Goal: Task Accomplishment & Management: Use online tool/utility

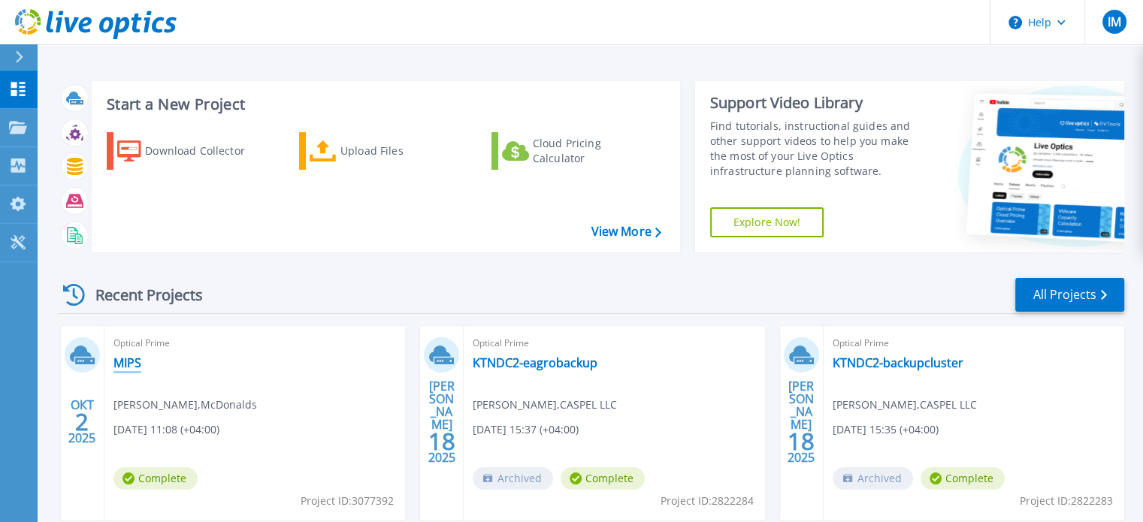
click at [132, 363] on link "MIPS" at bounding box center [127, 362] width 28 height 15
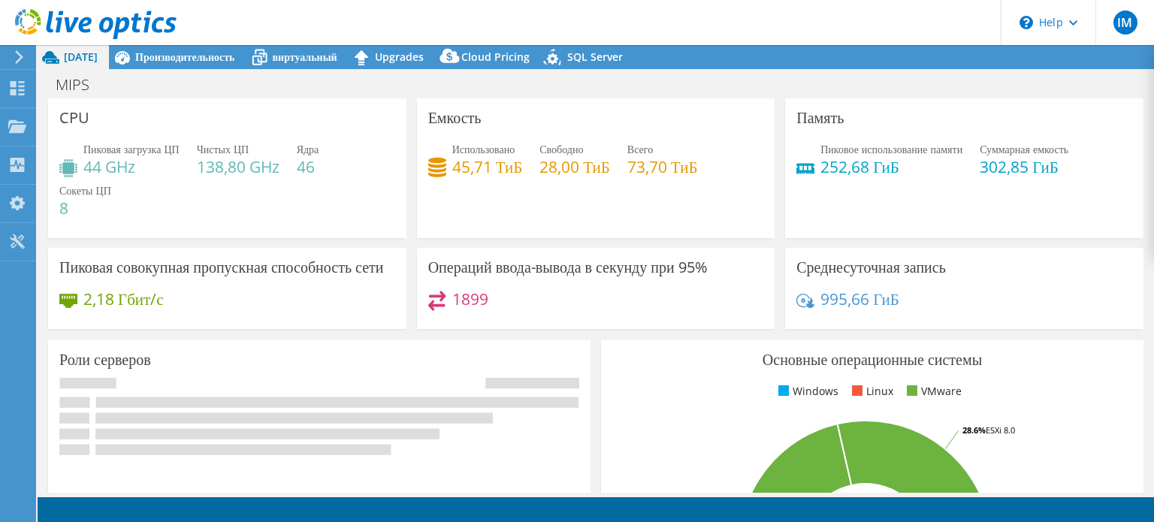
select select "USD"
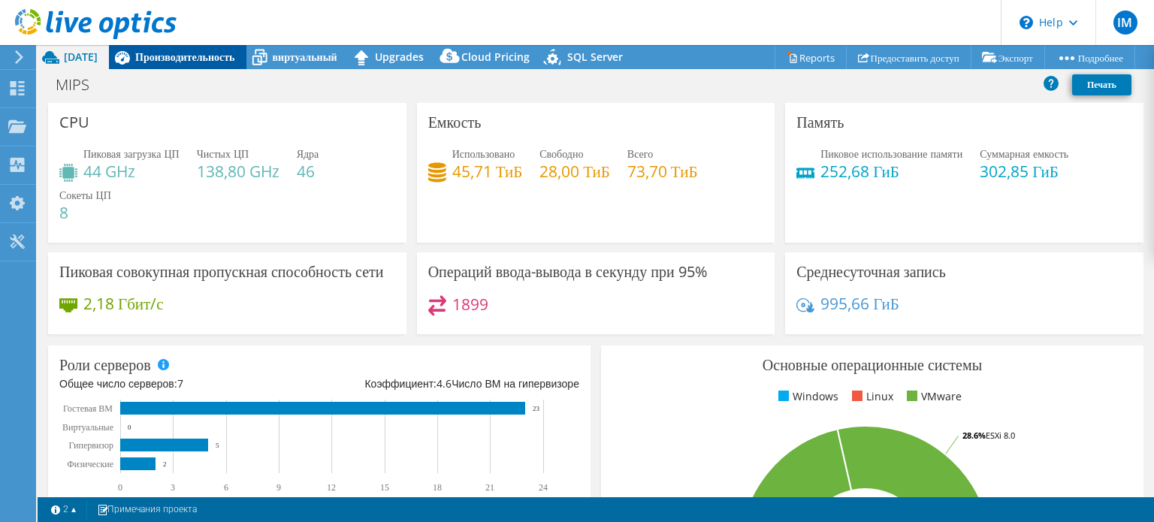
click at [200, 57] on span "Производительность" at bounding box center [185, 57] width 100 height 14
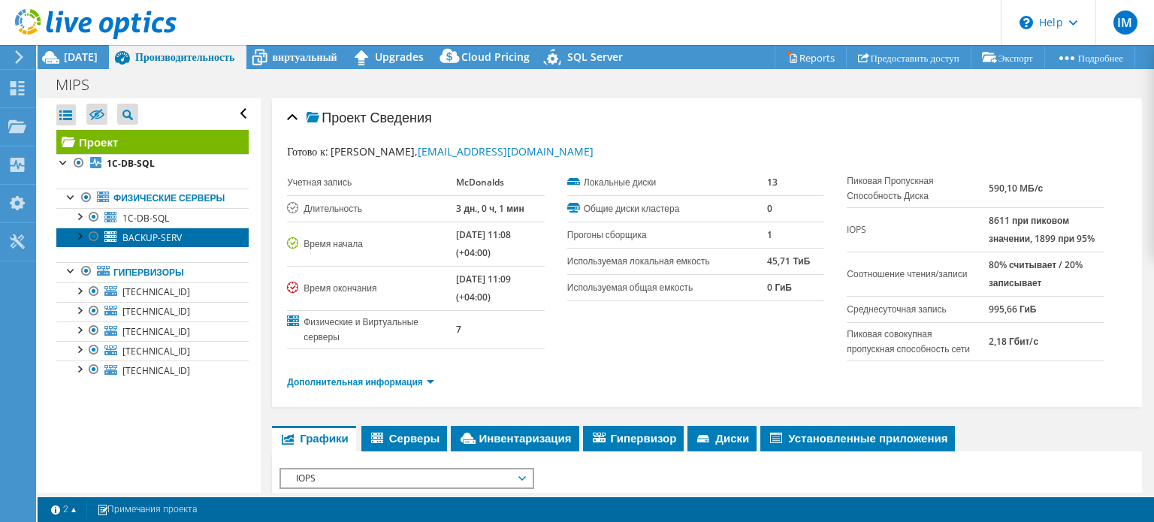
click at [167, 244] on span "BACKUP-SERV" at bounding box center [151, 237] width 59 height 13
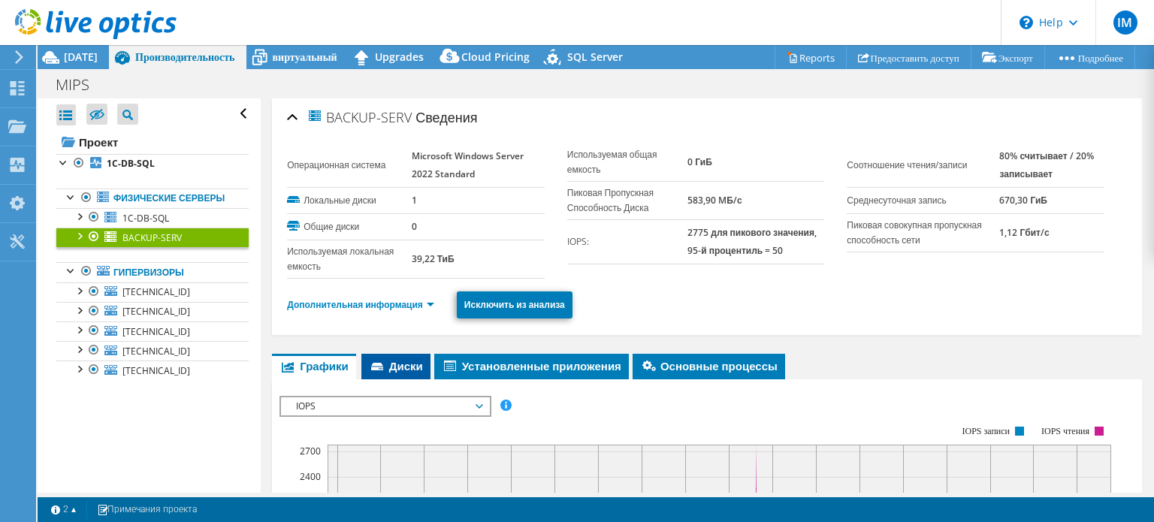
click at [389, 367] on span "Диски" at bounding box center [396, 365] width 54 height 15
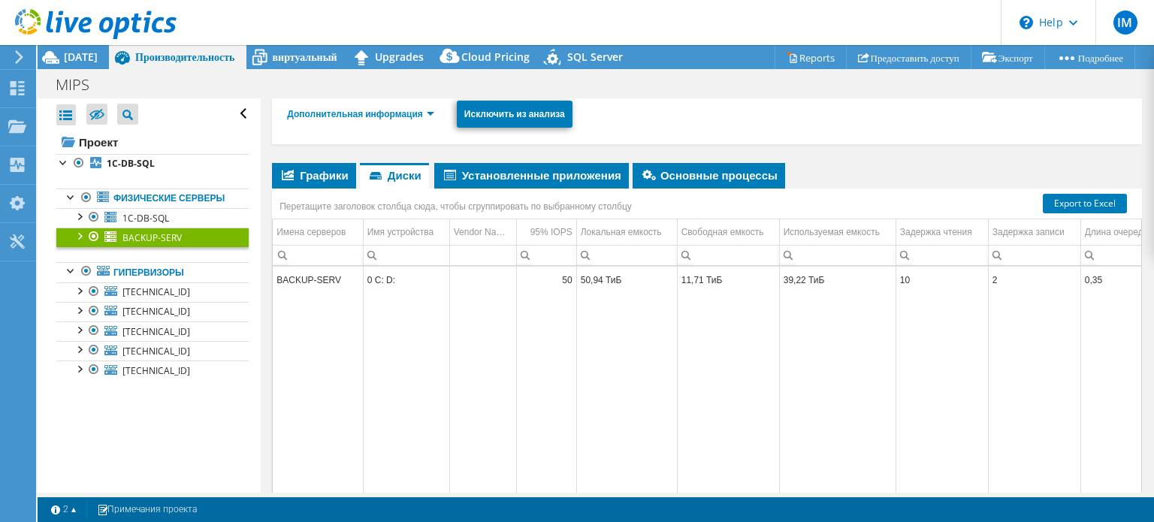
scroll to position [225, 0]
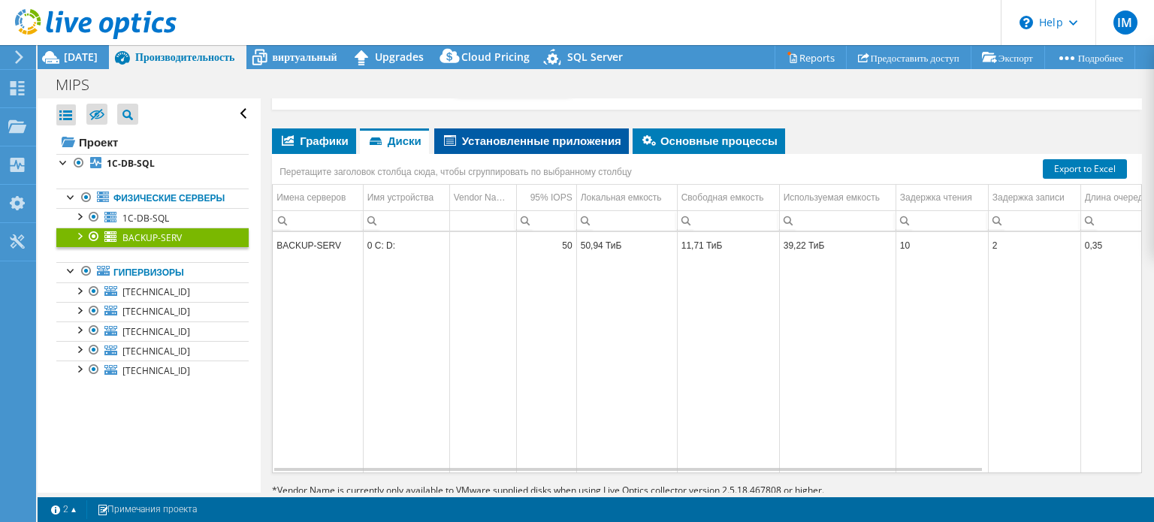
click at [537, 133] on li "Установленные приложения" at bounding box center [531, 141] width 195 height 26
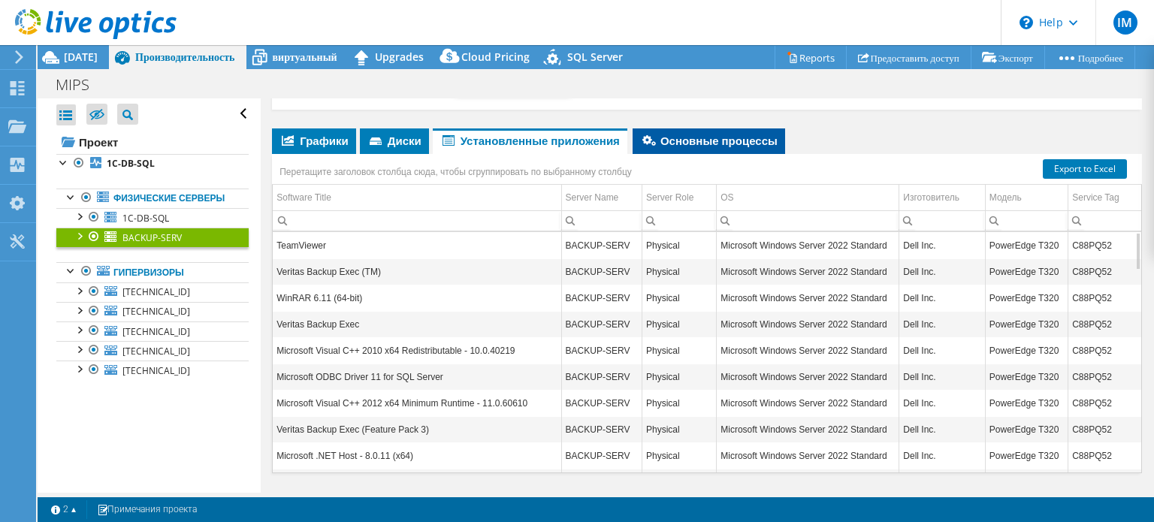
click at [728, 142] on span "Основные процессы" at bounding box center [709, 140] width 138 height 15
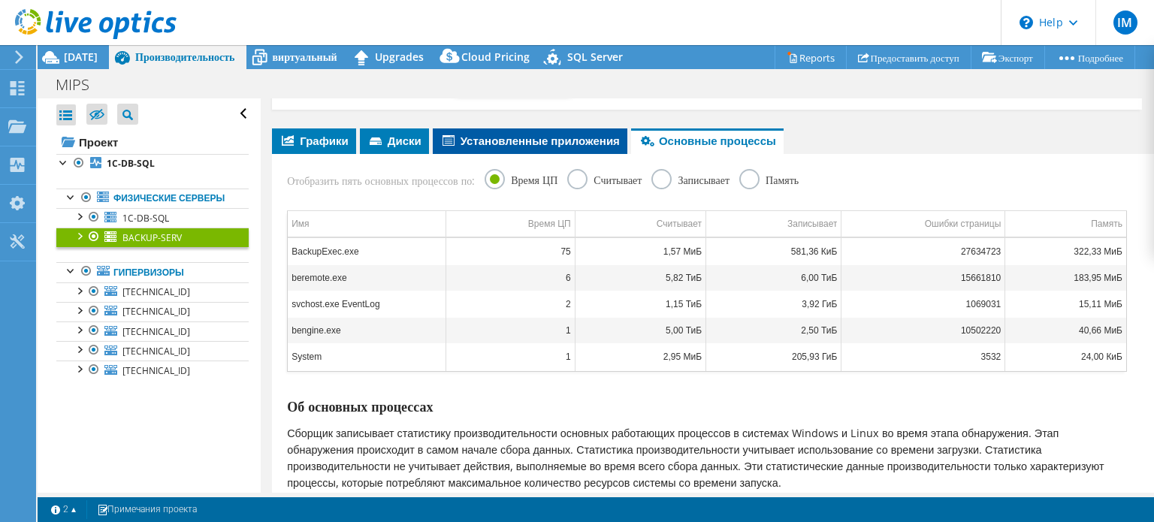
click at [568, 145] on span "Установленные приложения" at bounding box center [530, 140] width 180 height 15
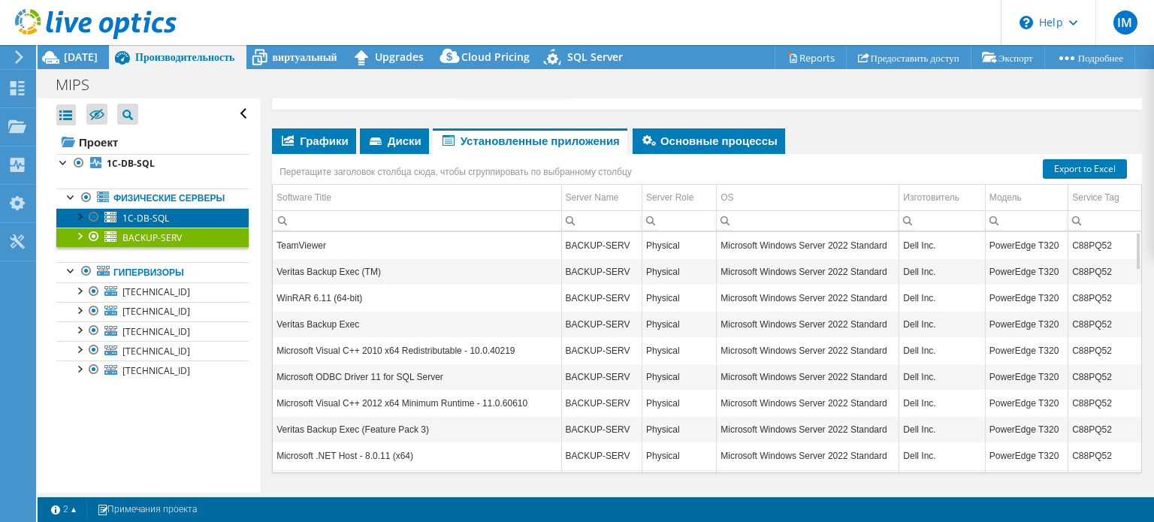
click at [159, 225] on span "1C-DB-SQL" at bounding box center [145, 218] width 47 height 13
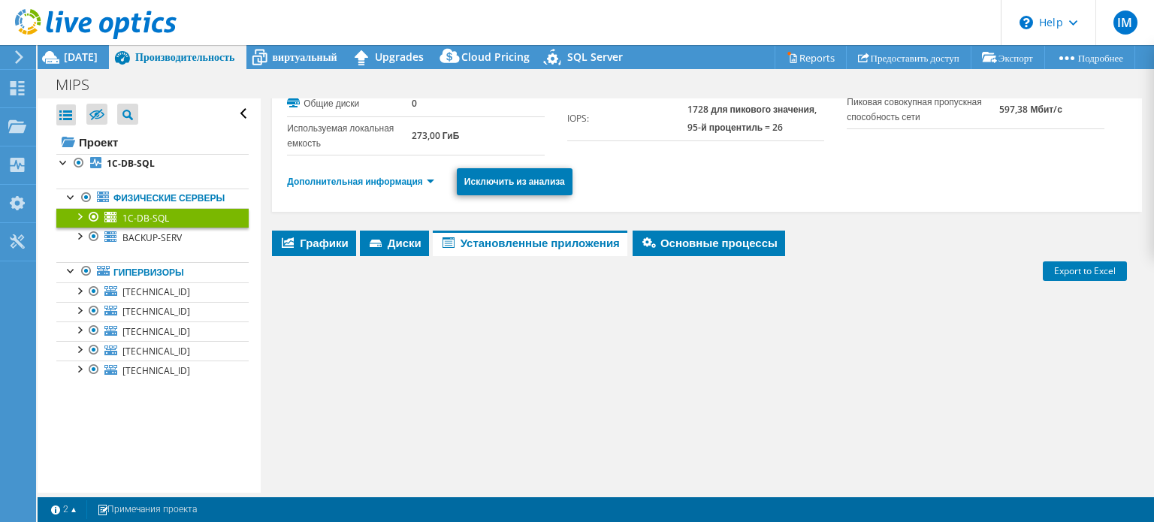
scroll to position [0, 0]
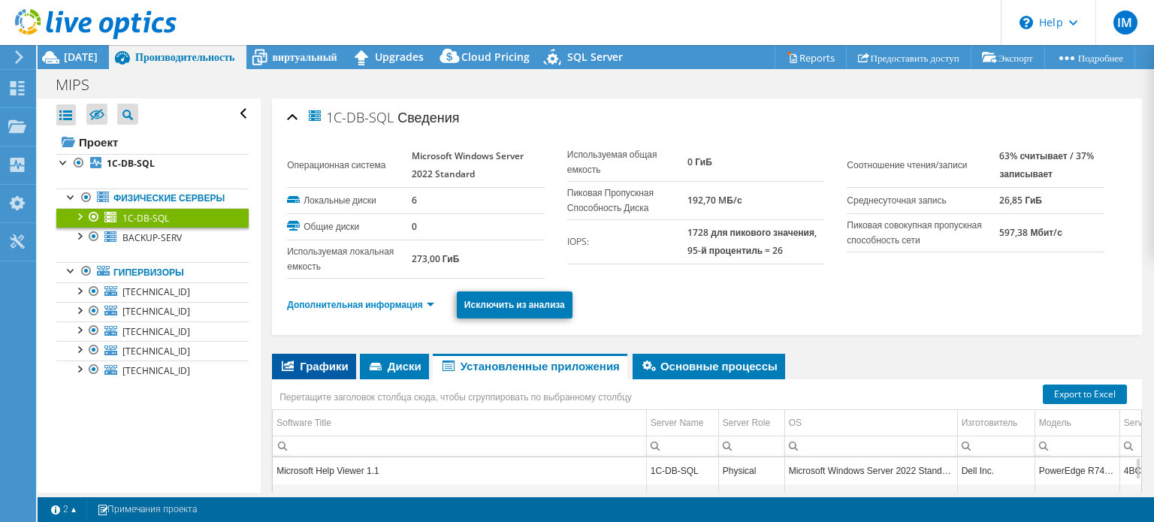
click at [305, 370] on span "Графики" at bounding box center [314, 365] width 69 height 15
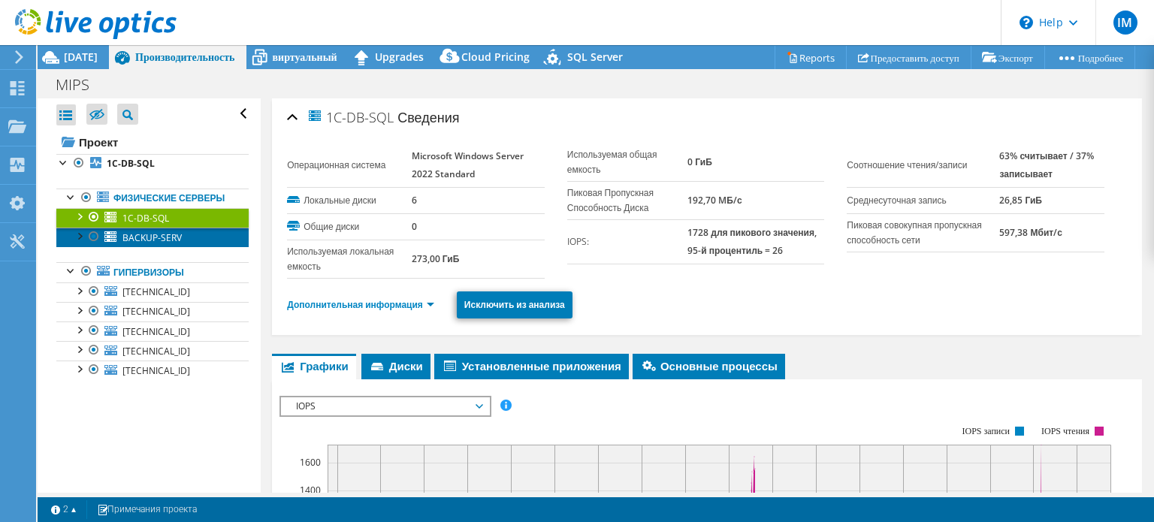
click at [156, 244] on span "BACKUP-SERV" at bounding box center [151, 237] width 59 height 13
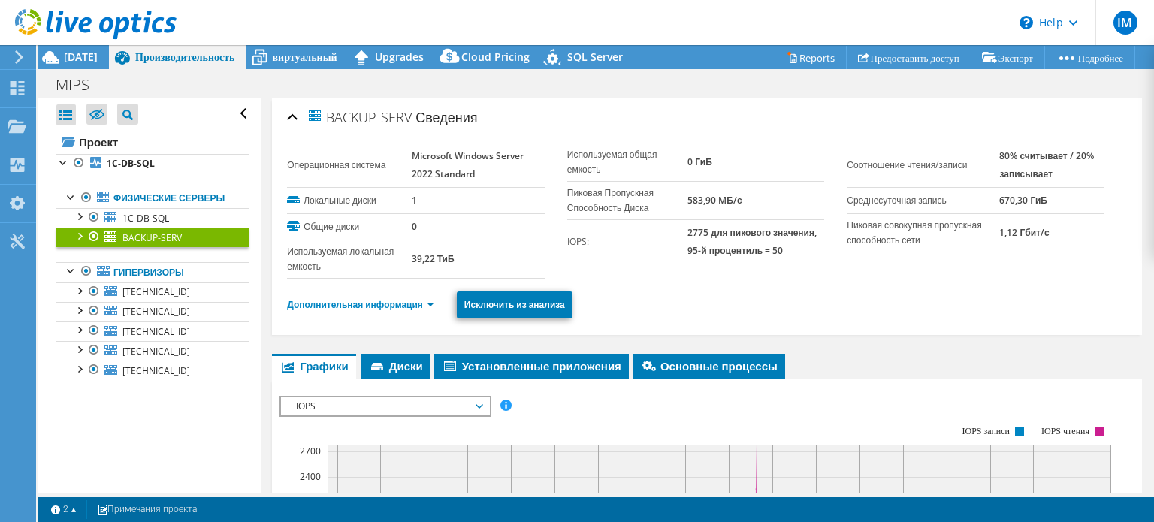
click at [81, 243] on div at bounding box center [78, 235] width 15 height 15
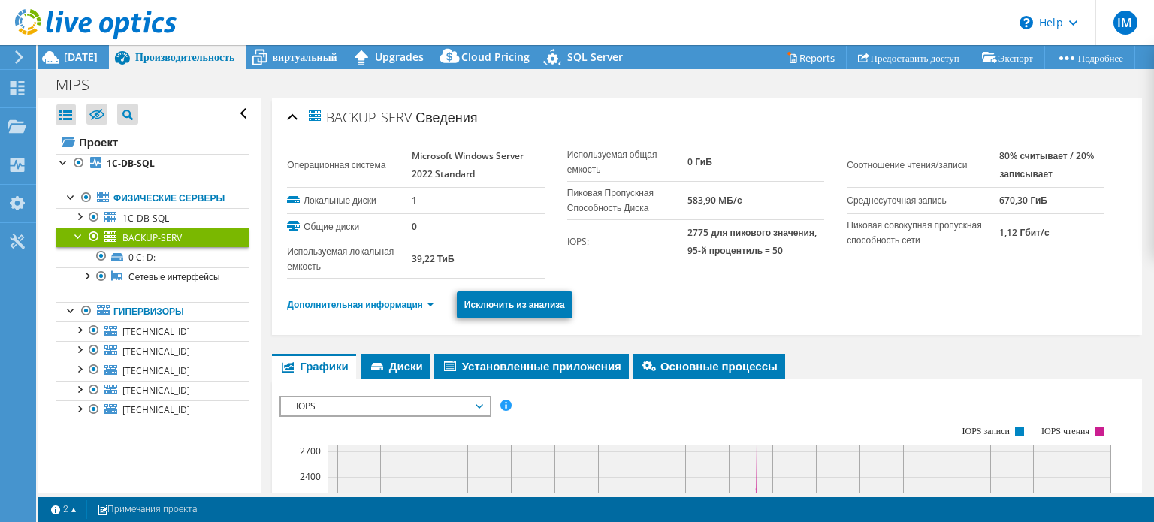
click at [81, 243] on div at bounding box center [78, 235] width 15 height 15
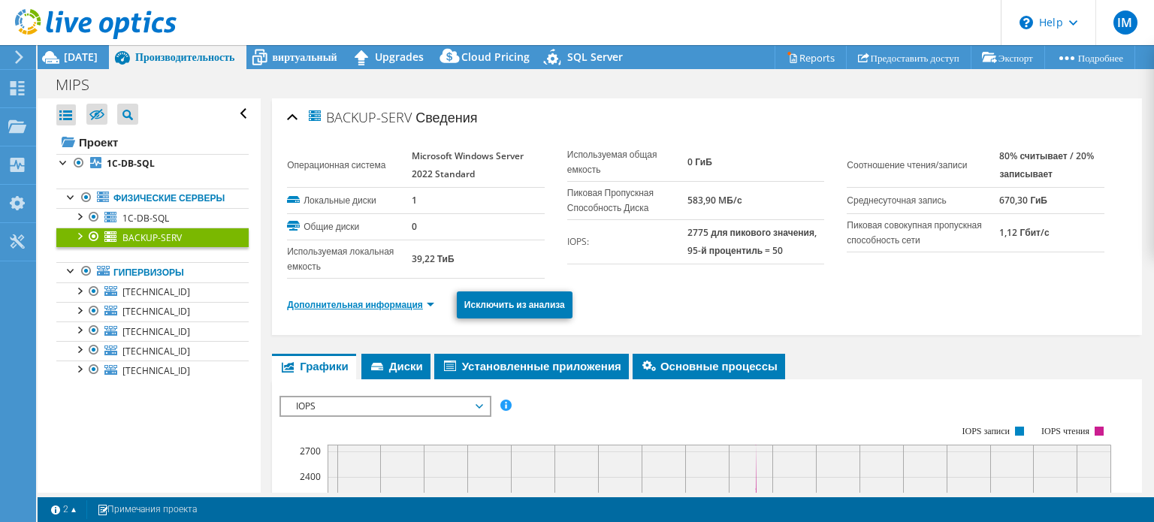
click at [420, 307] on link "Дополнительная информация" at bounding box center [360, 304] width 147 height 13
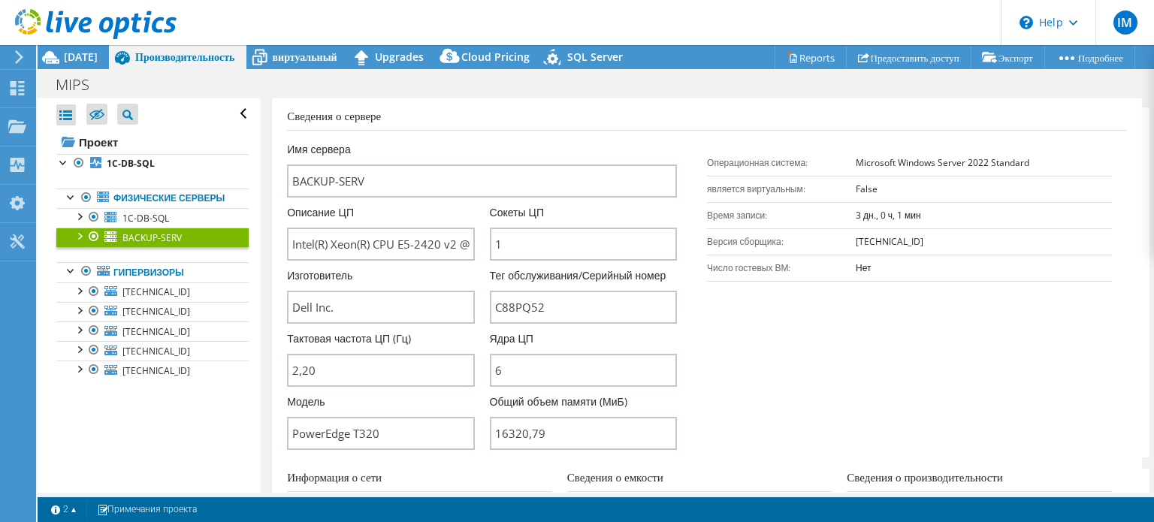
scroll to position [301, 0]
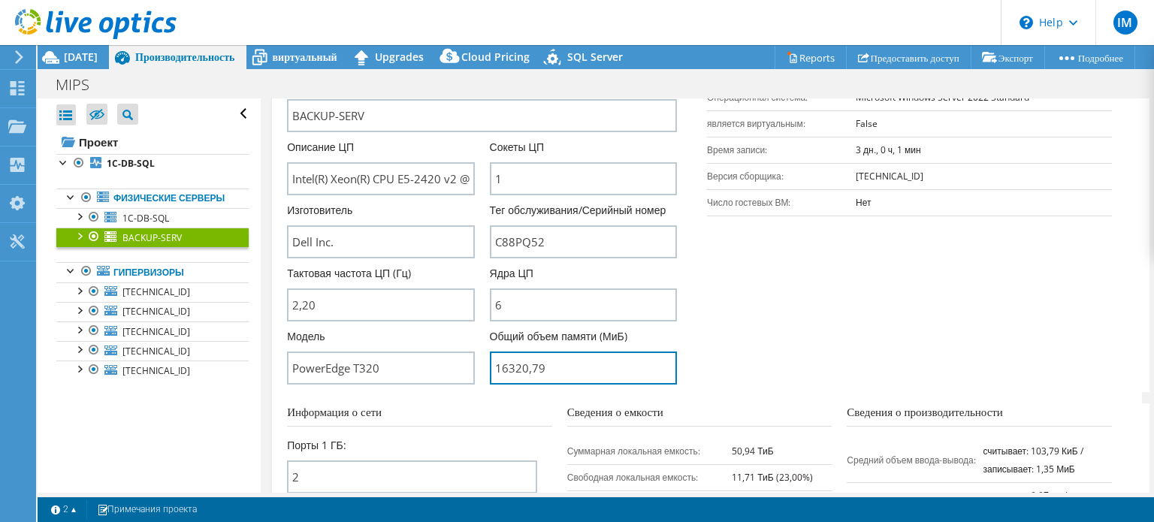
drag, startPoint x: 582, startPoint y: 381, endPoint x: 479, endPoint y: 379, distance: 102.2
click at [479, 77] on div "Имя сервера BACKUP-SERV Описание ЦП Intel(R) Xeon(R) CPU E5-2420 v2 @ 2.20GHz С…" at bounding box center [489, 77] width 405 height 0
type input "1632079"
click at [476, 415] on form "Сведения о сервере Имя сервера BACKUP-SERV Описание ЦП Intel(R) Xeon(R) CPU E5-…" at bounding box center [707, 392] width 840 height 700
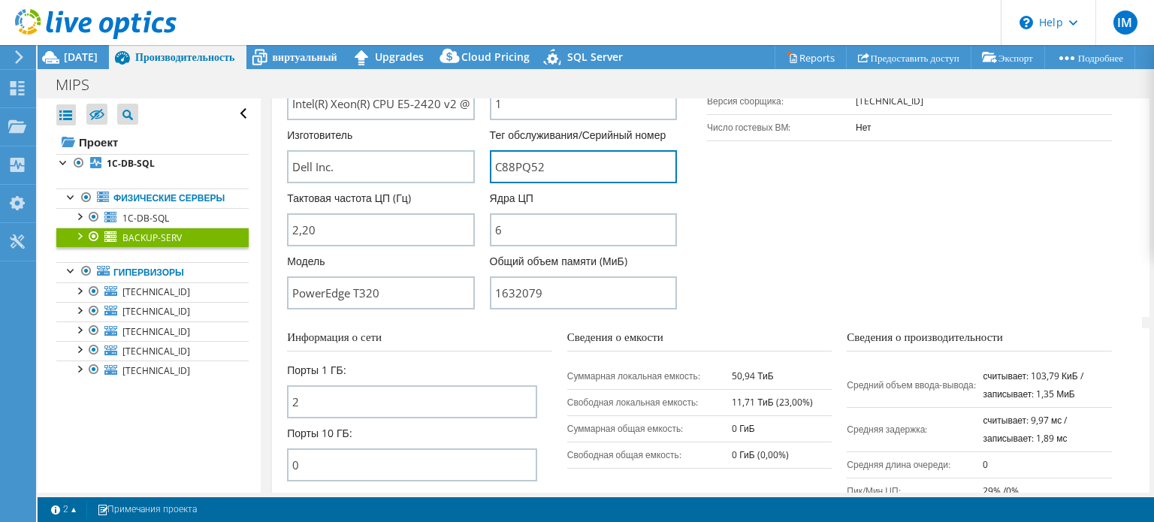
drag, startPoint x: 558, startPoint y: 180, endPoint x: 476, endPoint y: 177, distance: 82.0
click at [476, 2] on div "Имя сервера BACKUP-SERV Описание ЦП Intel(R) Xeon(R) CPU E5-2420 v2 @ 2.20GHz С…" at bounding box center [489, 2] width 405 height 0
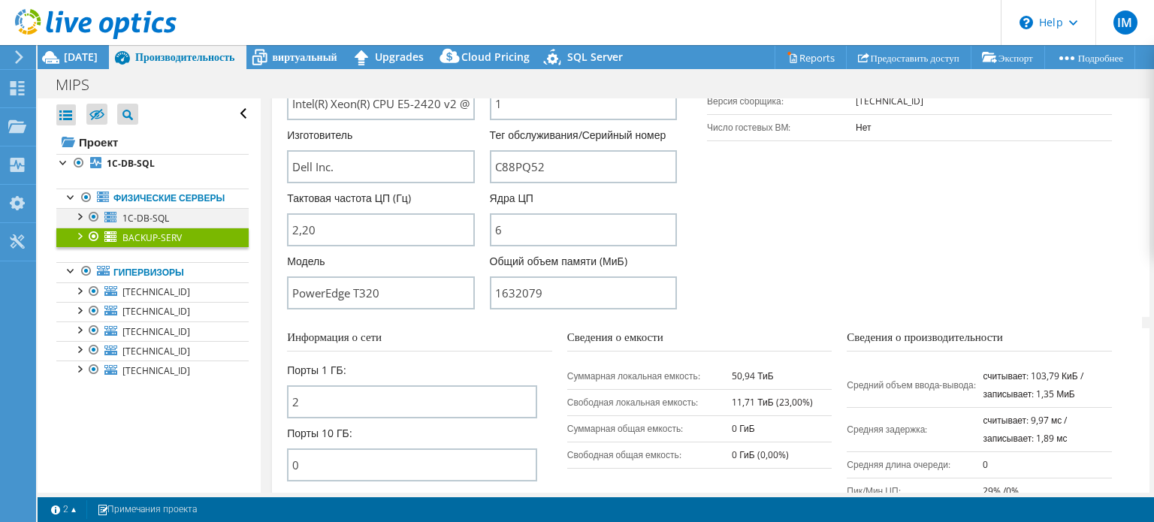
click at [81, 223] on div at bounding box center [78, 215] width 15 height 15
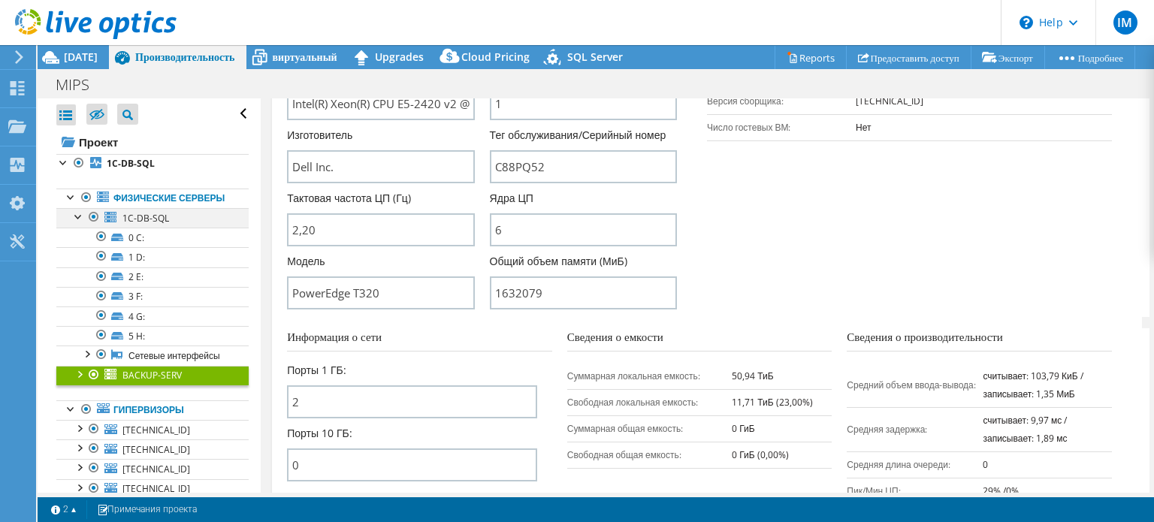
click at [81, 223] on div at bounding box center [78, 215] width 15 height 15
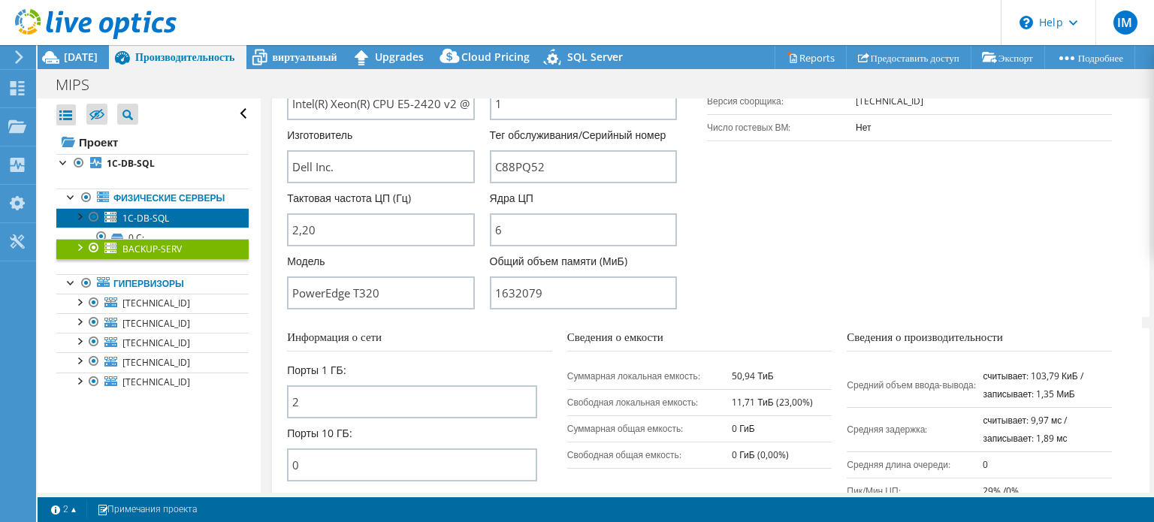
click at [138, 225] on span "1C-DB-SQL" at bounding box center [145, 218] width 47 height 13
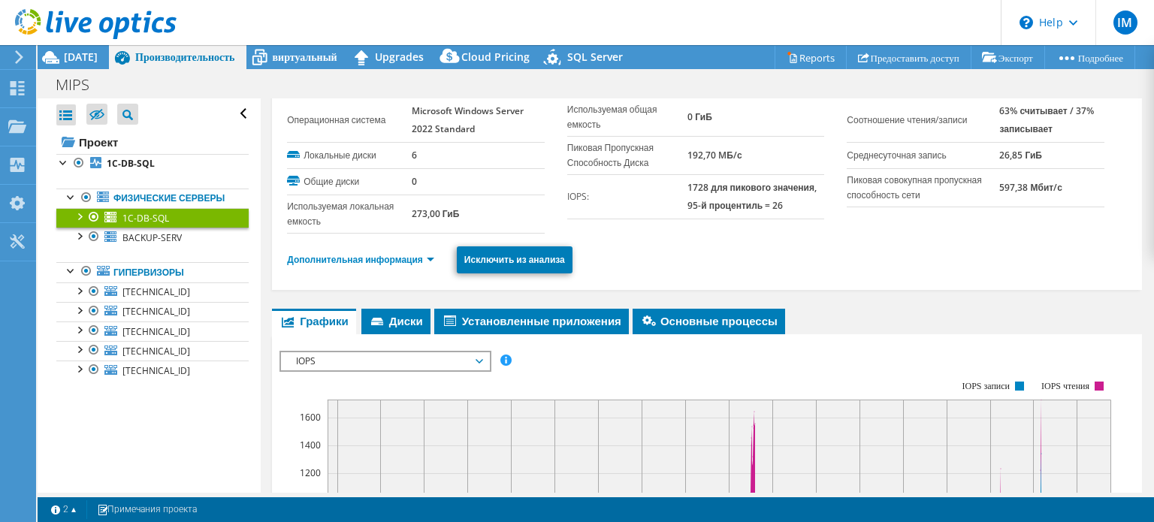
scroll to position [0, 0]
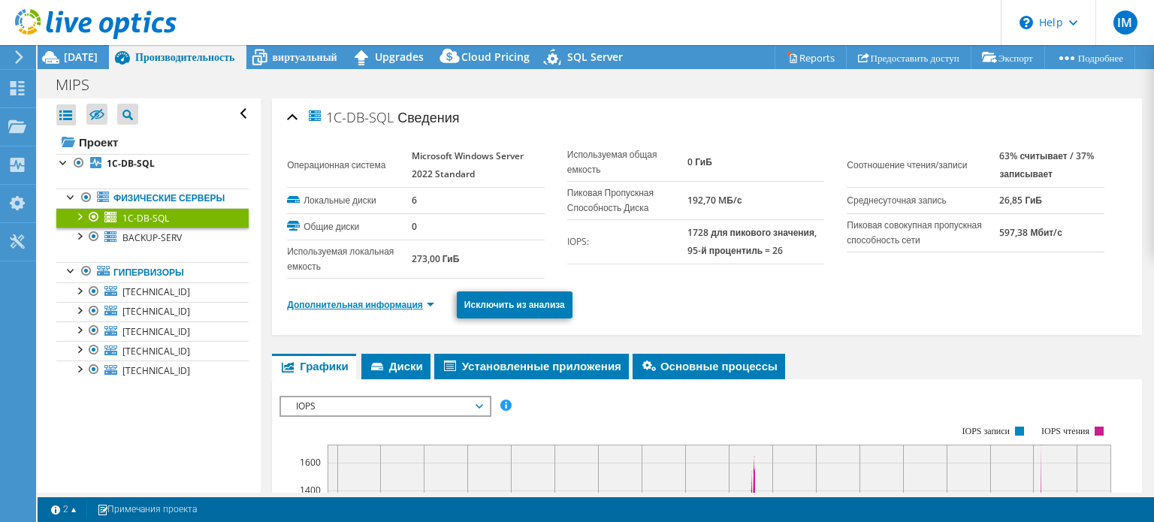
click at [403, 307] on link "Дополнительная информация" at bounding box center [360, 304] width 147 height 13
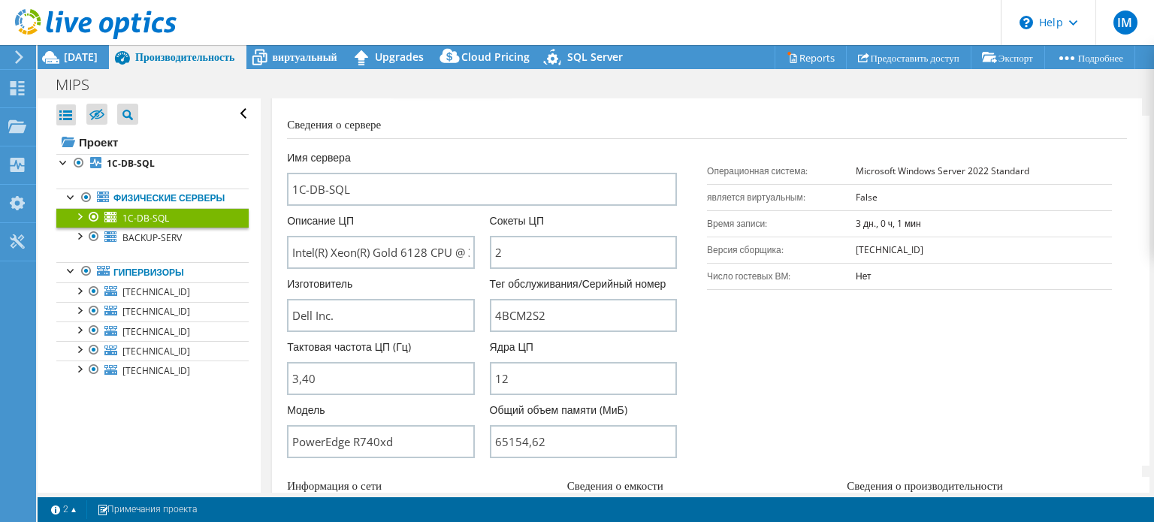
scroll to position [225, 0]
click at [130, 298] on span "[TECHNICAL_ID]" at bounding box center [156, 292] width 68 height 13
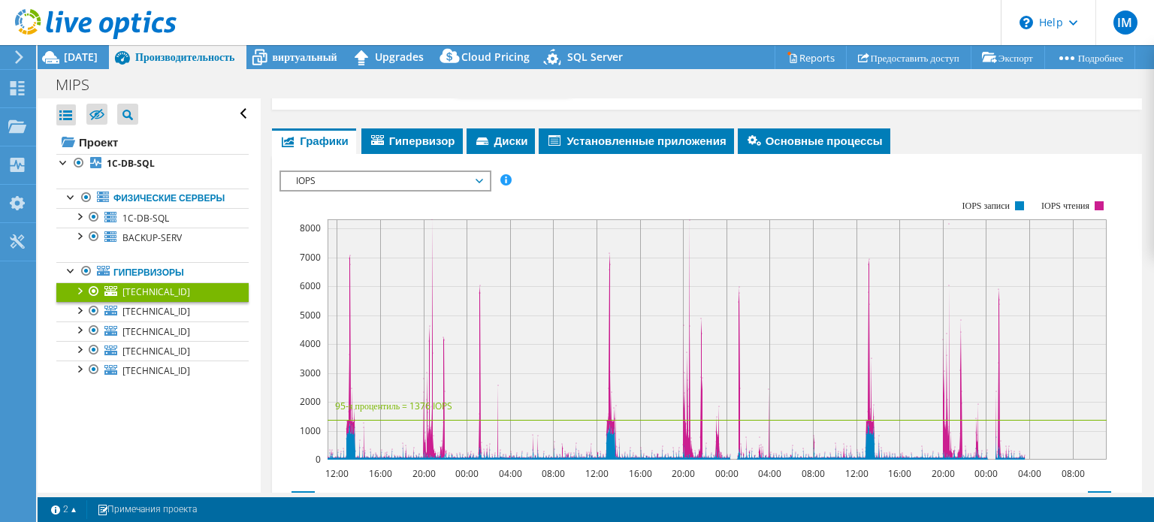
scroll to position [0, 0]
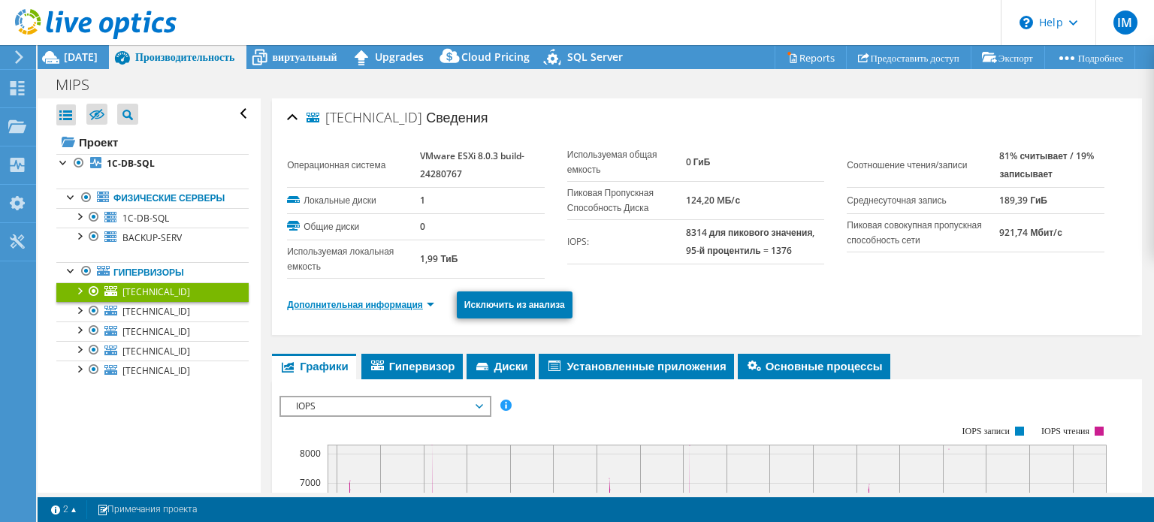
click at [401, 308] on link "Дополнительная информация" at bounding box center [360, 304] width 147 height 13
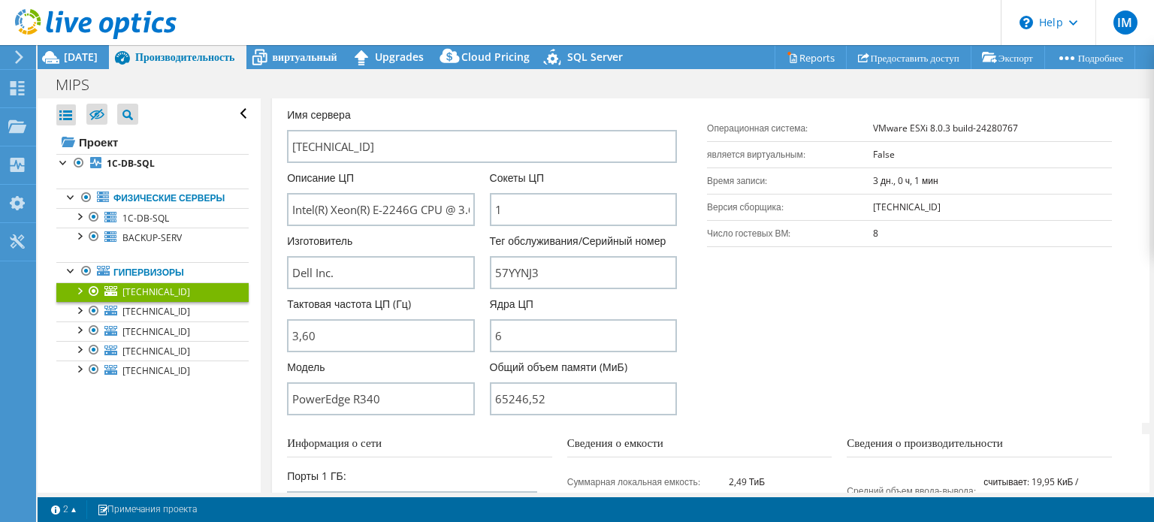
scroll to position [301, 0]
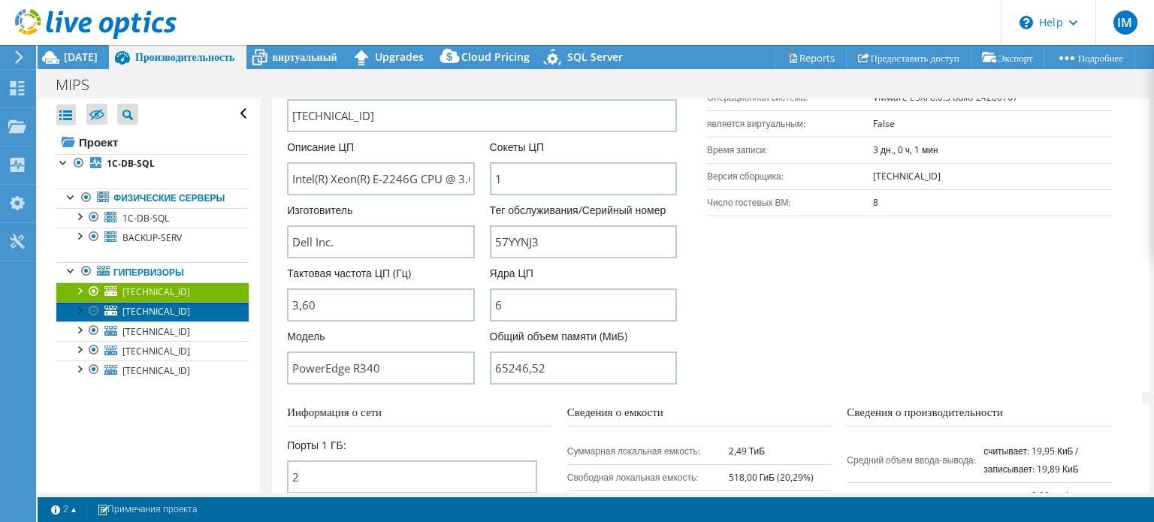
click at [170, 318] on span "[TECHNICAL_ID]" at bounding box center [156, 311] width 68 height 13
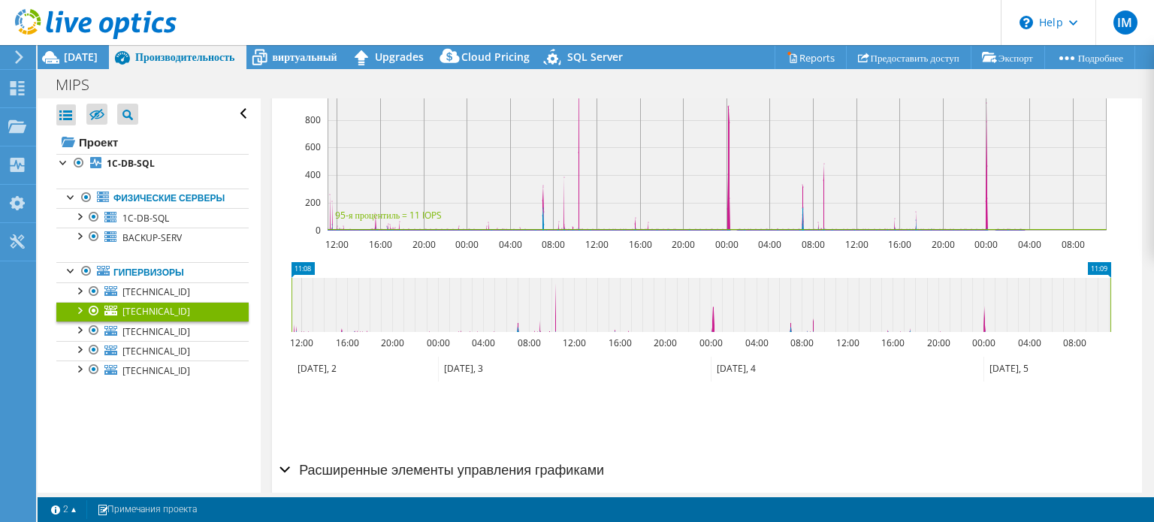
scroll to position [520, 0]
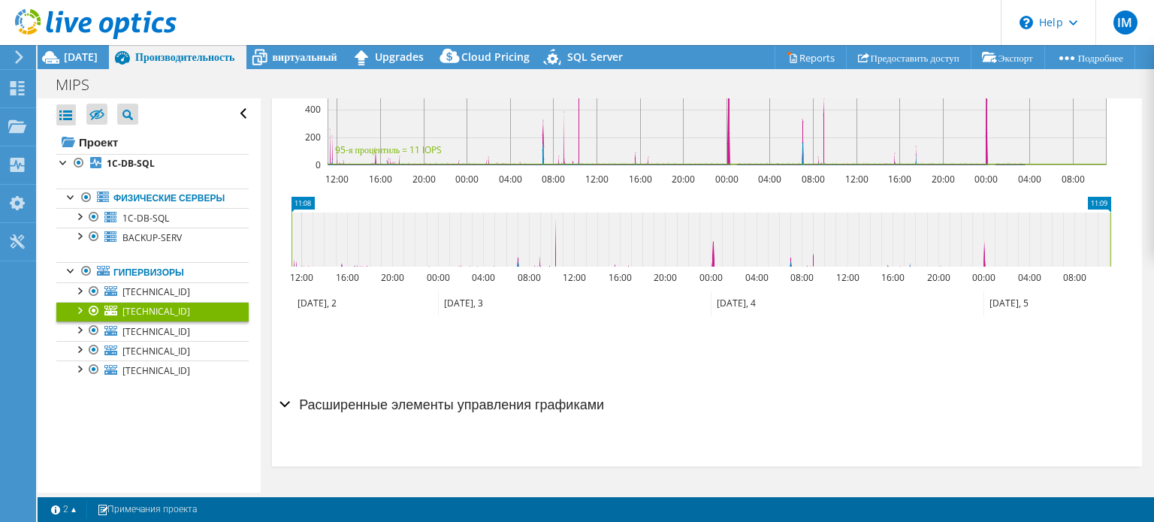
click at [363, 397] on h2 "Расширенные элементы управления графиками" at bounding box center [442, 404] width 325 height 30
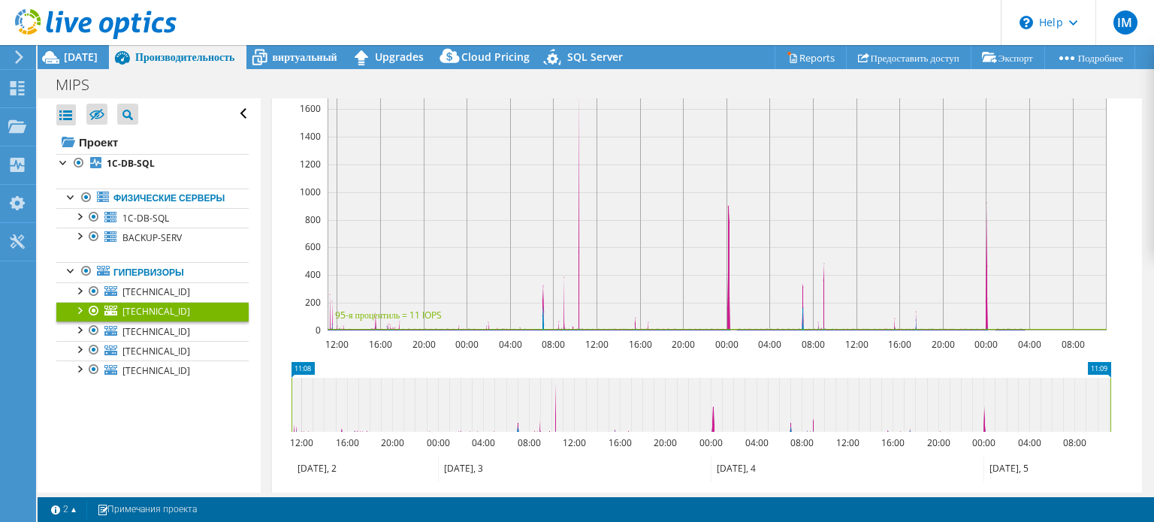
scroll to position [0, 0]
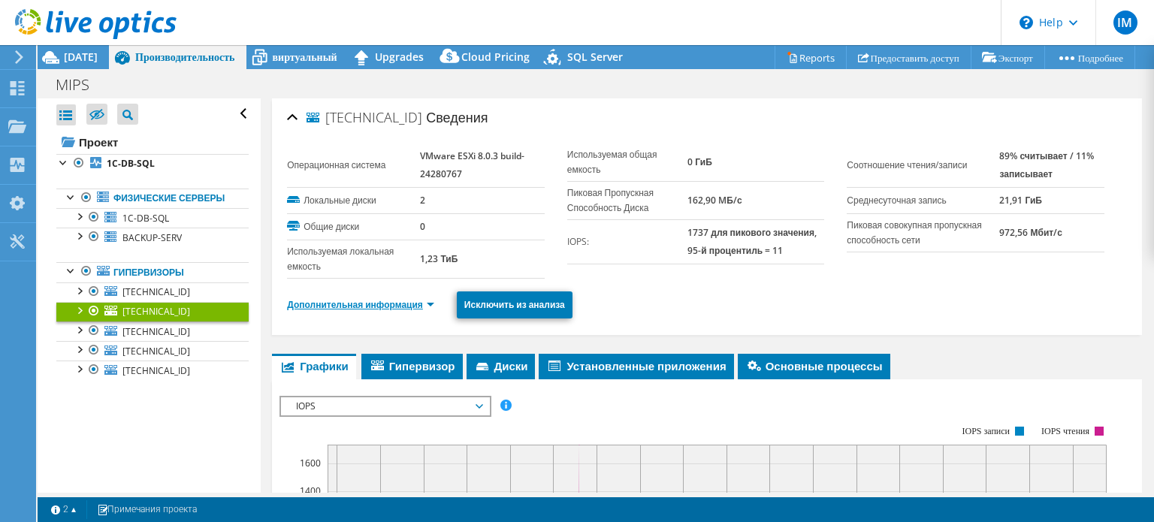
click at [376, 311] on link "Дополнительная информация" at bounding box center [360, 304] width 147 height 13
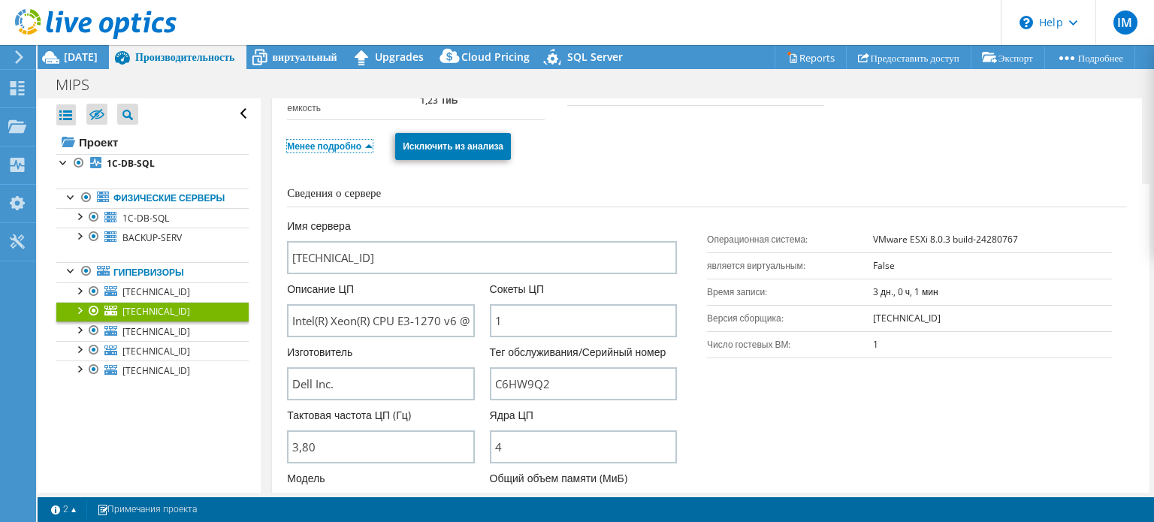
scroll to position [225, 0]
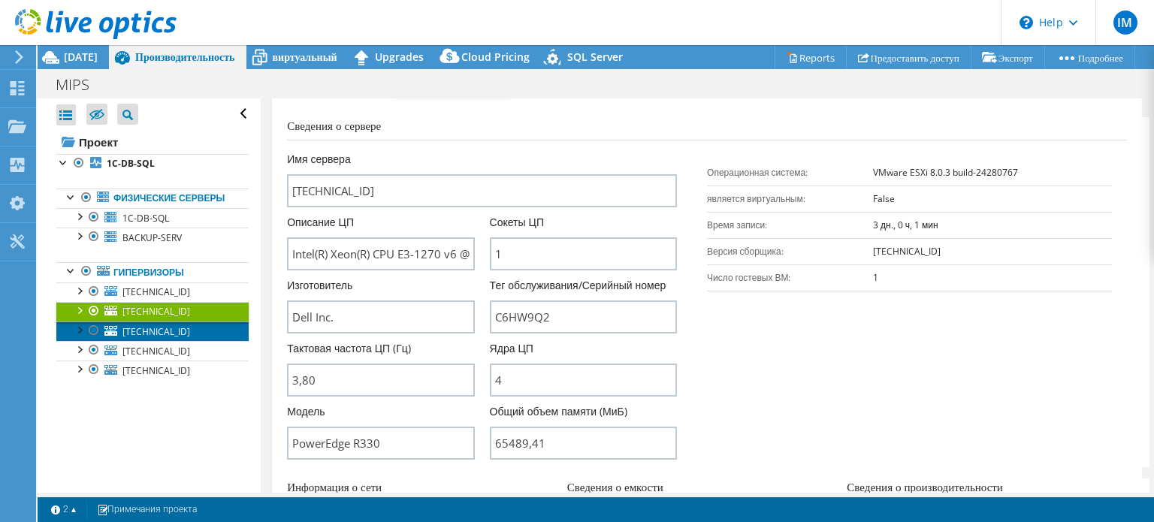
click at [194, 341] on link "[TECHNICAL_ID]" at bounding box center [152, 332] width 192 height 20
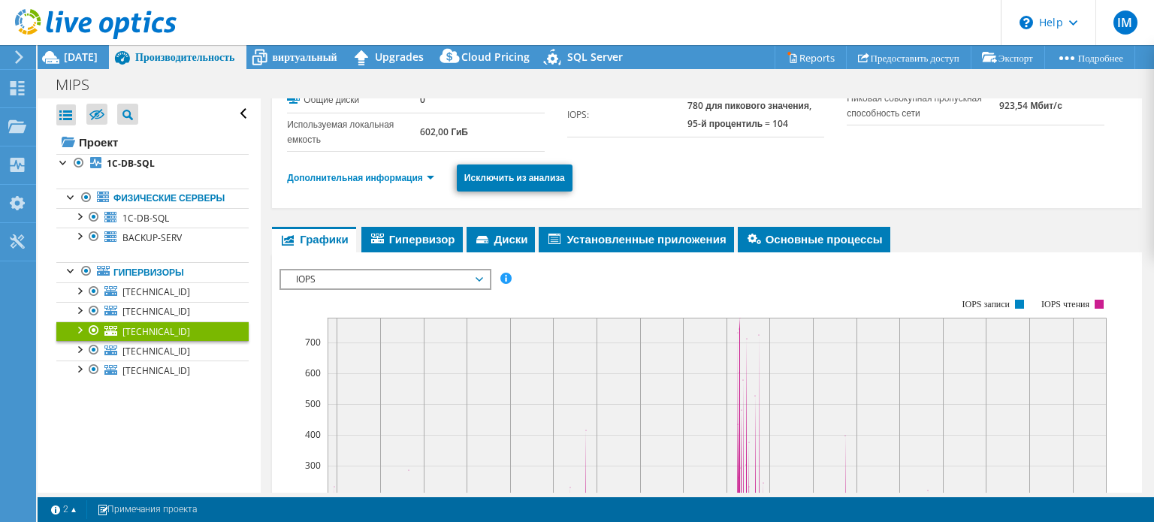
scroll to position [75, 0]
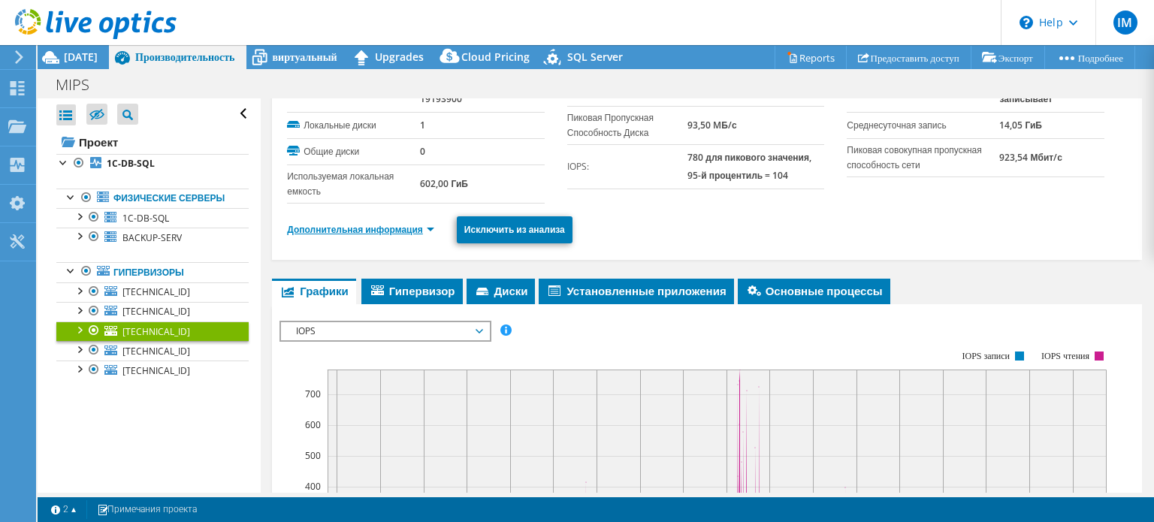
click at [409, 223] on link "Дополнительная информация" at bounding box center [360, 229] width 147 height 13
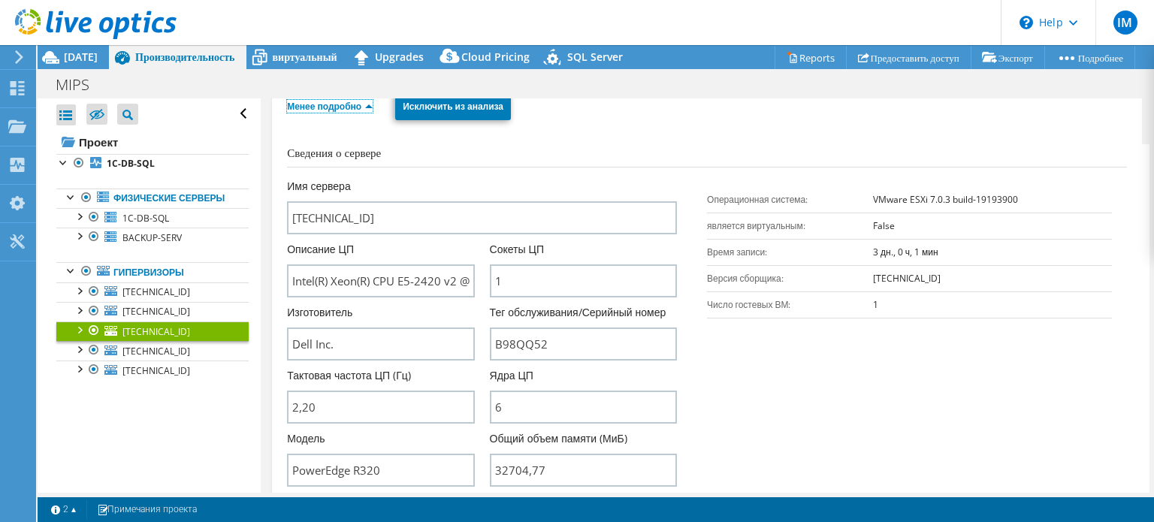
scroll to position [301, 0]
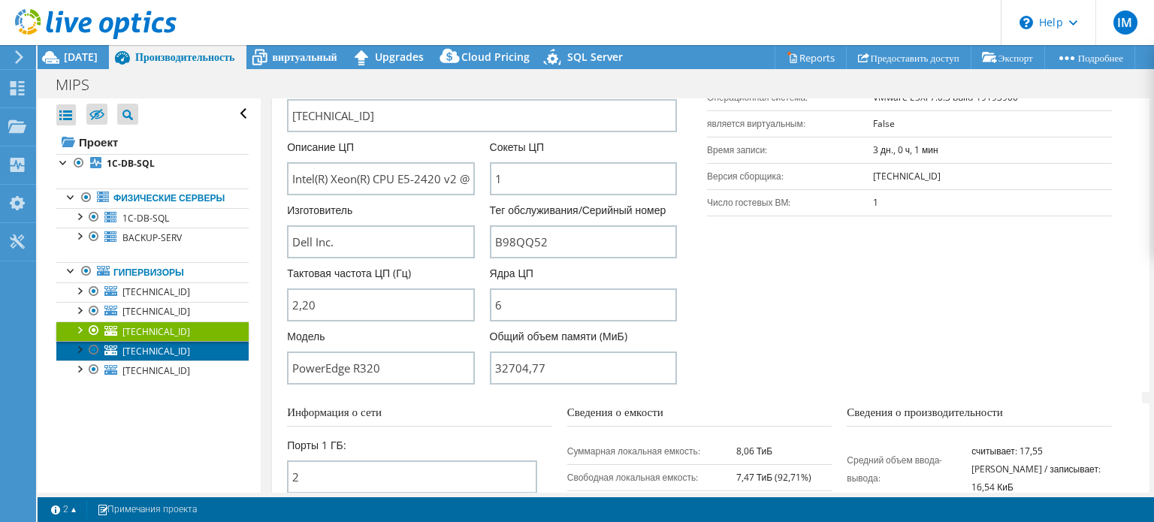
click at [165, 358] on span "[TECHNICAL_ID]" at bounding box center [156, 351] width 68 height 13
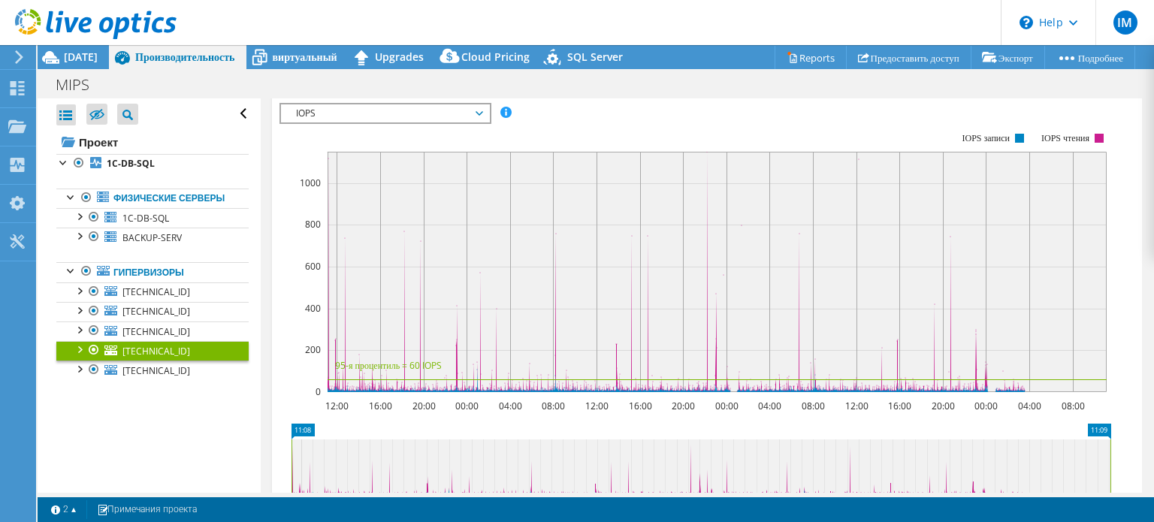
scroll to position [143, 0]
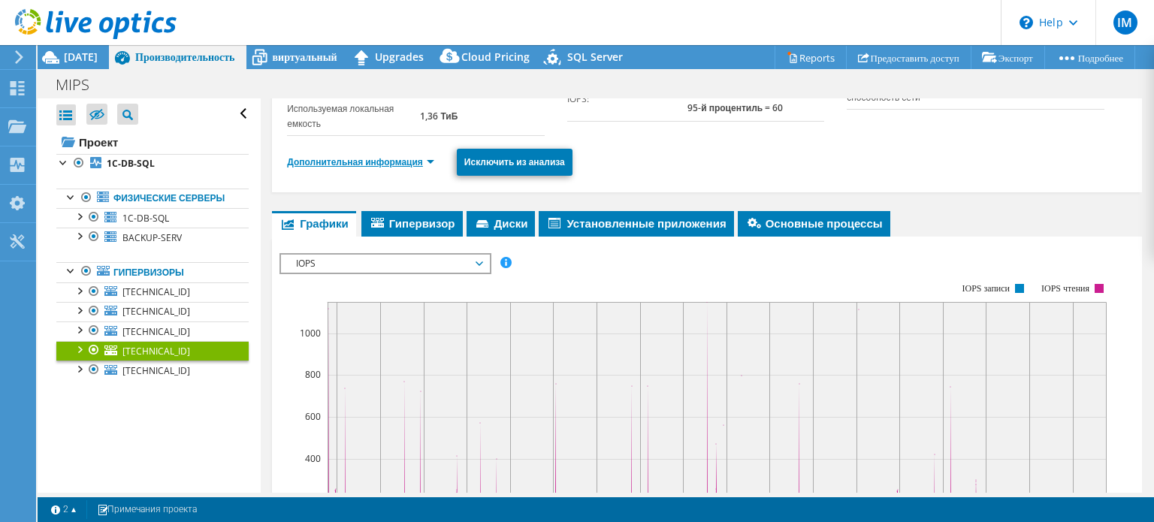
click at [421, 167] on link "Дополнительная информация" at bounding box center [360, 162] width 147 height 13
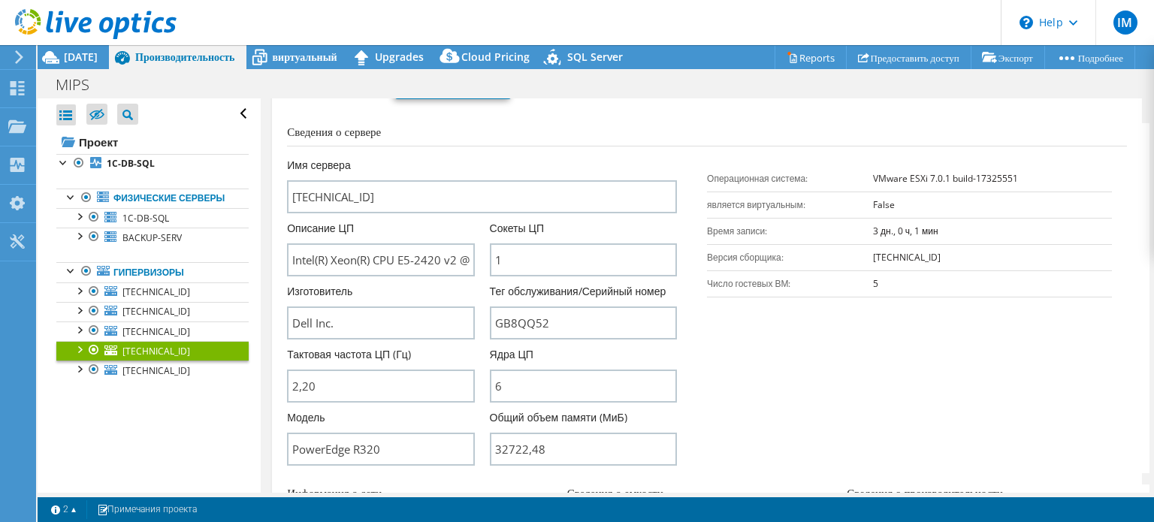
scroll to position [293, 0]
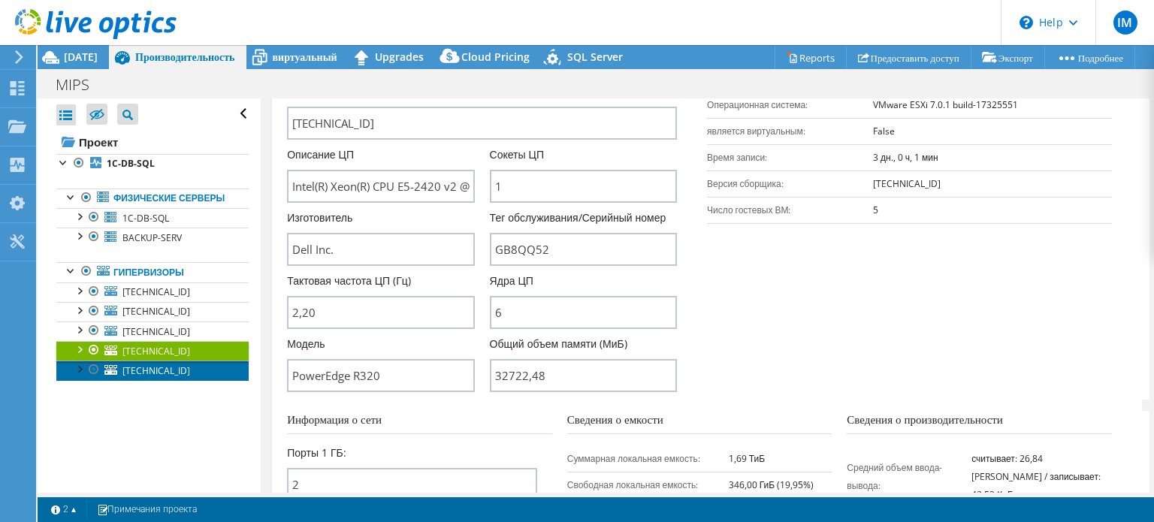
click at [181, 380] on link "[TECHNICAL_ID]" at bounding box center [152, 371] width 192 height 20
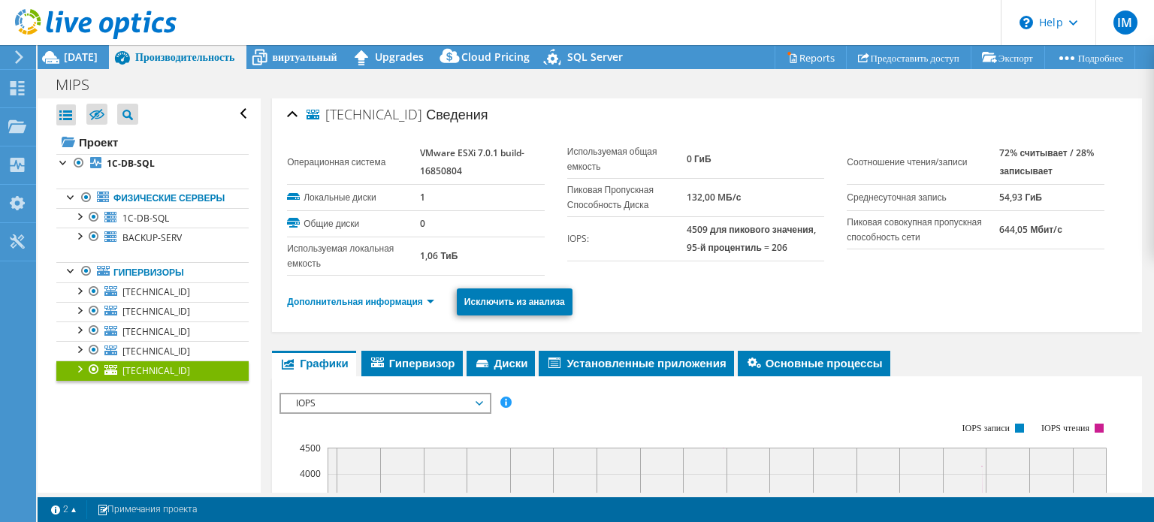
scroll to position [0, 0]
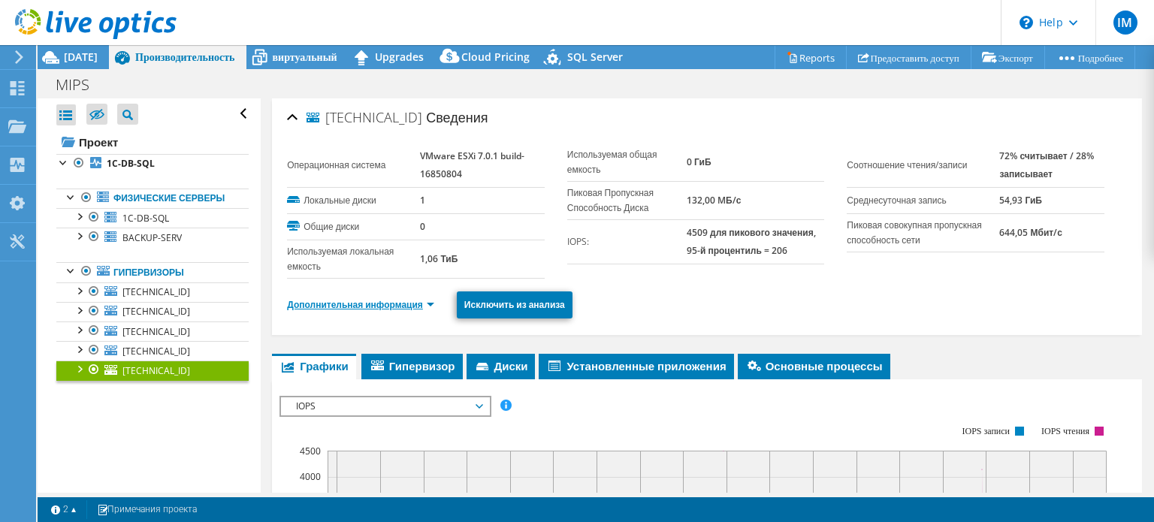
click at [397, 308] on link "Дополнительная информация" at bounding box center [360, 304] width 147 height 13
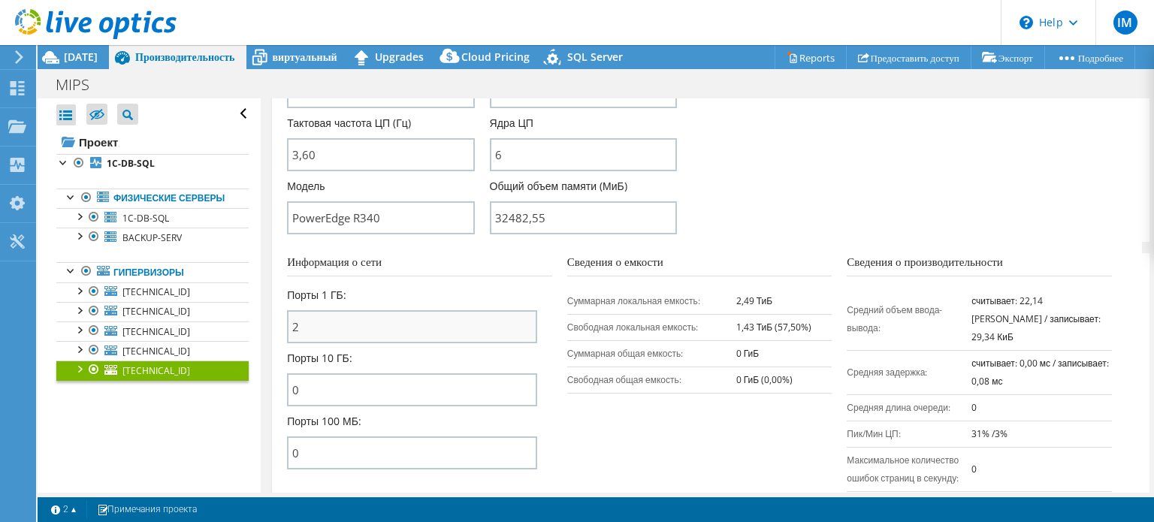
scroll to position [301, 0]
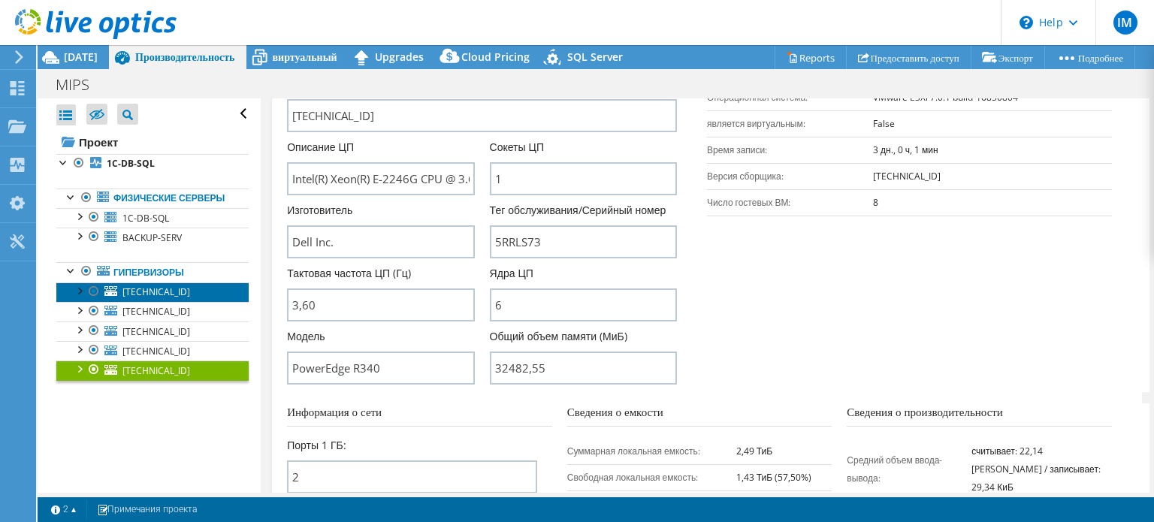
click at [183, 299] on link "[TECHNICAL_ID]" at bounding box center [152, 293] width 192 height 20
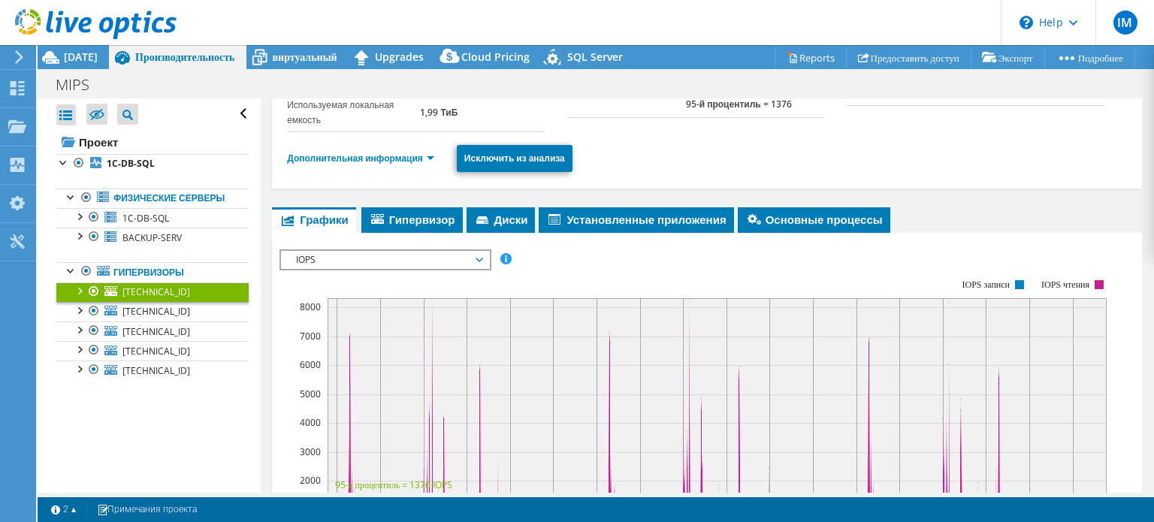
scroll to position [73, 0]
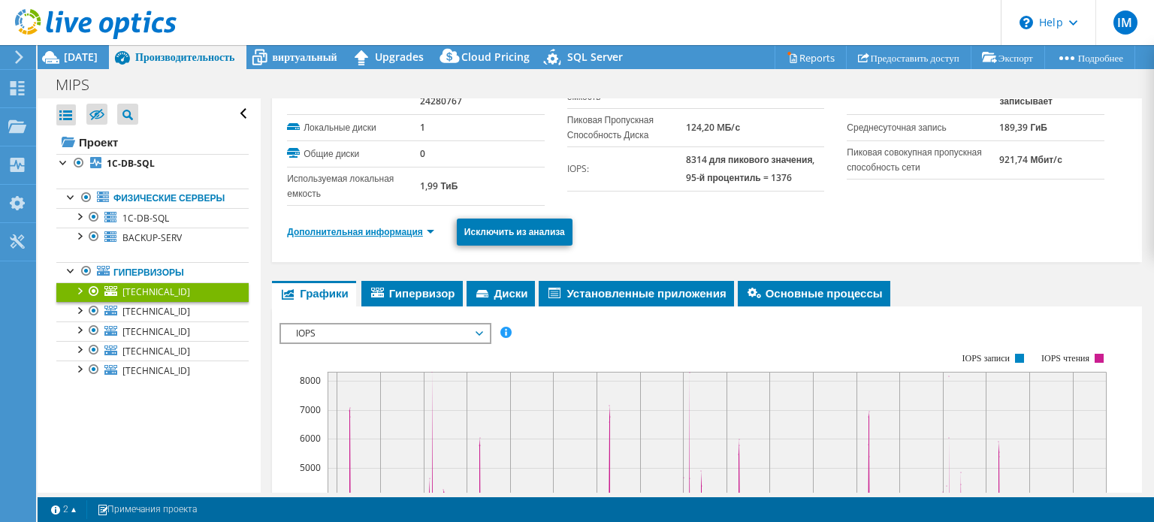
click at [373, 228] on link "Дополнительная информация" at bounding box center [360, 231] width 147 height 13
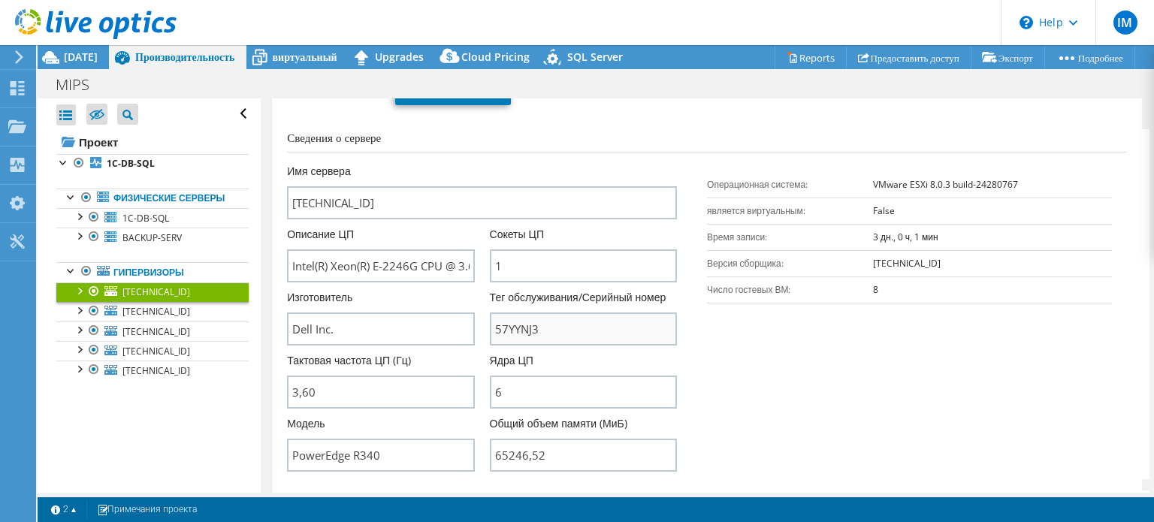
scroll to position [298, 0]
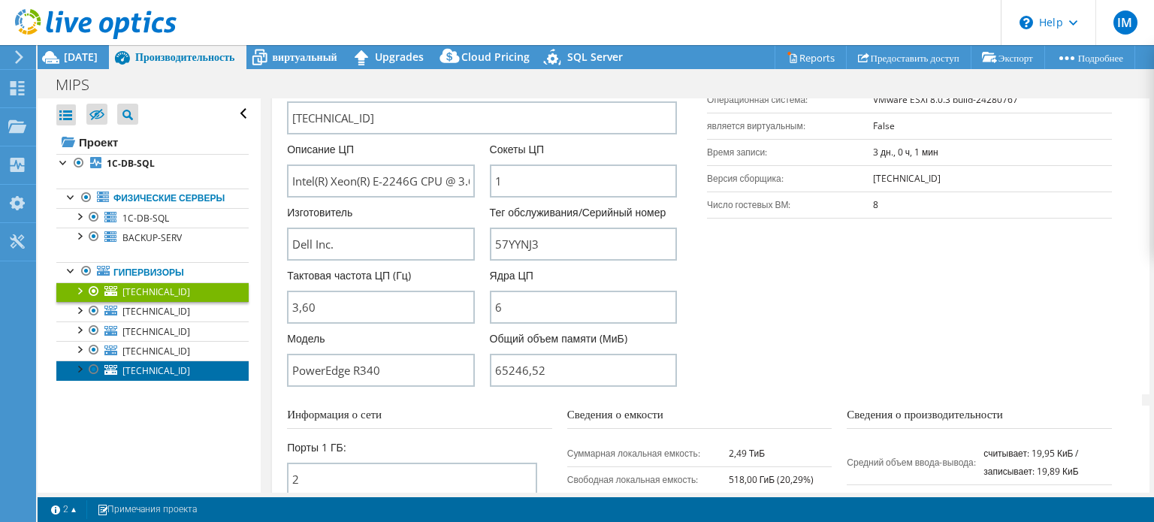
click at [162, 377] on span "[TECHNICAL_ID]" at bounding box center [156, 370] width 68 height 13
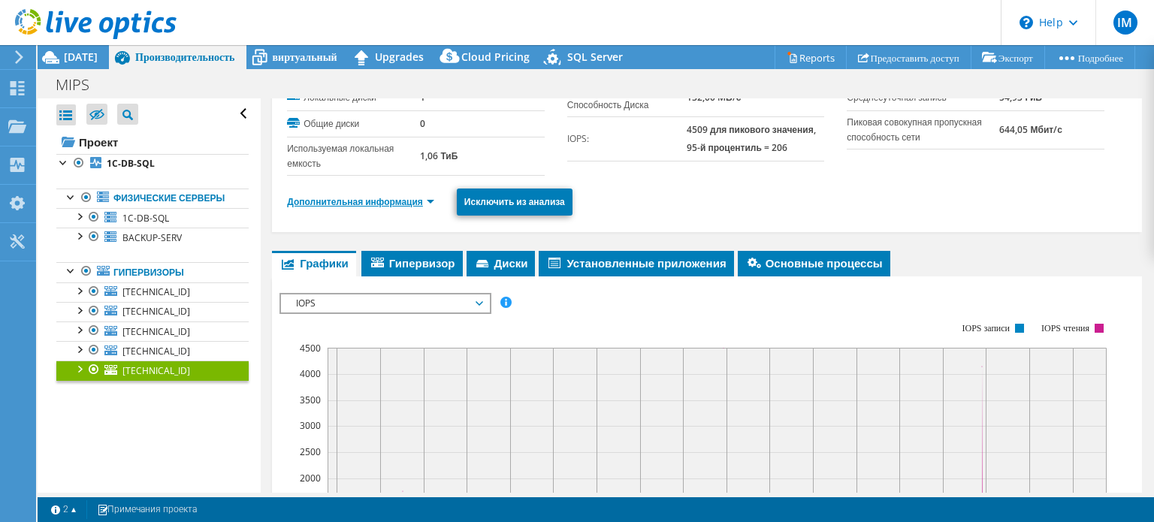
scroll to position [0, 0]
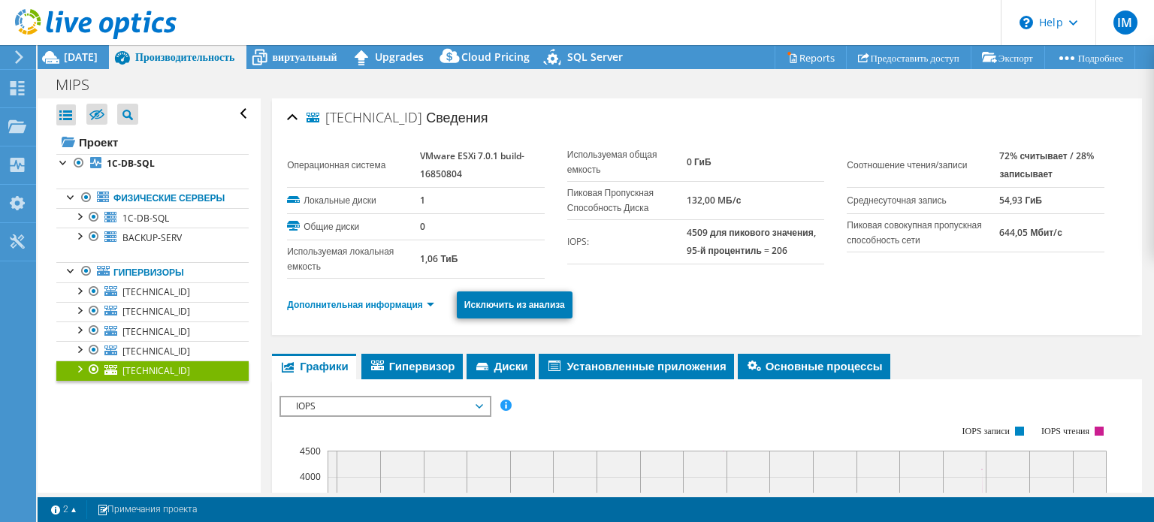
click at [350, 297] on li "Дополнительная информация" at bounding box center [365, 305] width 156 height 17
click at [351, 304] on link "Дополнительная информация" at bounding box center [360, 304] width 147 height 13
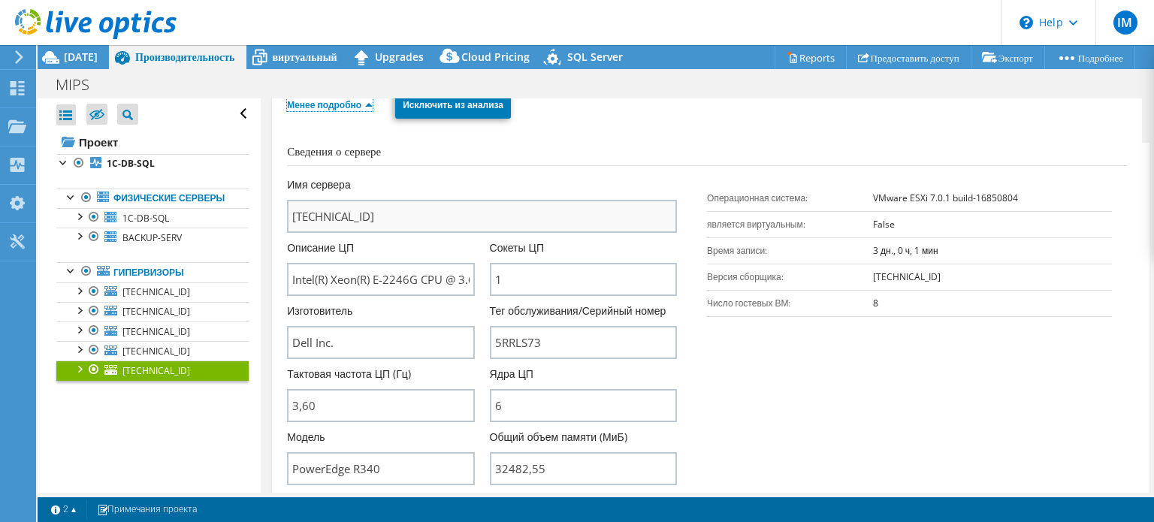
scroll to position [225, 0]
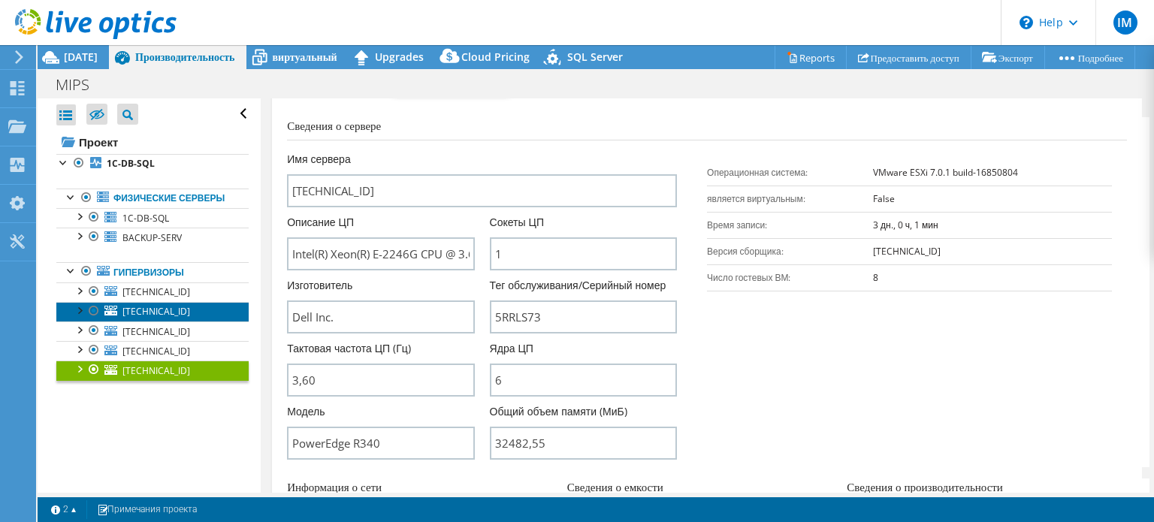
click at [168, 318] on span "[TECHNICAL_ID]" at bounding box center [156, 311] width 68 height 13
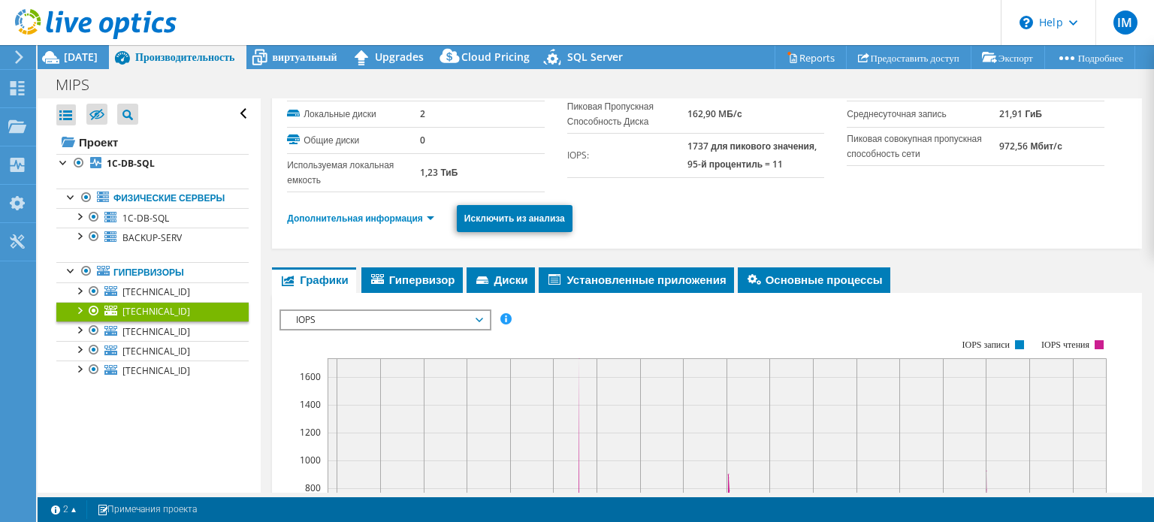
scroll to position [0, 0]
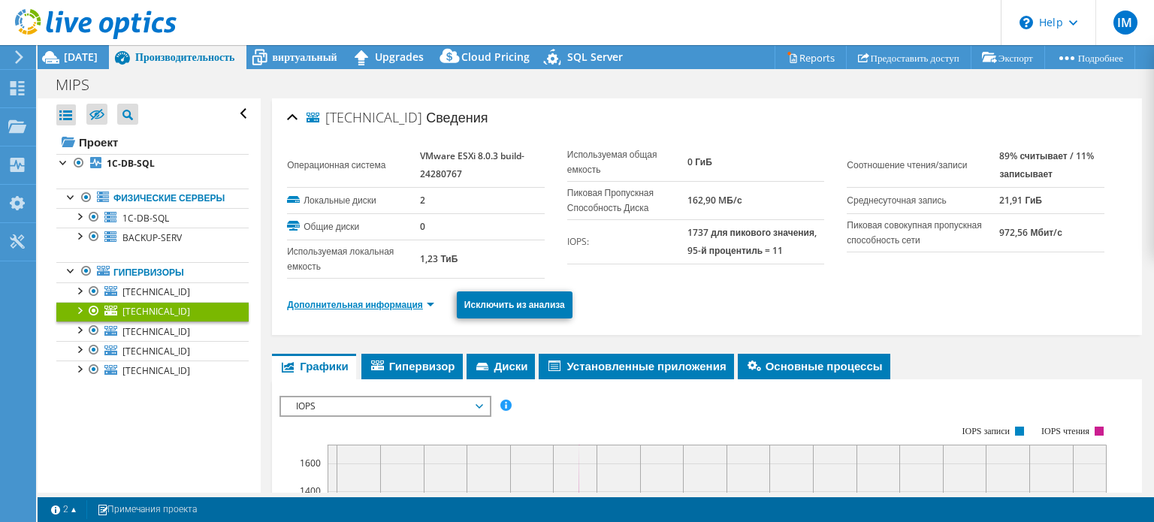
click at [411, 305] on link "Дополнительная информация" at bounding box center [360, 304] width 147 height 13
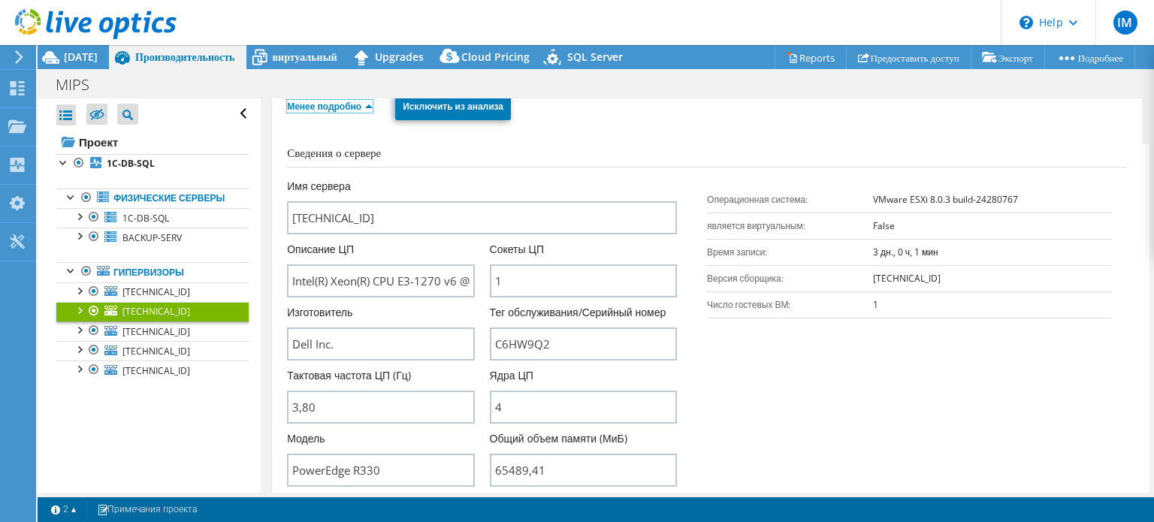
scroll to position [225, 0]
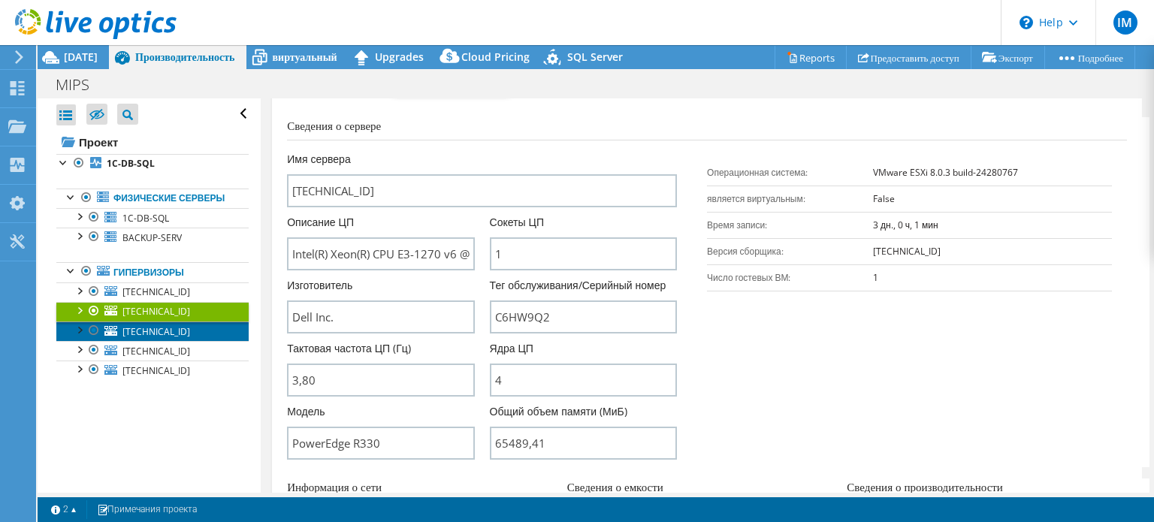
click at [150, 338] on span "[TECHNICAL_ID]" at bounding box center [156, 331] width 68 height 13
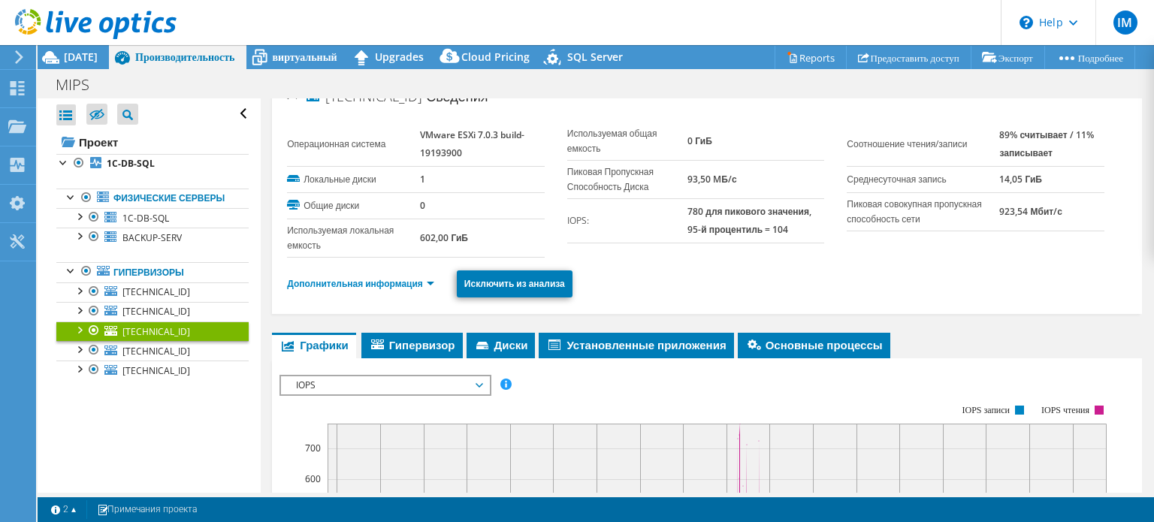
scroll to position [0, 0]
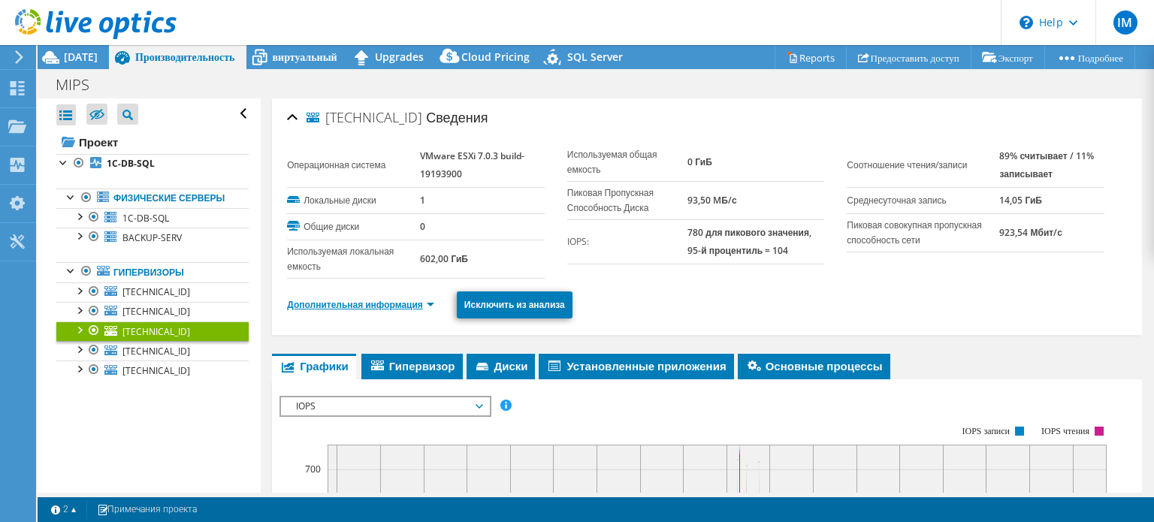
click at [394, 301] on link "Дополнительная информация" at bounding box center [360, 304] width 147 height 13
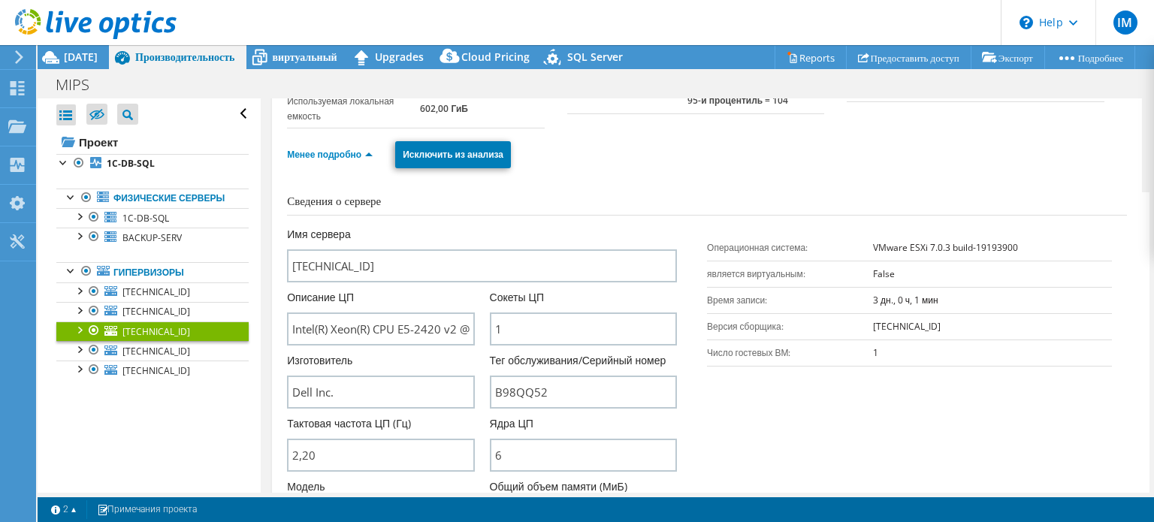
click at [196, 341] on link "[TECHNICAL_ID]" at bounding box center [152, 332] width 192 height 20
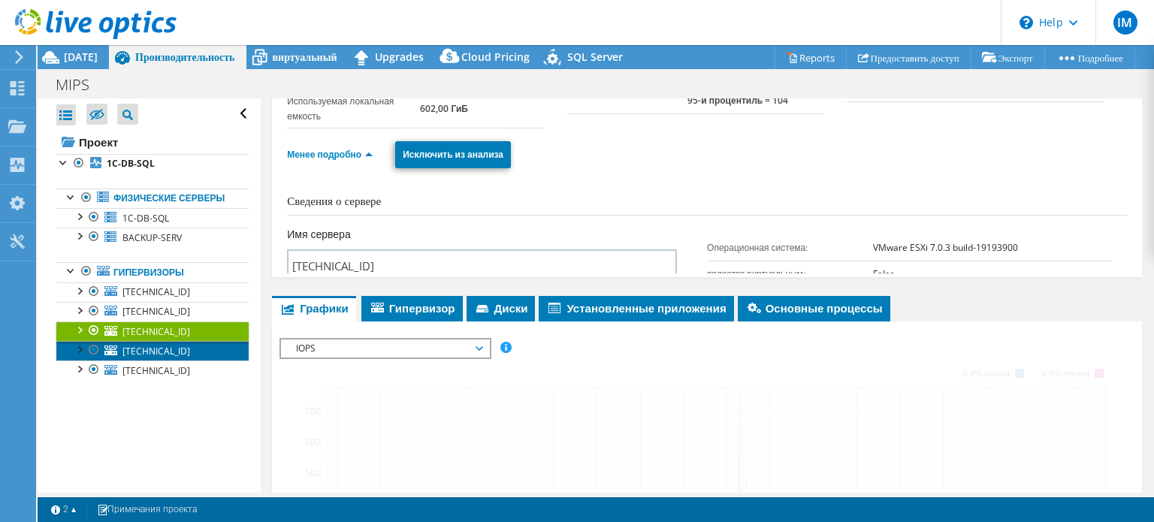
click at [195, 361] on link "[TECHNICAL_ID]" at bounding box center [152, 351] width 192 height 20
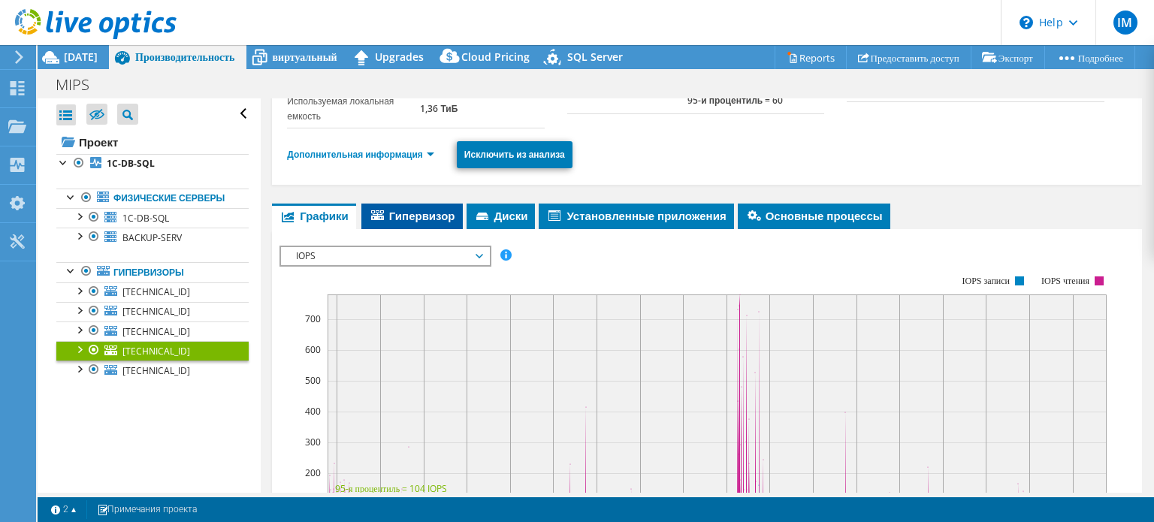
scroll to position [0, 0]
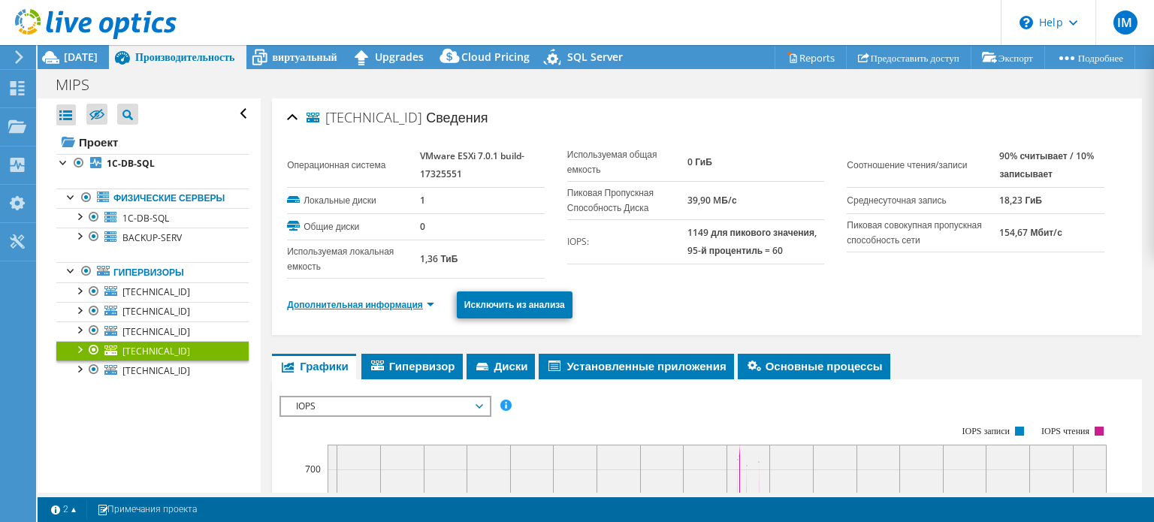
click at [404, 305] on link "Дополнительная информация" at bounding box center [360, 304] width 147 height 13
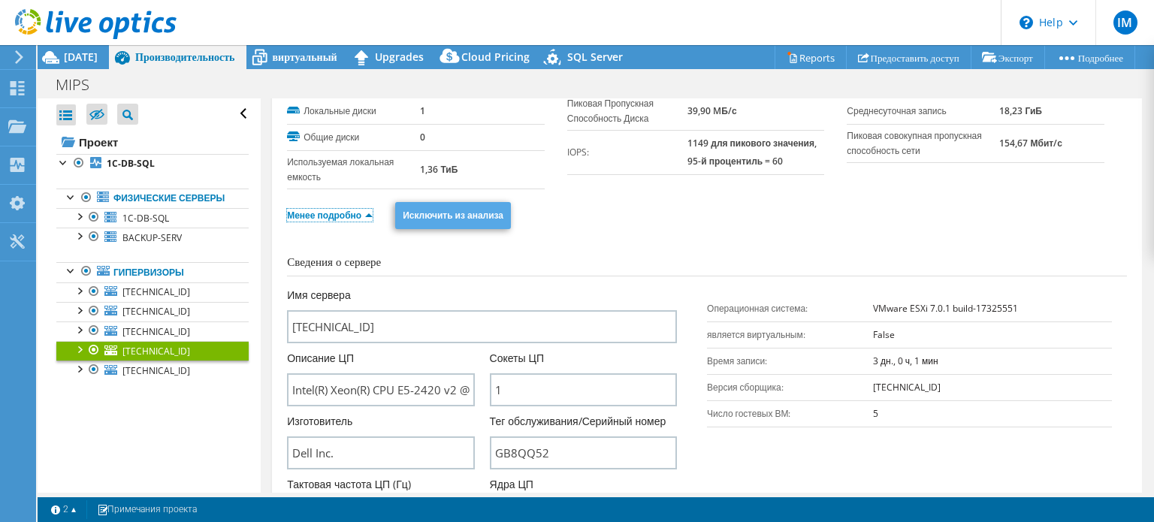
scroll to position [150, 0]
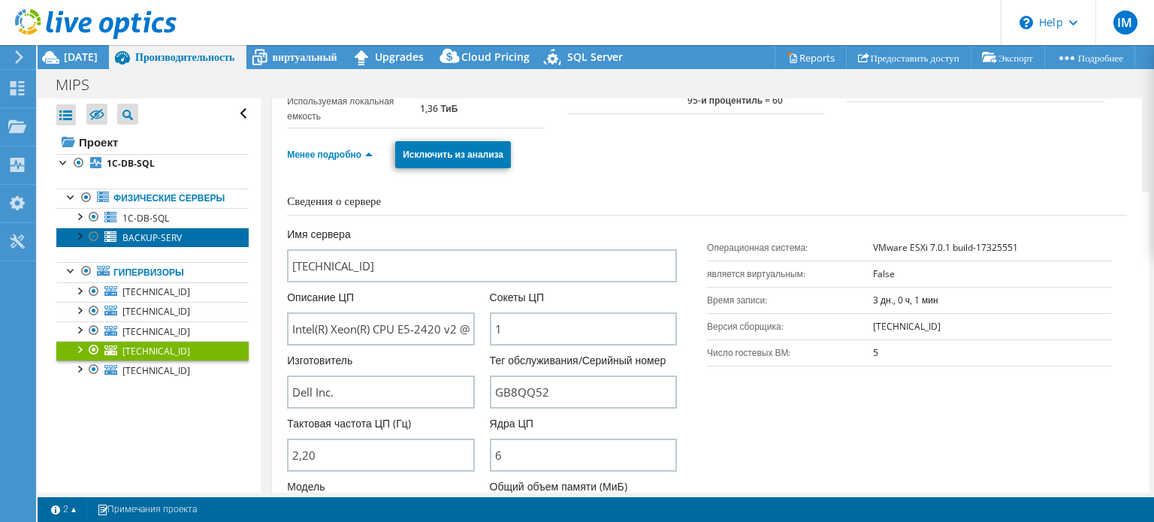
click at [126, 244] on span "BACKUP-SERV" at bounding box center [151, 237] width 59 height 13
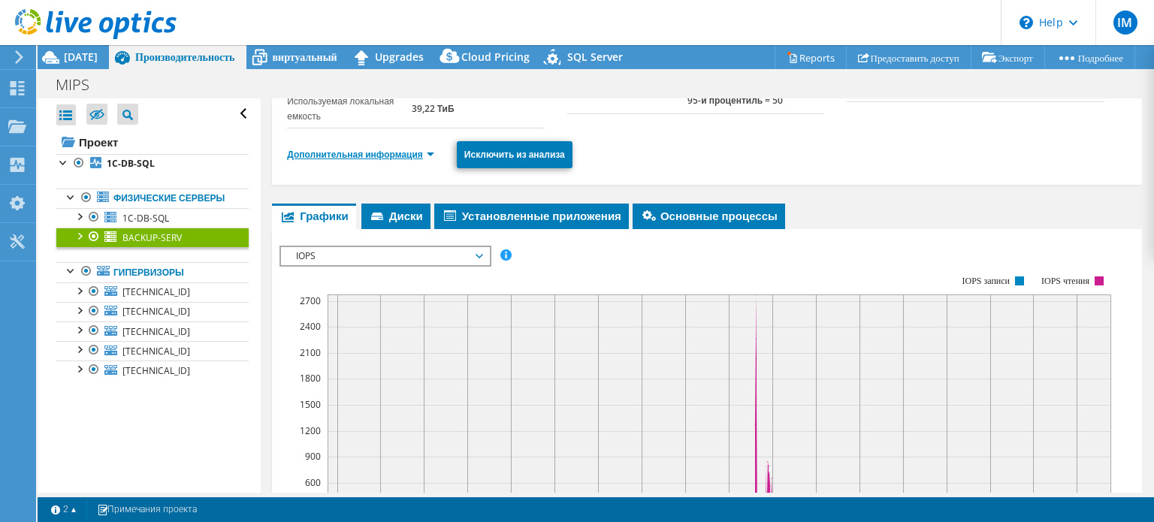
click at [396, 159] on link "Дополнительная информация" at bounding box center [360, 154] width 147 height 13
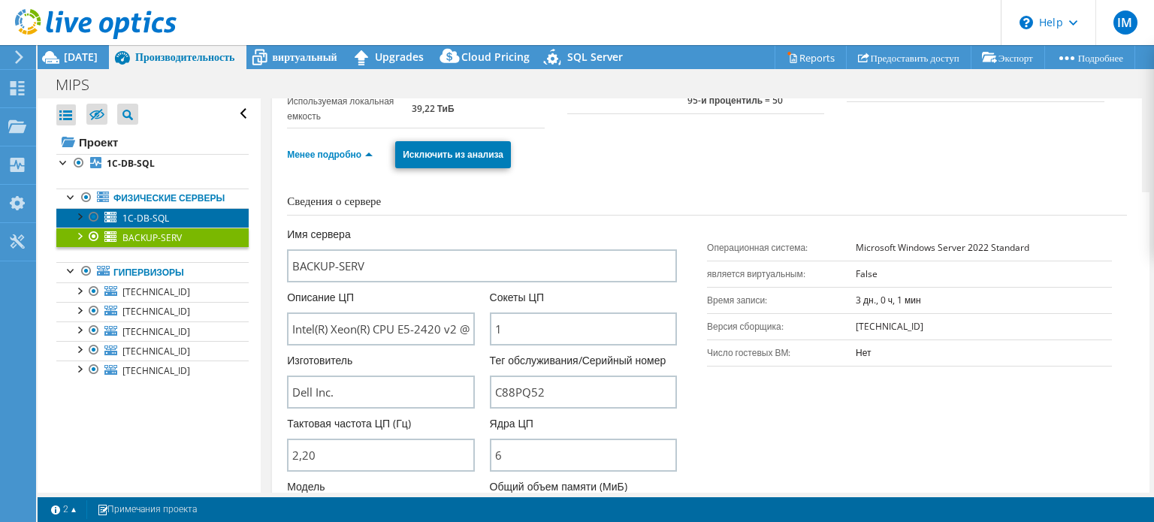
click at [139, 225] on span "1C-DB-SQL" at bounding box center [145, 218] width 47 height 13
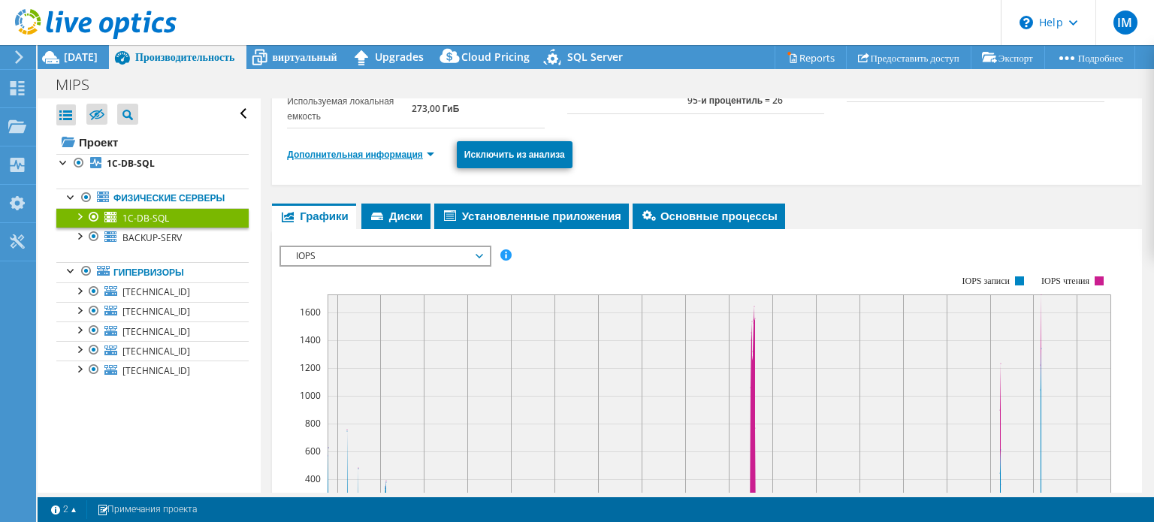
click at [374, 159] on link "Дополнительная информация" at bounding box center [360, 154] width 147 height 13
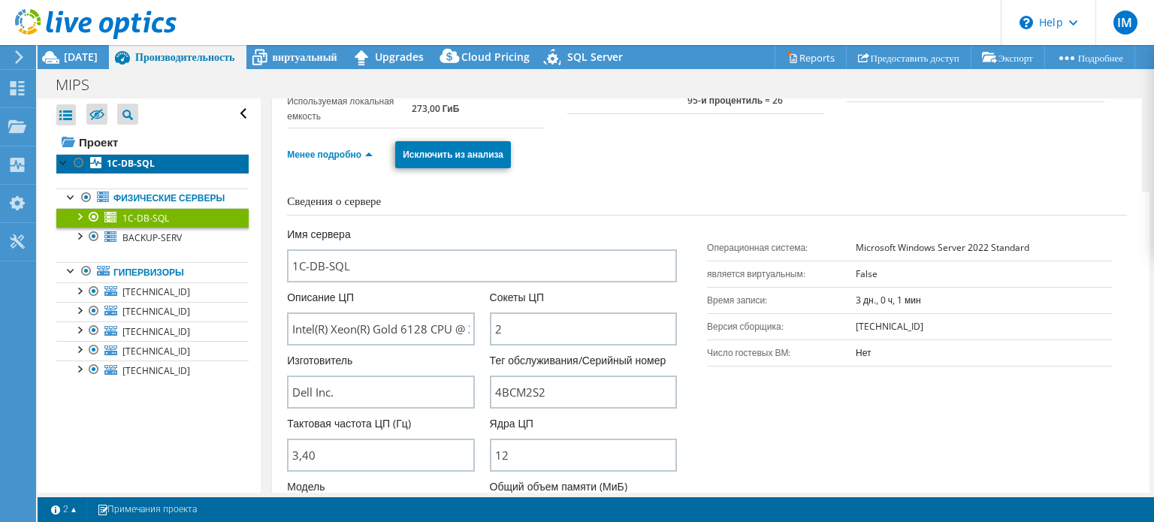
click at [141, 161] on b "1C-DB-SQL" at bounding box center [131, 163] width 48 height 13
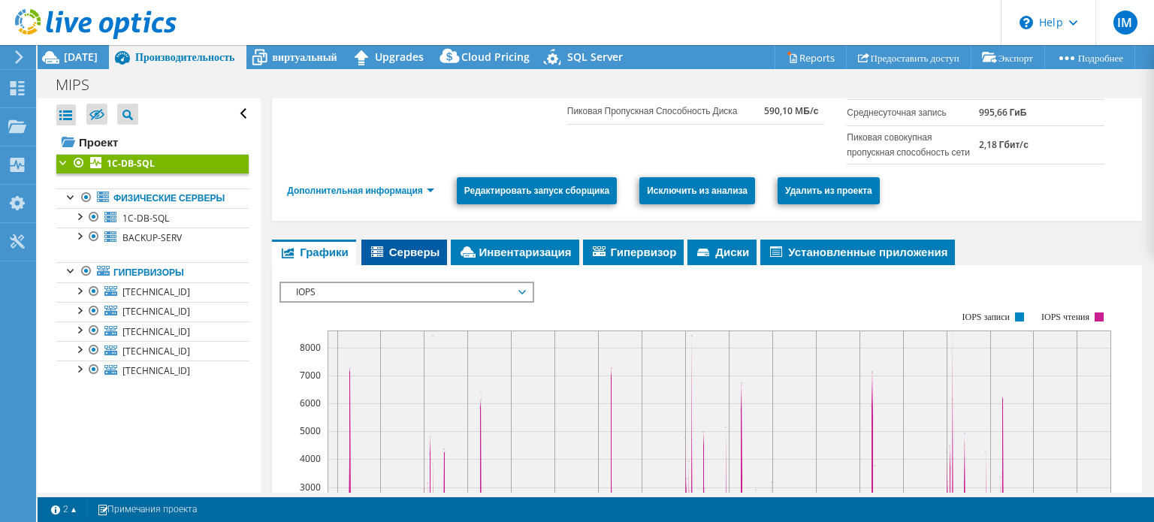
scroll to position [0, 0]
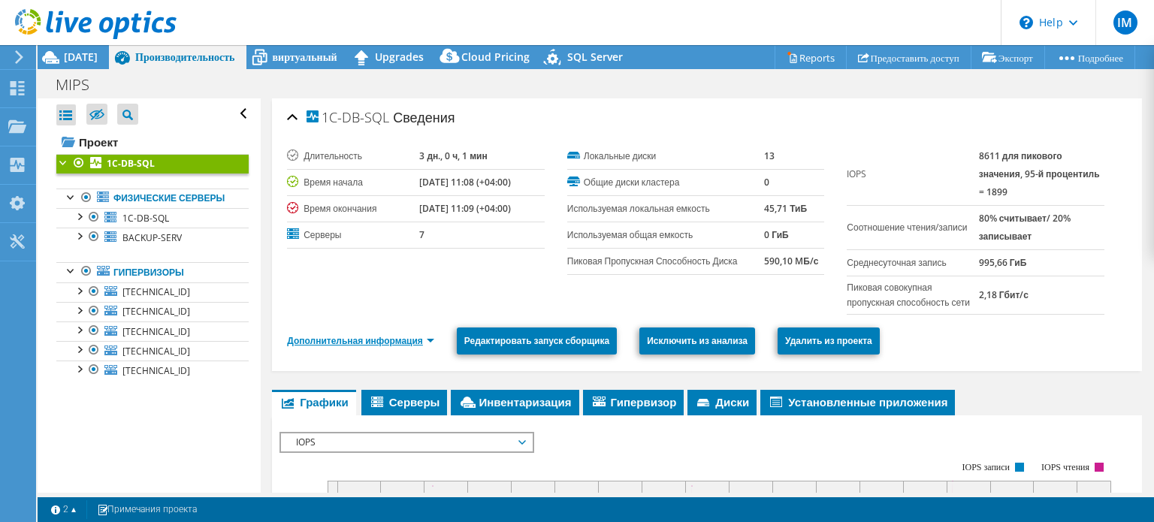
click at [426, 347] on link "Дополнительная информация" at bounding box center [360, 340] width 147 height 13
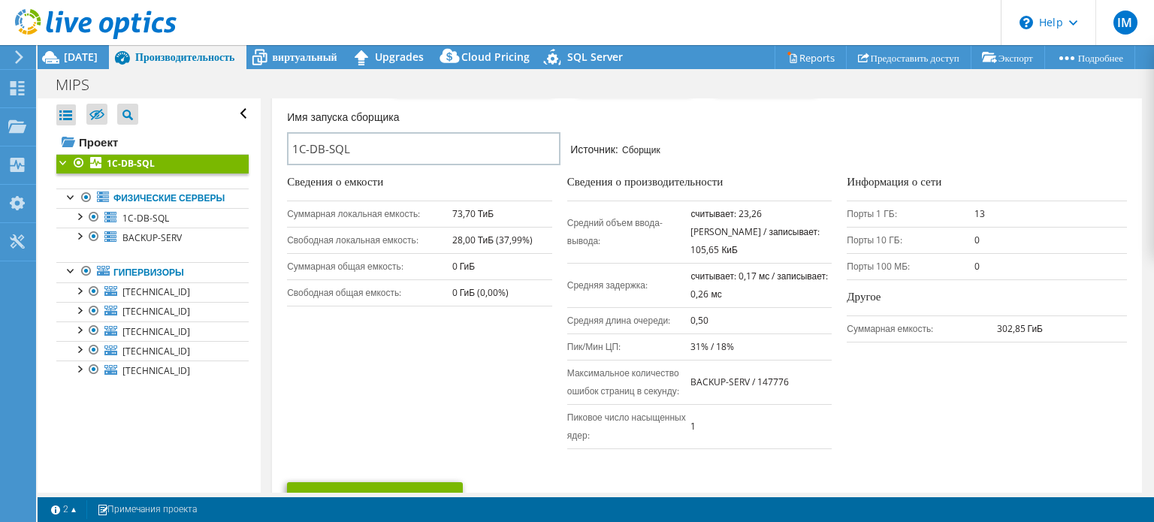
scroll to position [150, 0]
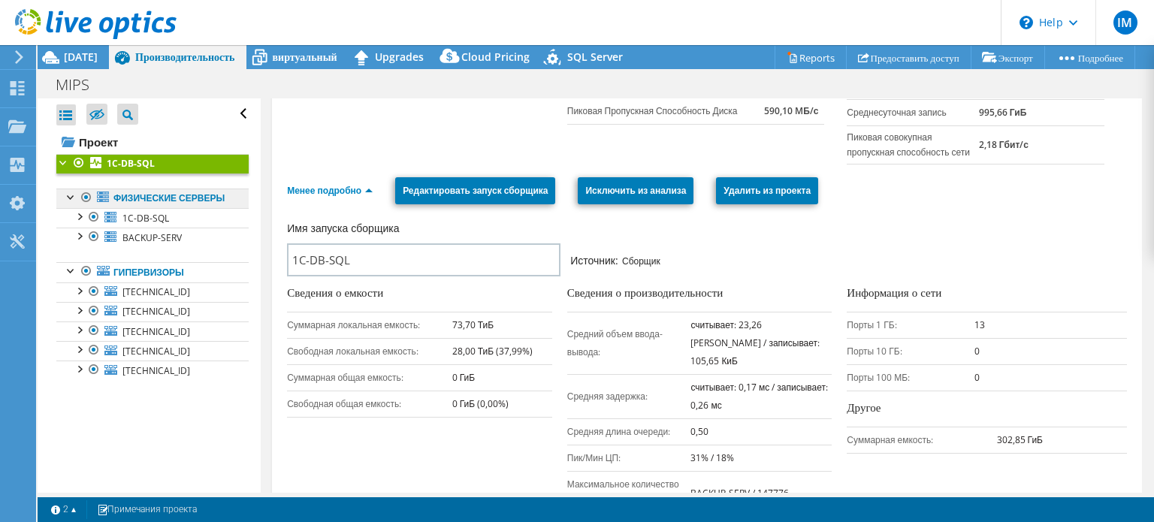
click at [147, 198] on link "Физические серверы" at bounding box center [152, 199] width 192 height 20
click at [162, 225] on span "1C-DB-SQL" at bounding box center [145, 218] width 47 height 13
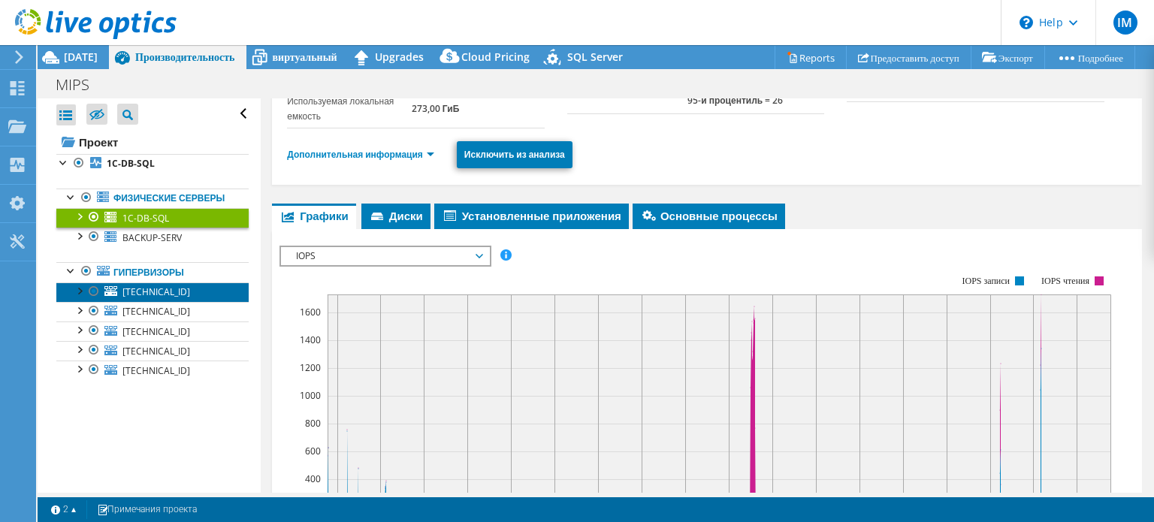
click at [187, 302] on link "[TECHNICAL_ID]" at bounding box center [152, 293] width 192 height 20
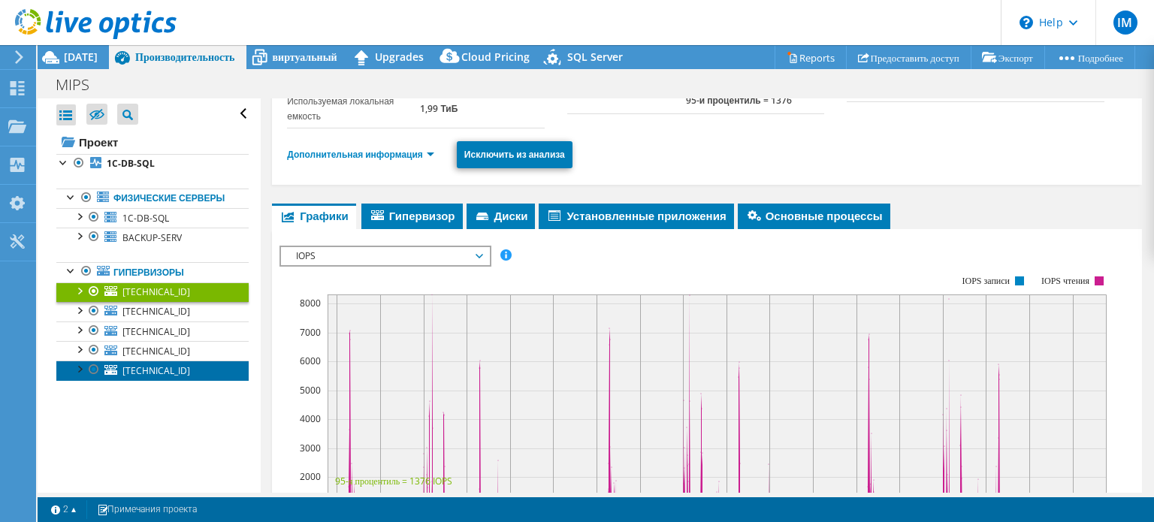
click at [168, 377] on span "[TECHNICAL_ID]" at bounding box center [156, 370] width 68 height 13
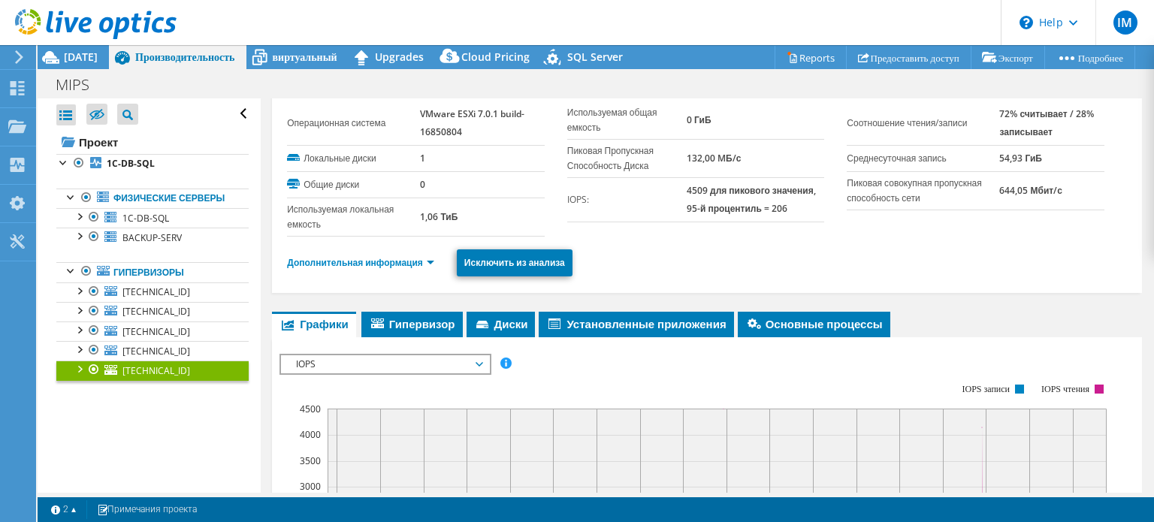
scroll to position [0, 0]
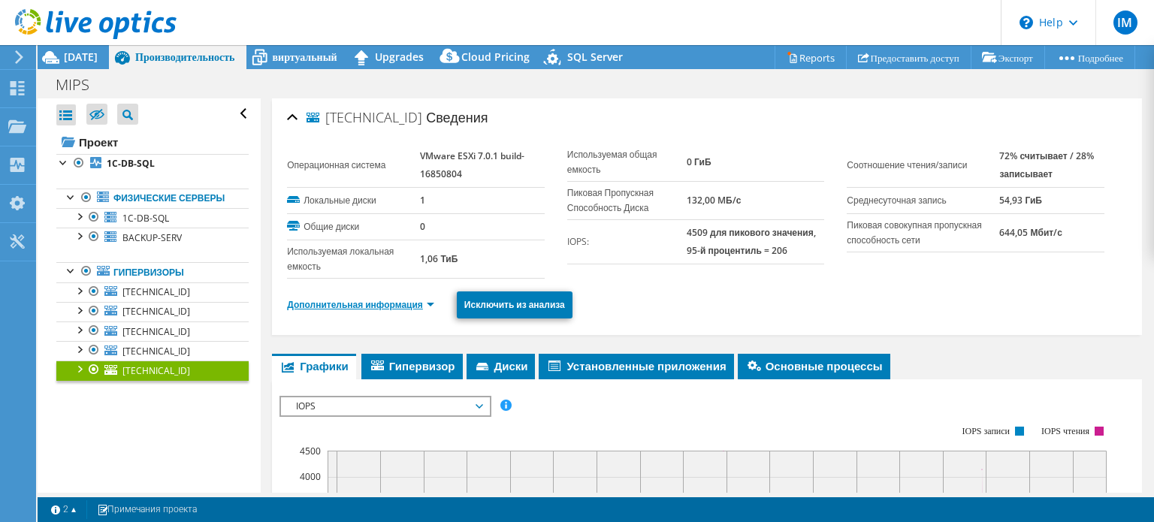
click at [431, 301] on link "Дополнительная информация" at bounding box center [360, 304] width 147 height 13
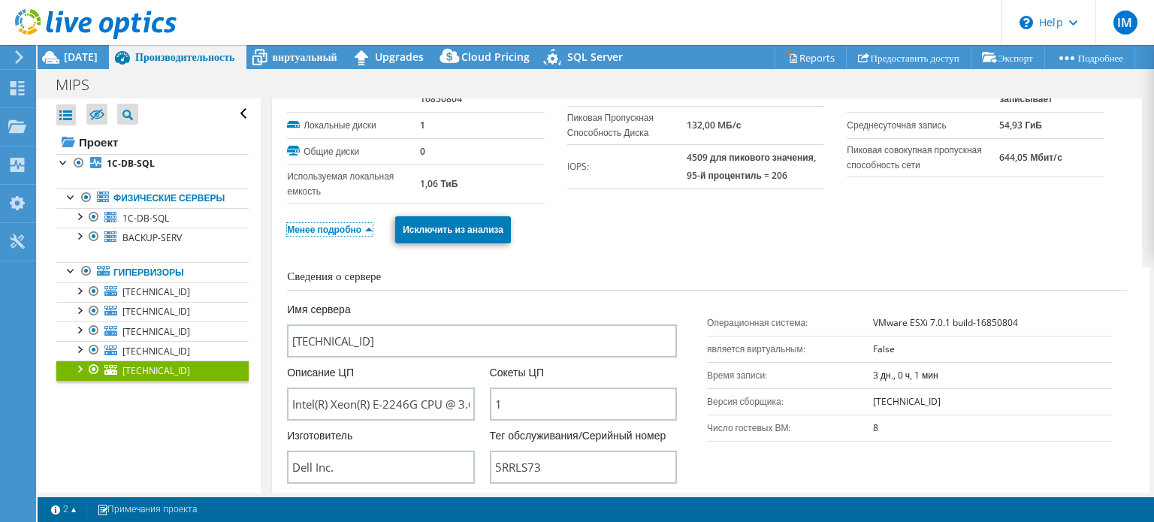
scroll to position [376, 0]
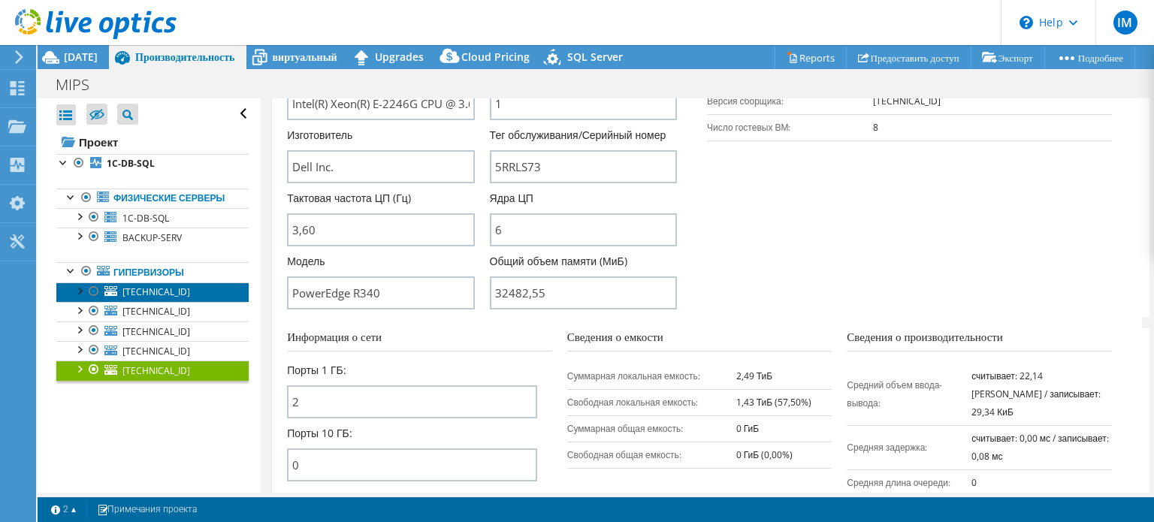
click at [171, 298] on span "[TECHNICAL_ID]" at bounding box center [156, 292] width 68 height 13
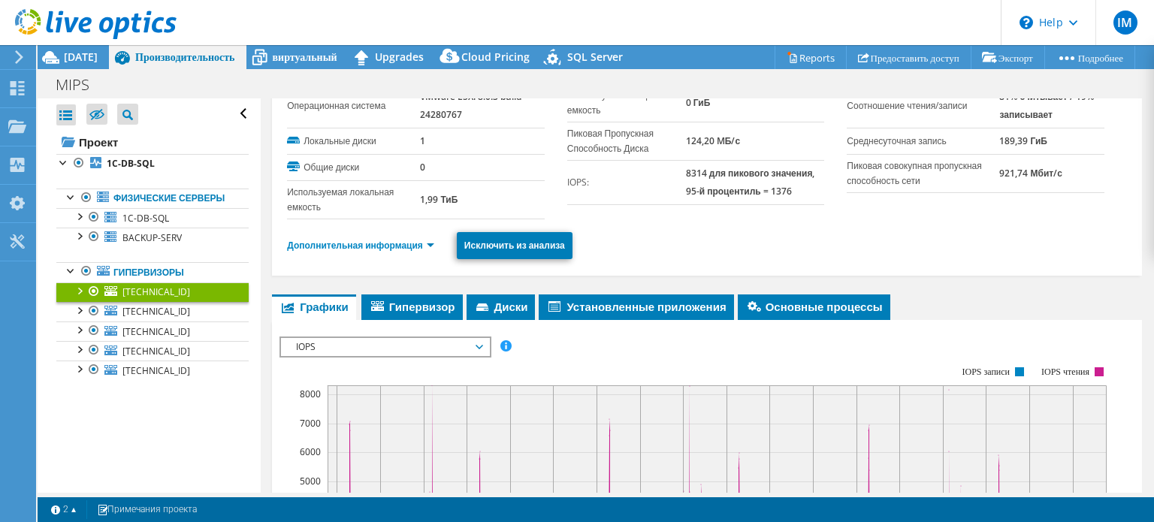
scroll to position [0, 0]
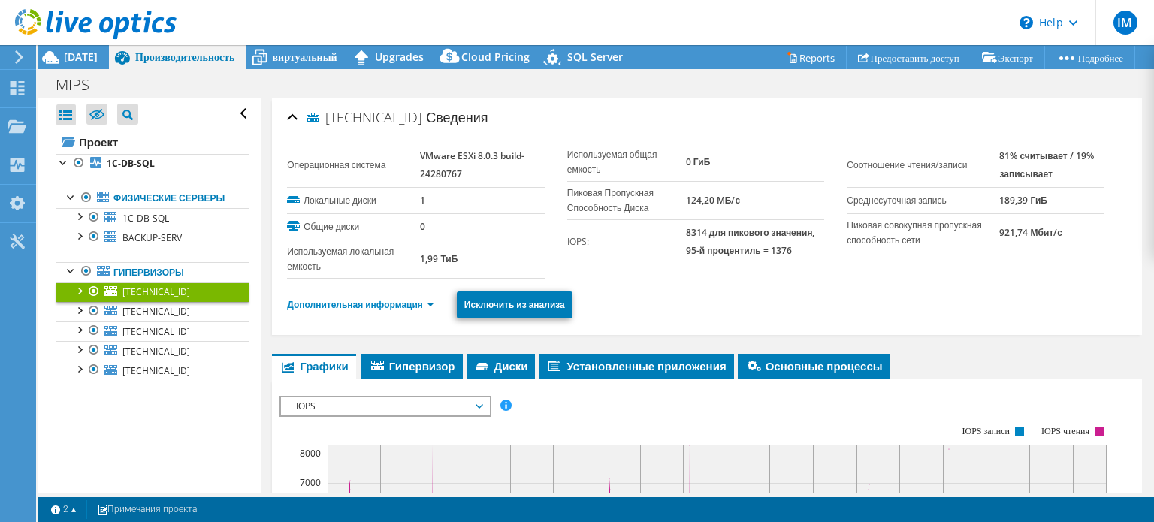
click at [433, 303] on link "Дополнительная информация" at bounding box center [360, 304] width 147 height 13
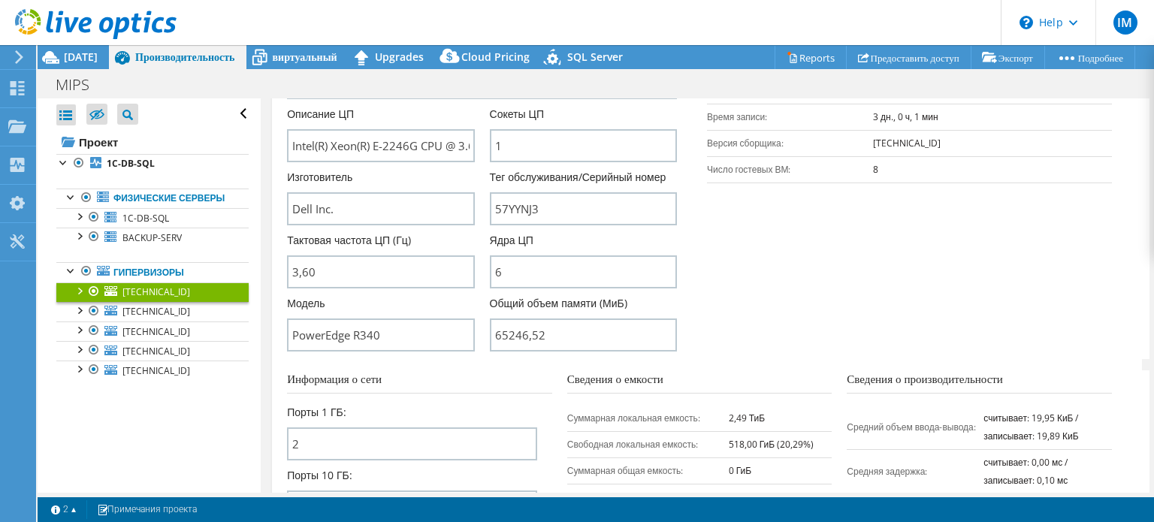
scroll to position [301, 0]
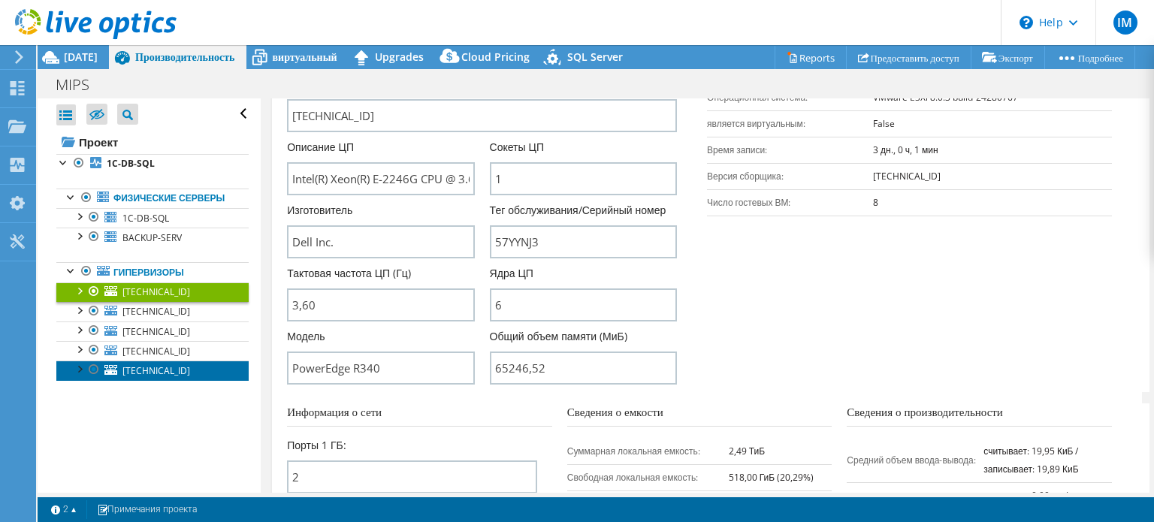
click at [180, 377] on span "[TECHNICAL_ID]" at bounding box center [156, 370] width 68 height 13
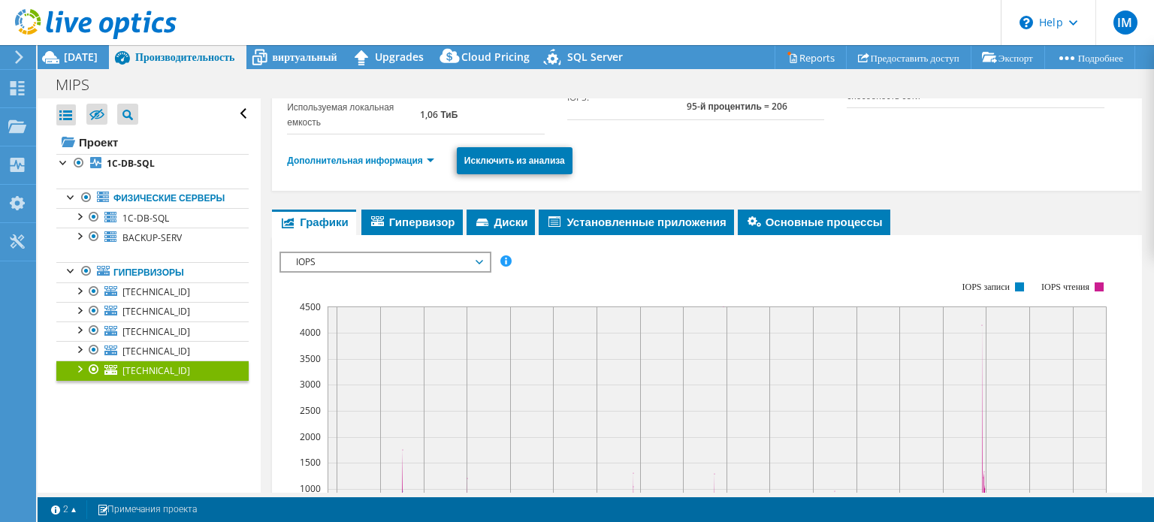
scroll to position [56, 0]
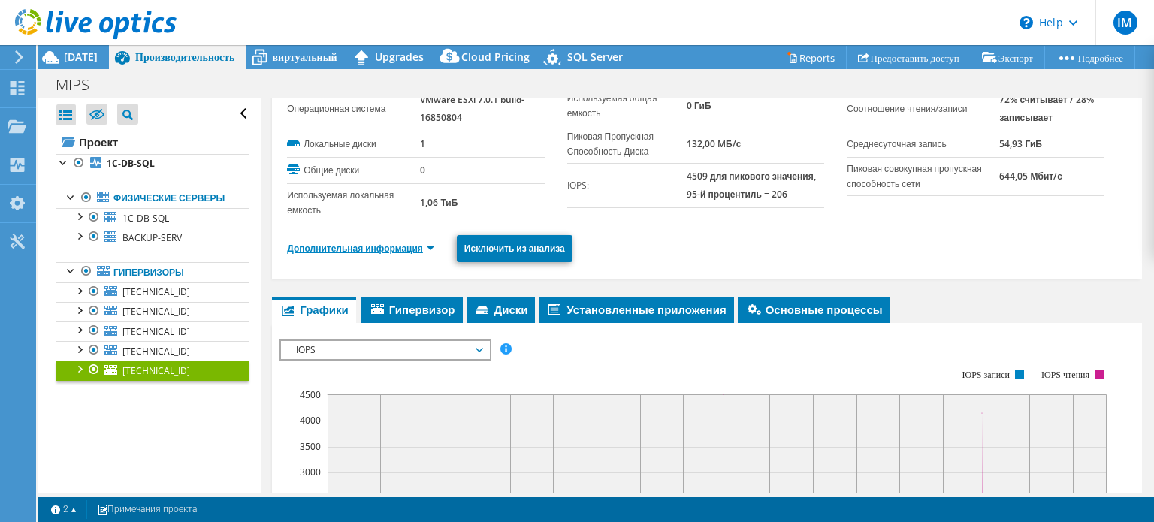
click at [397, 245] on link "Дополнительная информация" at bounding box center [360, 248] width 147 height 13
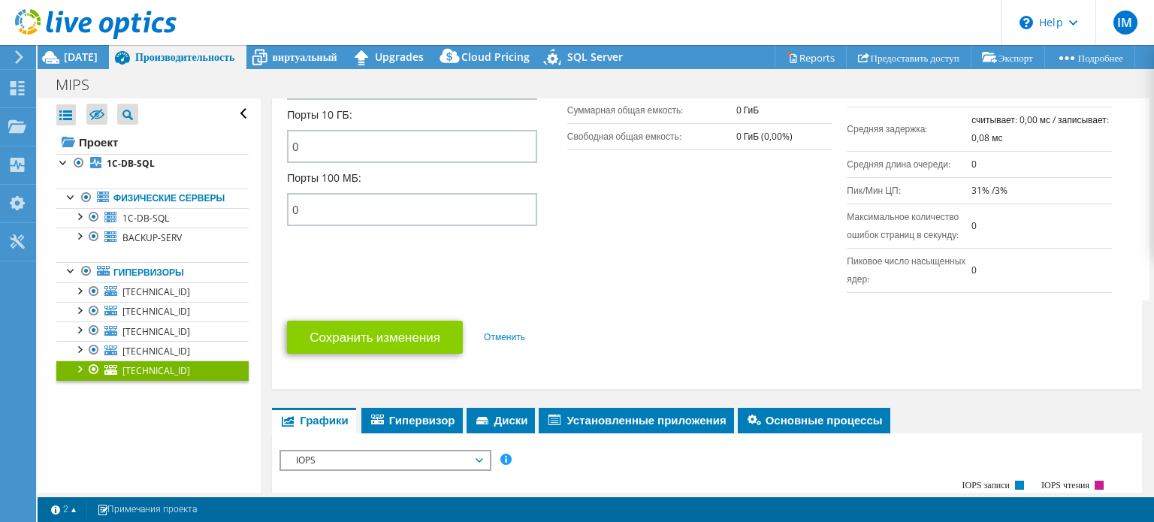
scroll to position [657, 0]
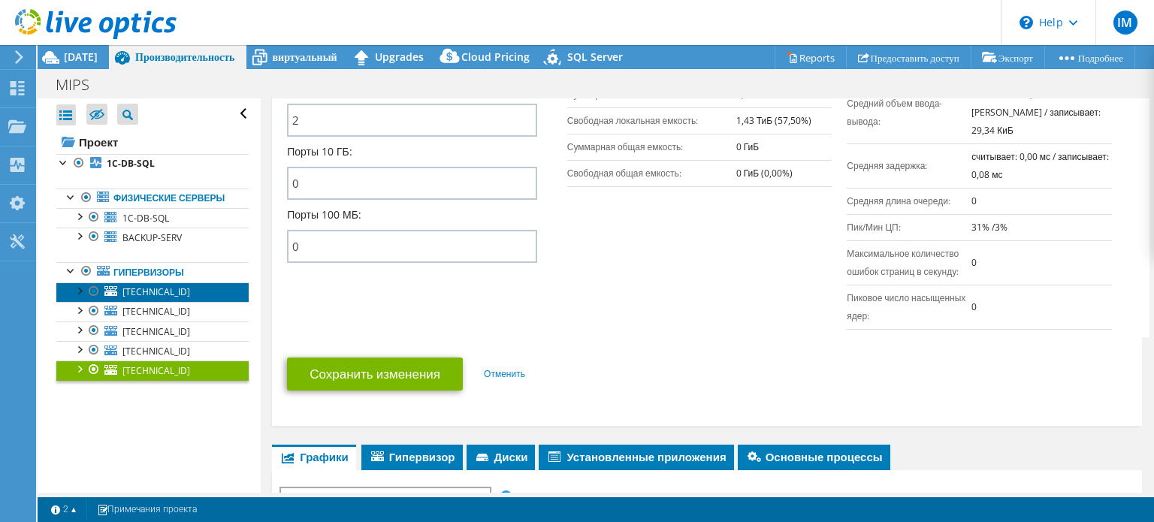
click at [189, 302] on link "[TECHNICAL_ID]" at bounding box center [152, 293] width 192 height 20
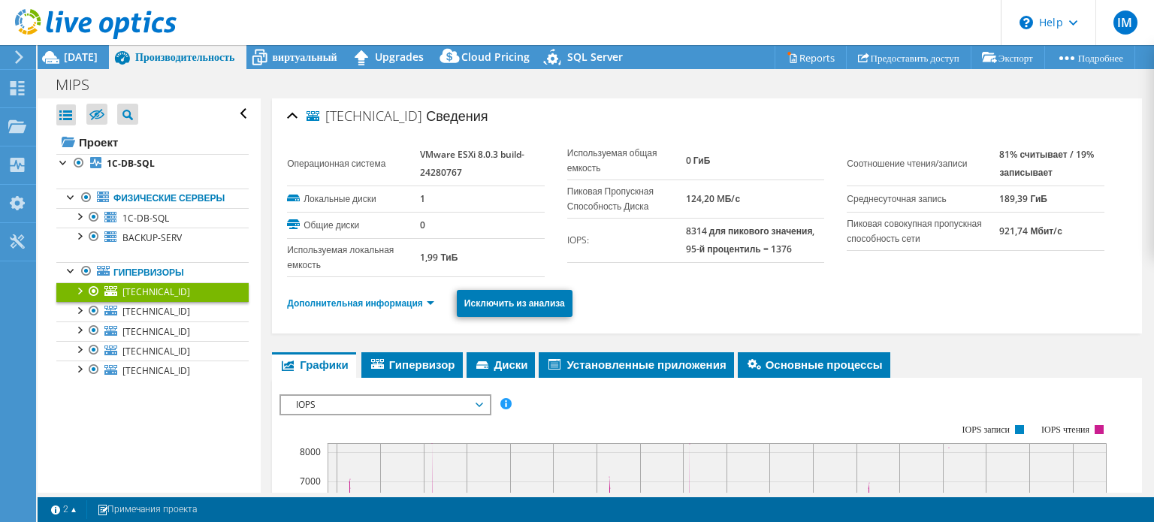
scroll to position [0, 0]
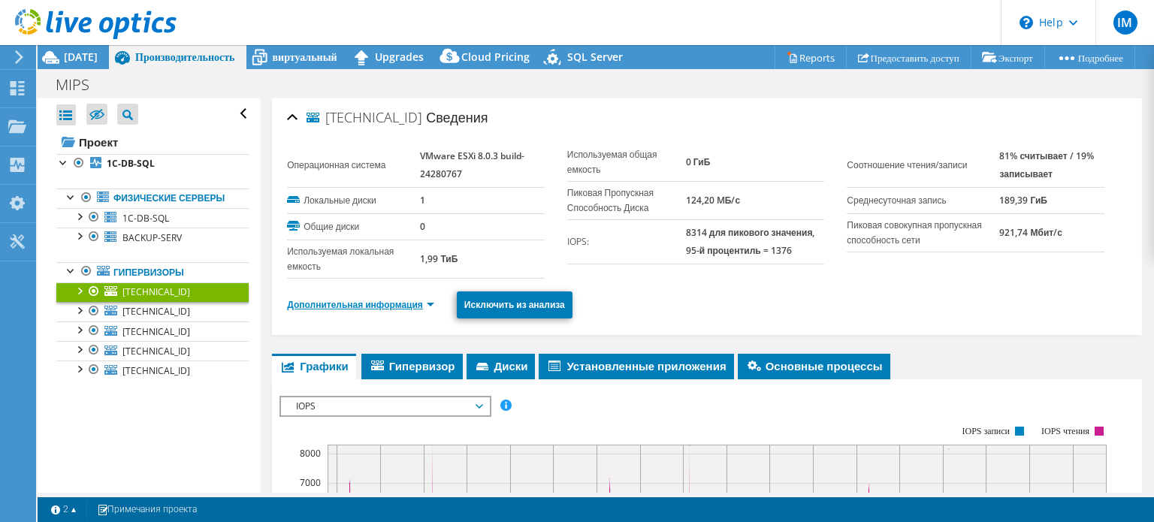
click at [409, 298] on link "Дополнительная информация" at bounding box center [360, 304] width 147 height 13
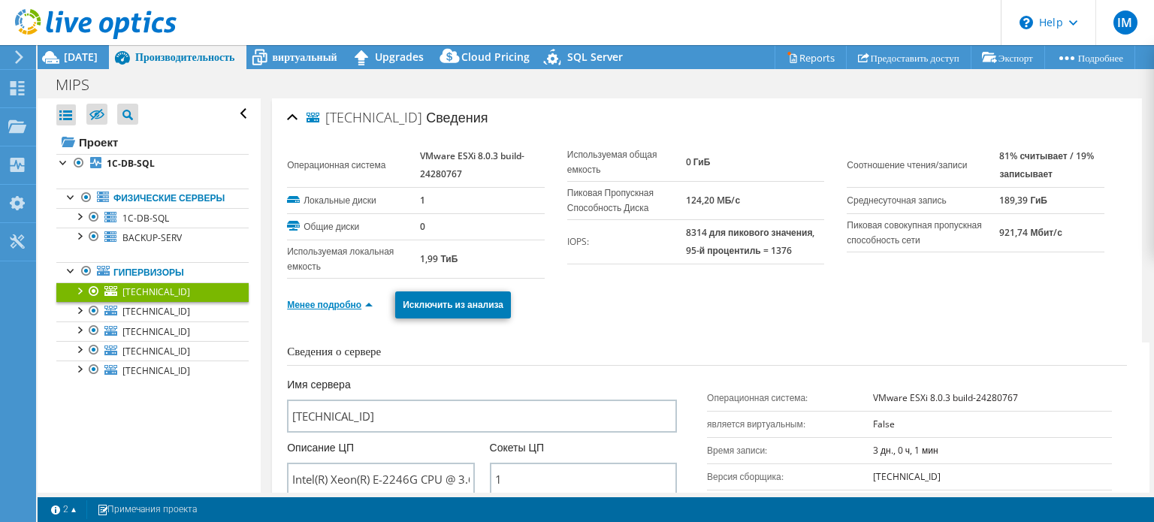
click at [341, 299] on link "Менее подробно" at bounding box center [330, 304] width 86 height 13
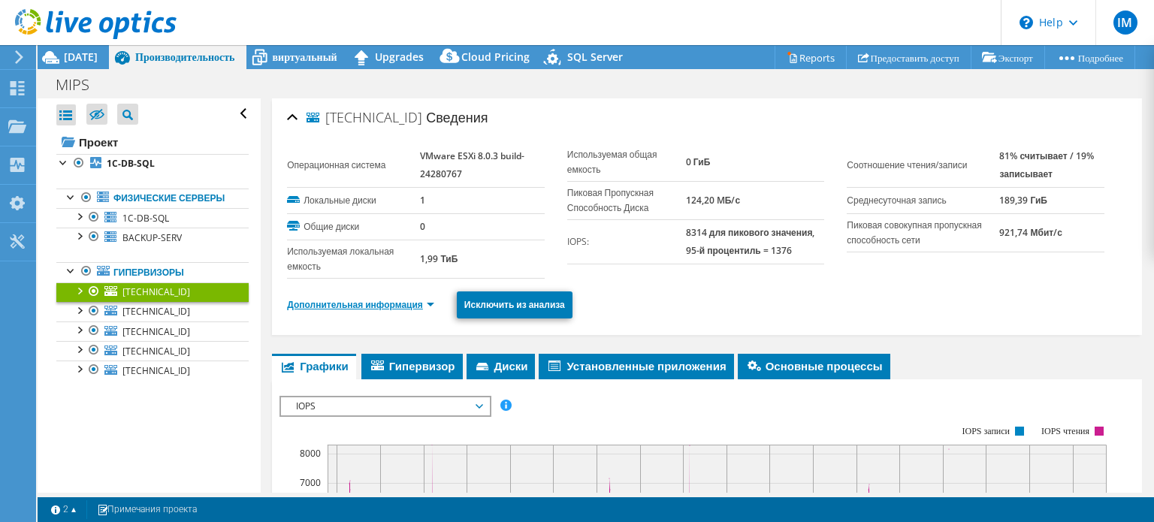
click at [370, 303] on link "Дополнительная информация" at bounding box center [360, 304] width 147 height 13
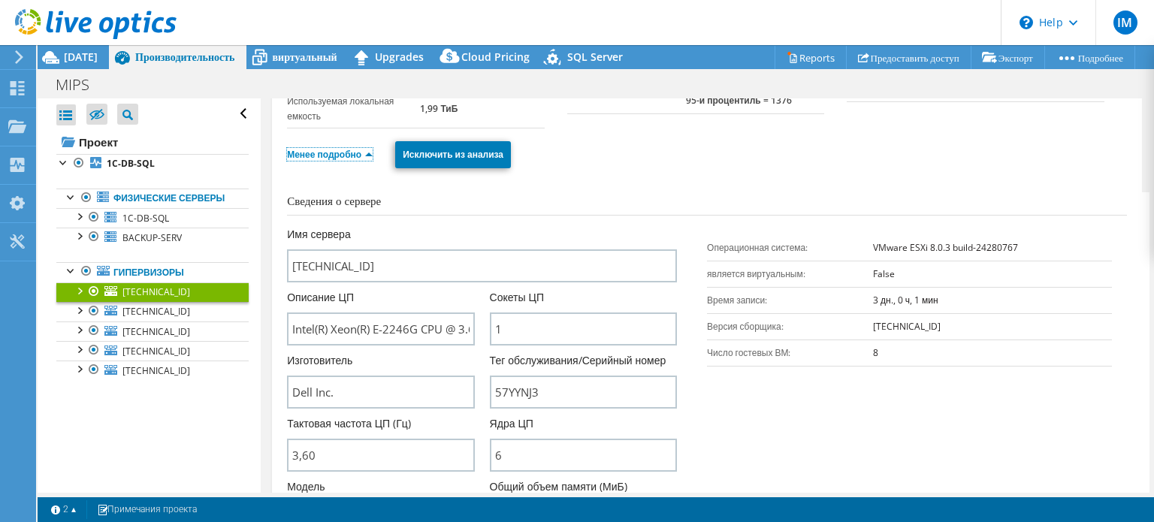
scroll to position [451, 0]
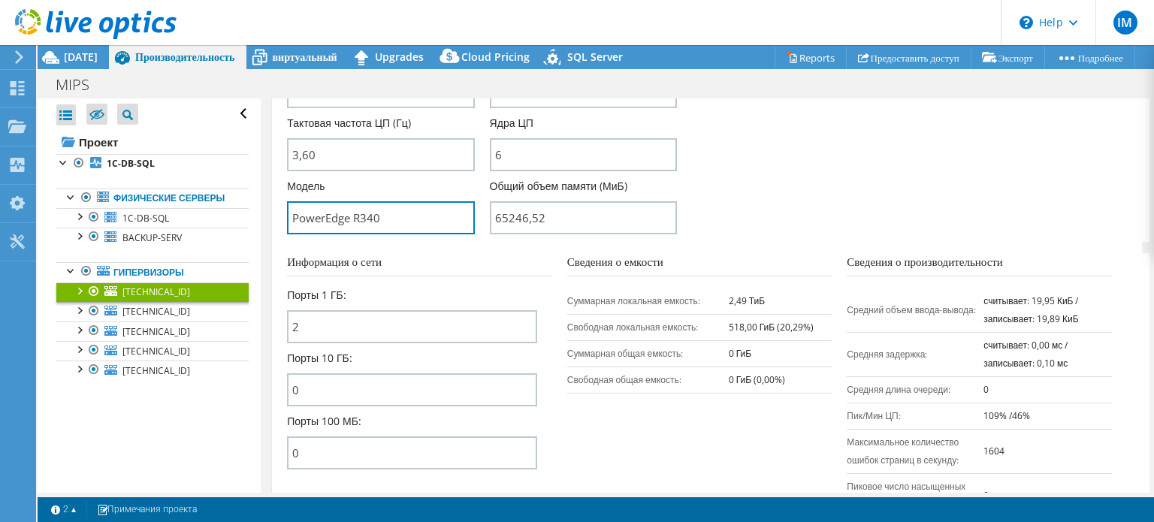
drag, startPoint x: 391, startPoint y: 225, endPoint x: 280, endPoint y: 229, distance: 111.3
click at [280, 229] on div "[TECHNICAL_ID] Сведения Операционная система VMware ESXi 8.0.3 build-24280767 Л…" at bounding box center [707, 131] width 870 height 967
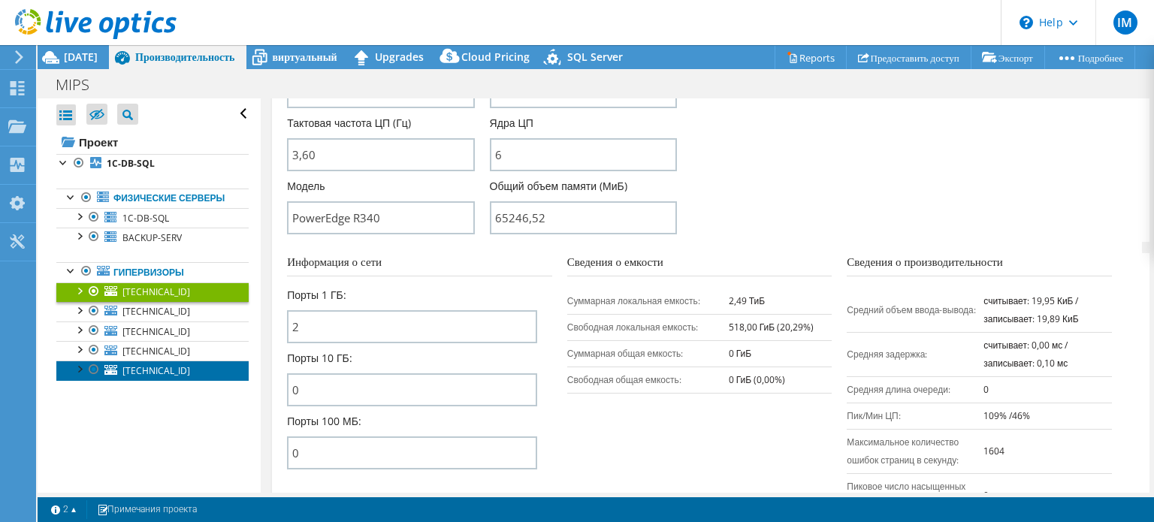
click at [153, 377] on span "[TECHNICAL_ID]" at bounding box center [156, 370] width 68 height 13
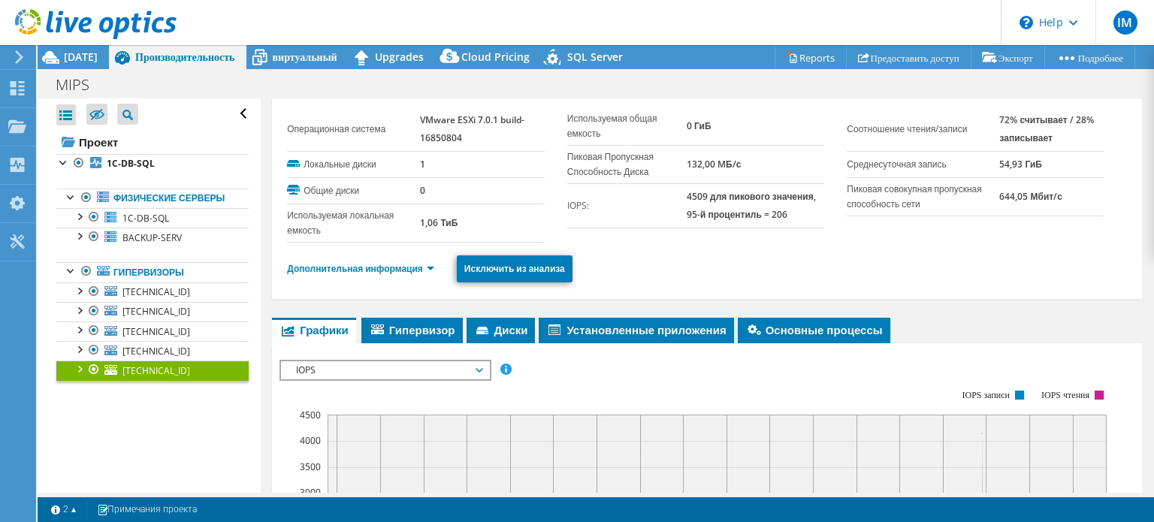
scroll to position [0, 0]
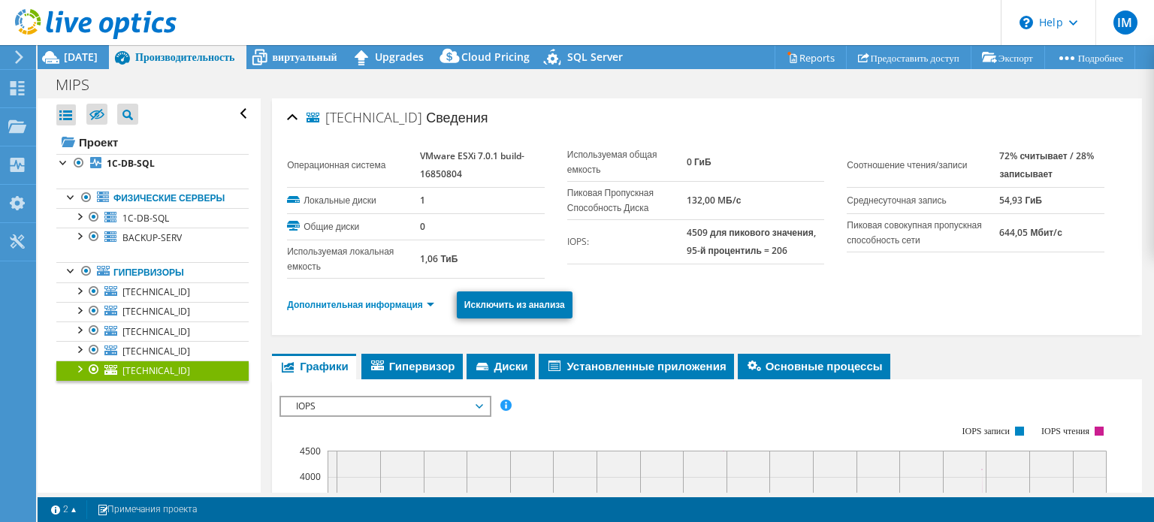
click at [414, 297] on li "Дополнительная информация" at bounding box center [365, 305] width 156 height 17
click at [414, 303] on link "Дополнительная информация" at bounding box center [360, 304] width 147 height 13
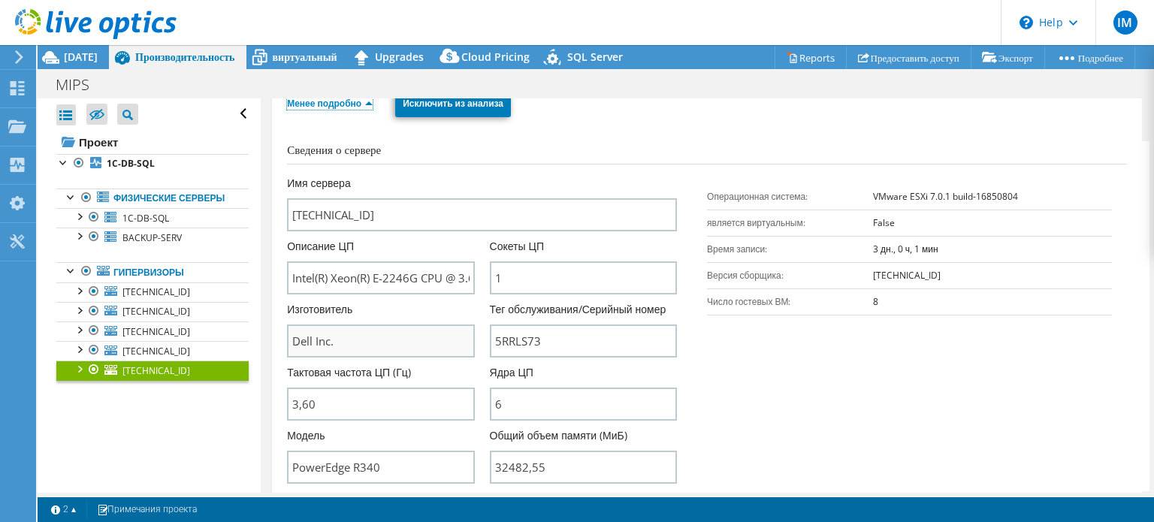
scroll to position [301, 0]
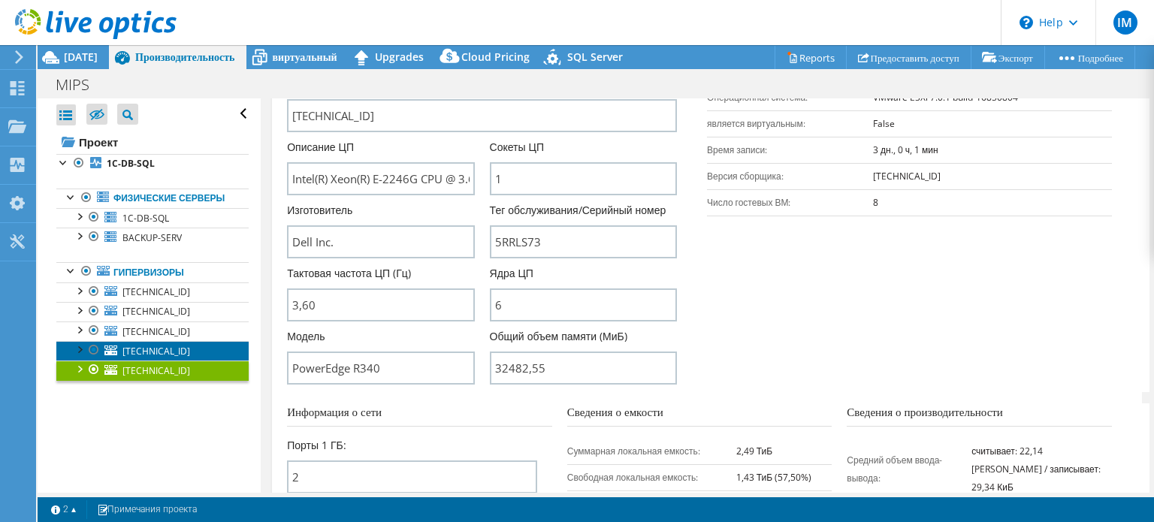
click at [177, 358] on span "[TECHNICAL_ID]" at bounding box center [156, 351] width 68 height 13
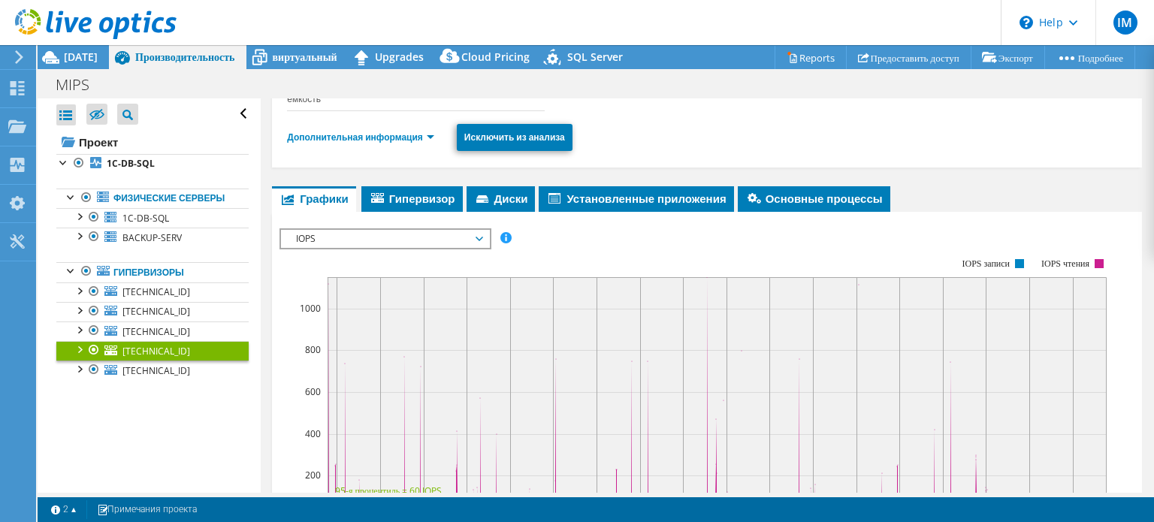
scroll to position [111, 0]
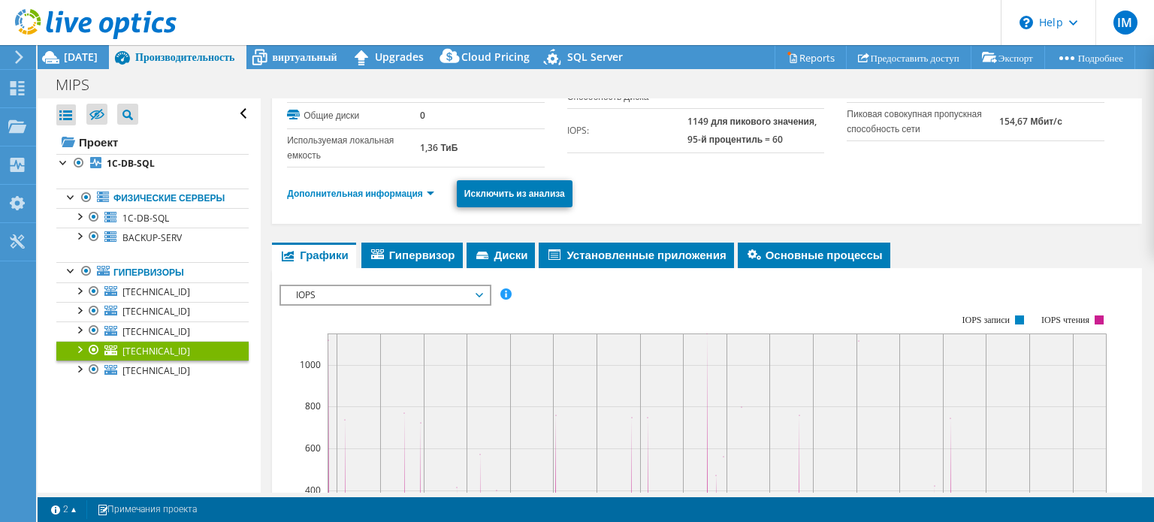
click at [405, 186] on ul "Дополнительная информация Исключить из анализа" at bounding box center [707, 192] width 840 height 31
click at [405, 197] on link "Дополнительная информация" at bounding box center [360, 193] width 147 height 13
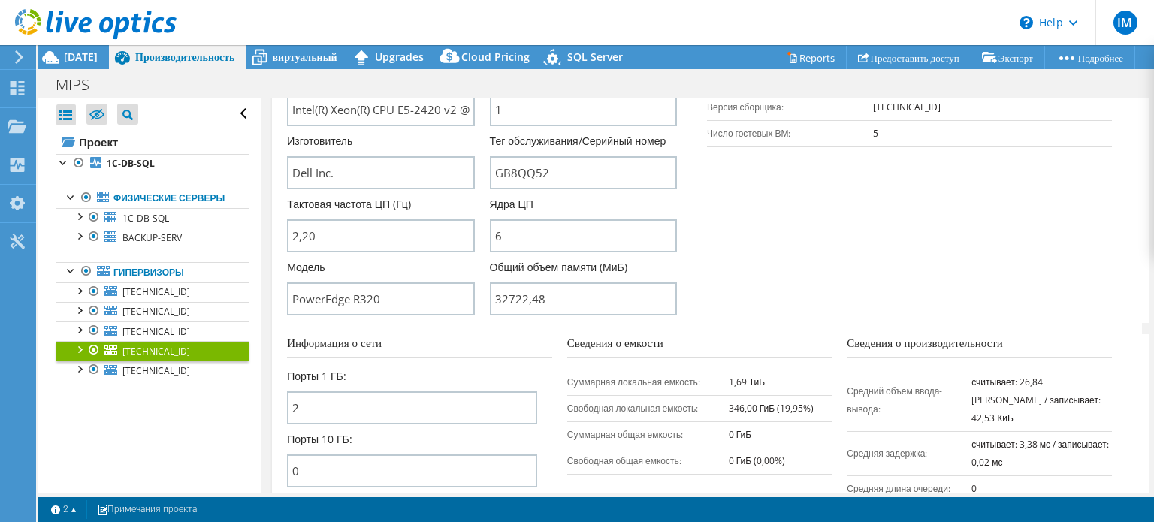
scroll to position [412, 0]
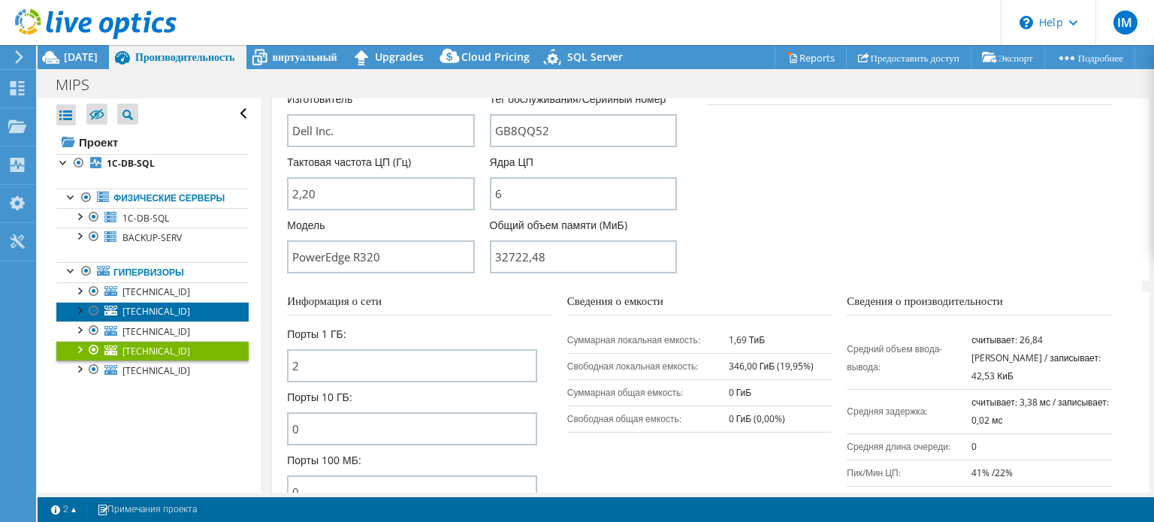
click at [195, 322] on link "[TECHNICAL_ID]" at bounding box center [152, 312] width 192 height 20
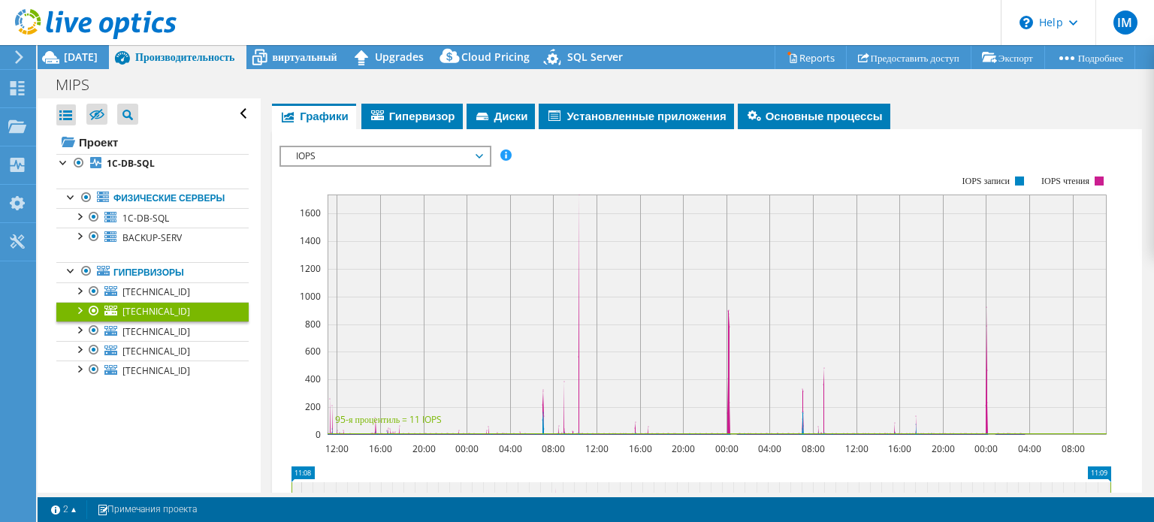
scroll to position [127, 0]
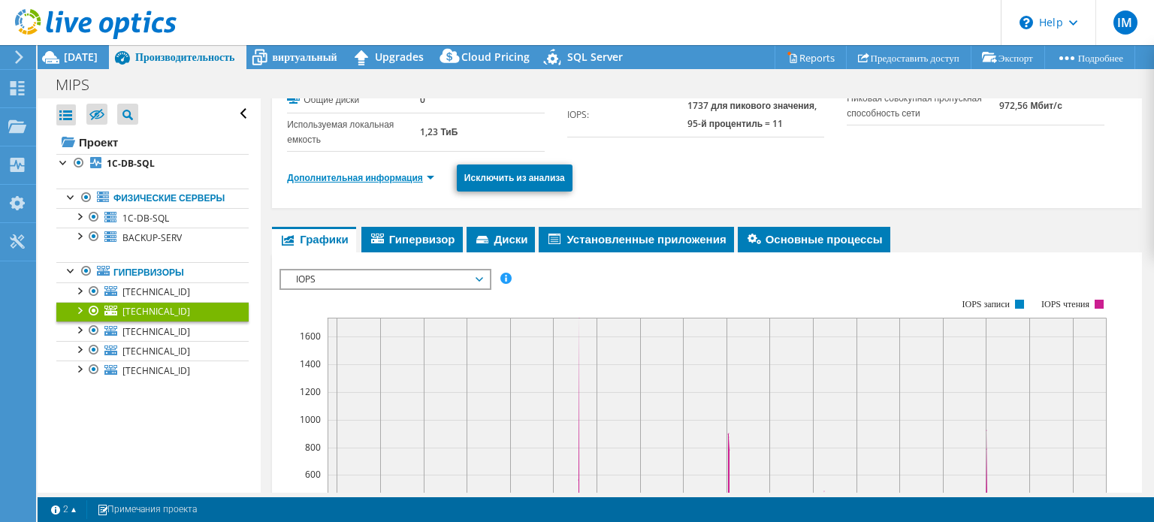
click at [387, 183] on link "Дополнительная информация" at bounding box center [360, 177] width 147 height 13
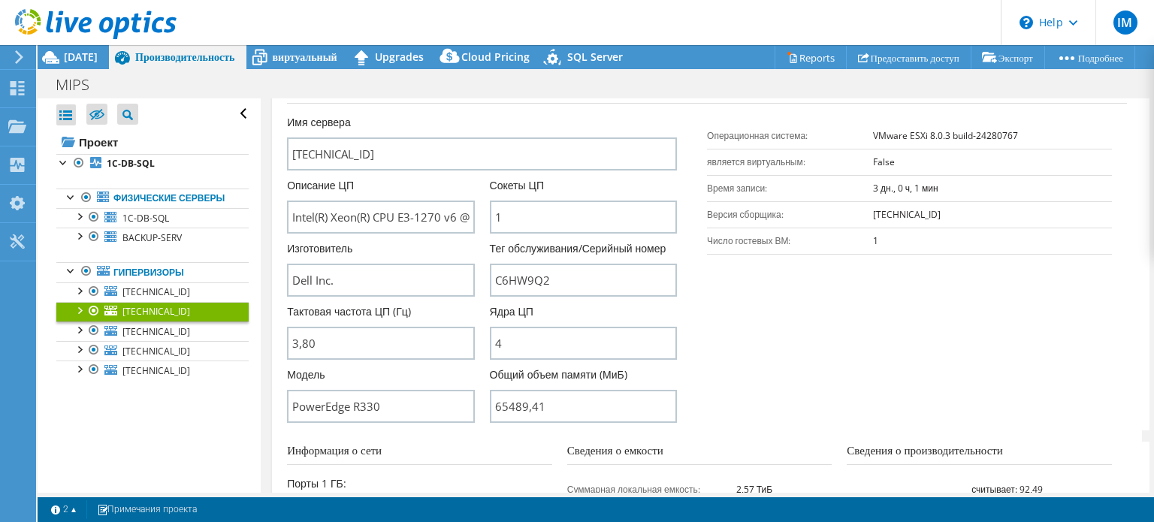
scroll to position [428, 0]
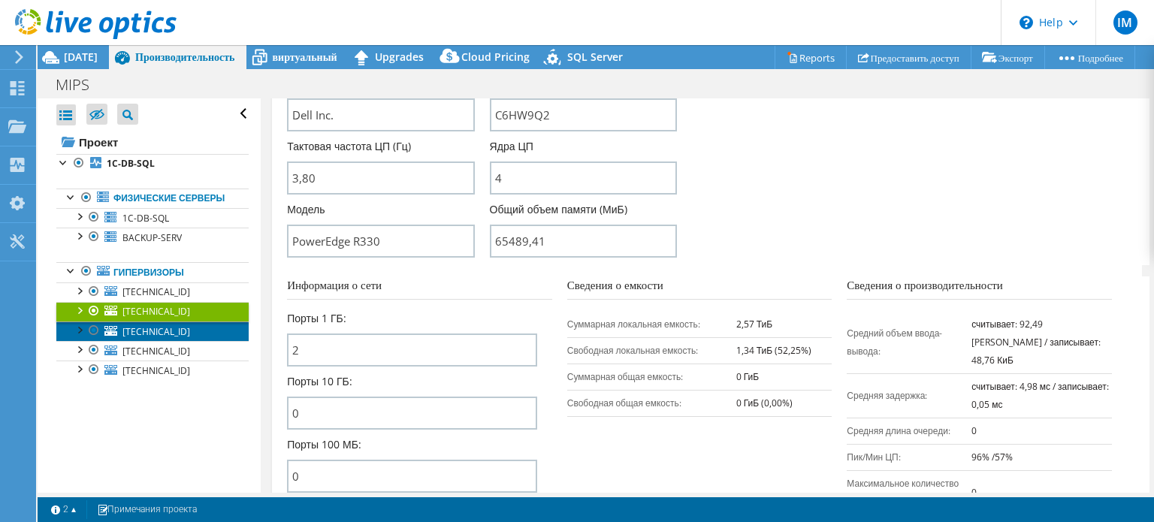
click at [195, 341] on link "[TECHNICAL_ID]" at bounding box center [152, 332] width 192 height 20
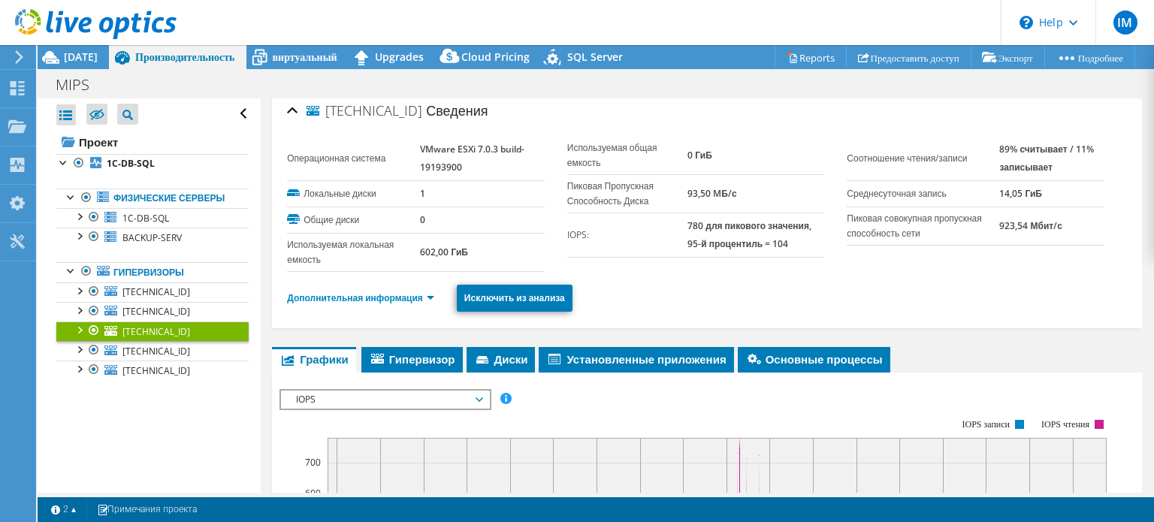
scroll to position [0, 0]
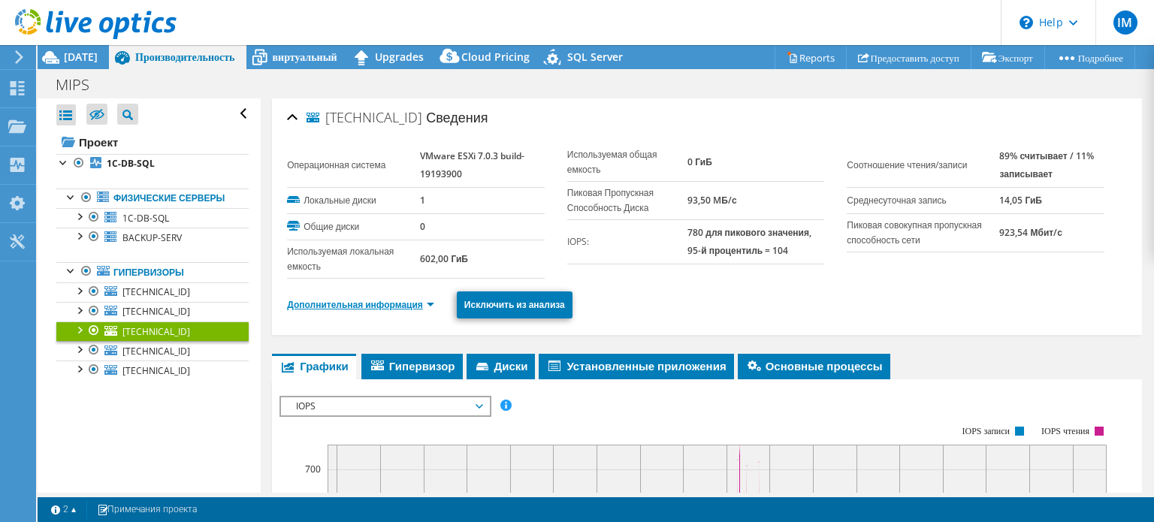
click at [383, 300] on link "Дополнительная информация" at bounding box center [360, 304] width 147 height 13
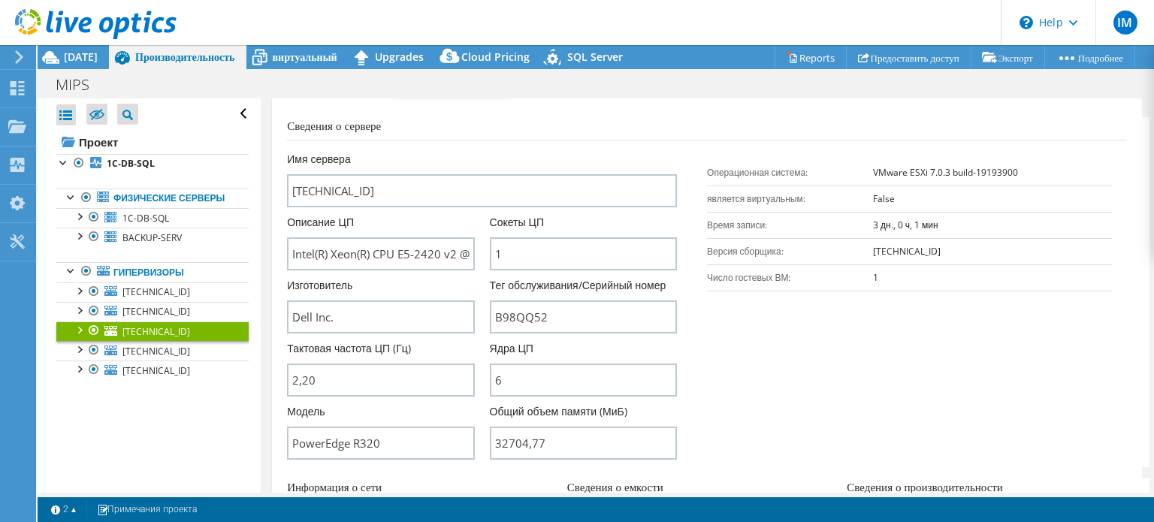
scroll to position [301, 0]
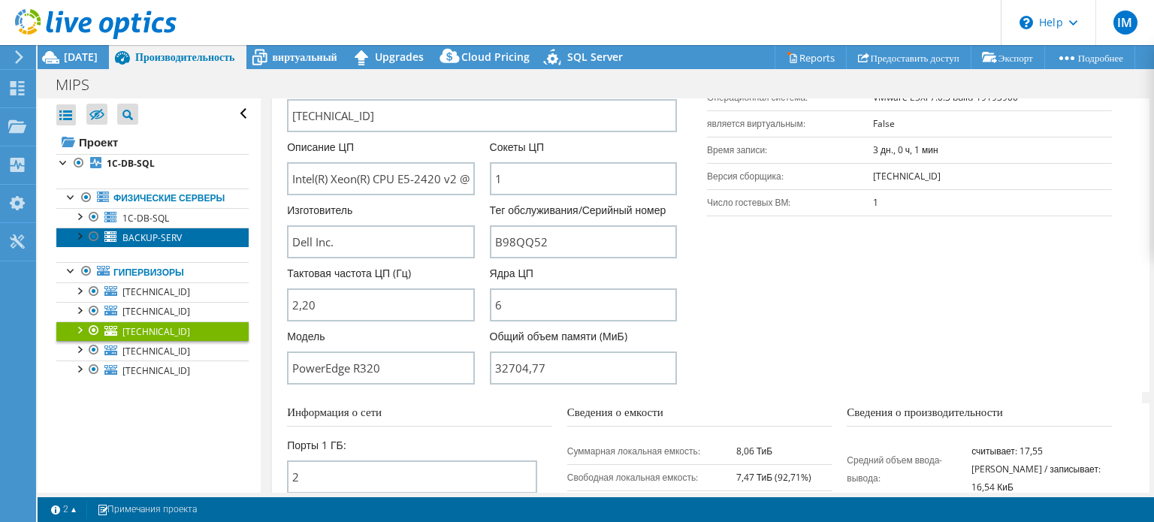
click at [187, 246] on link "BACKUP-SERV" at bounding box center [152, 238] width 192 height 20
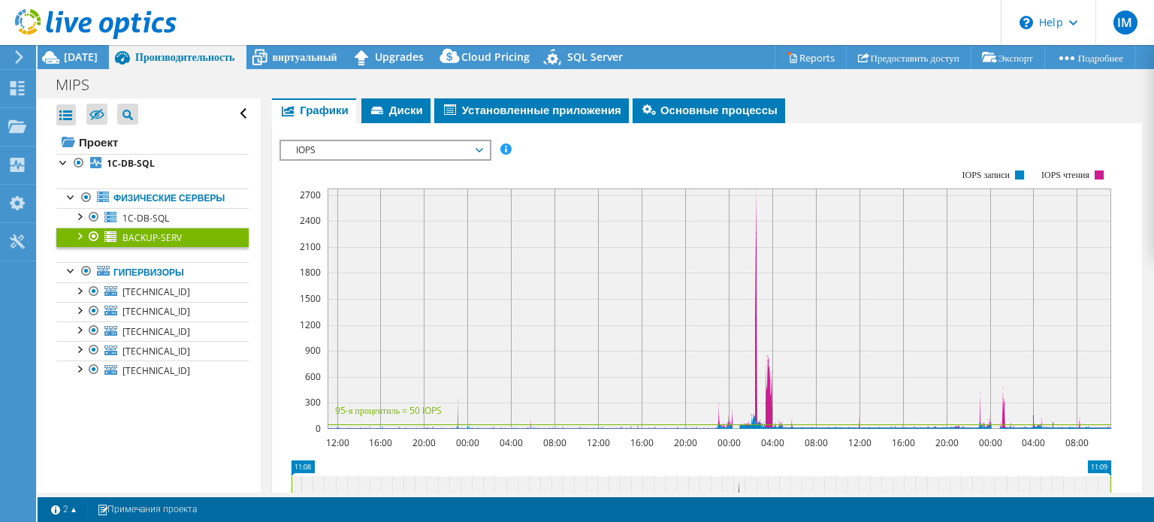
scroll to position [0, 0]
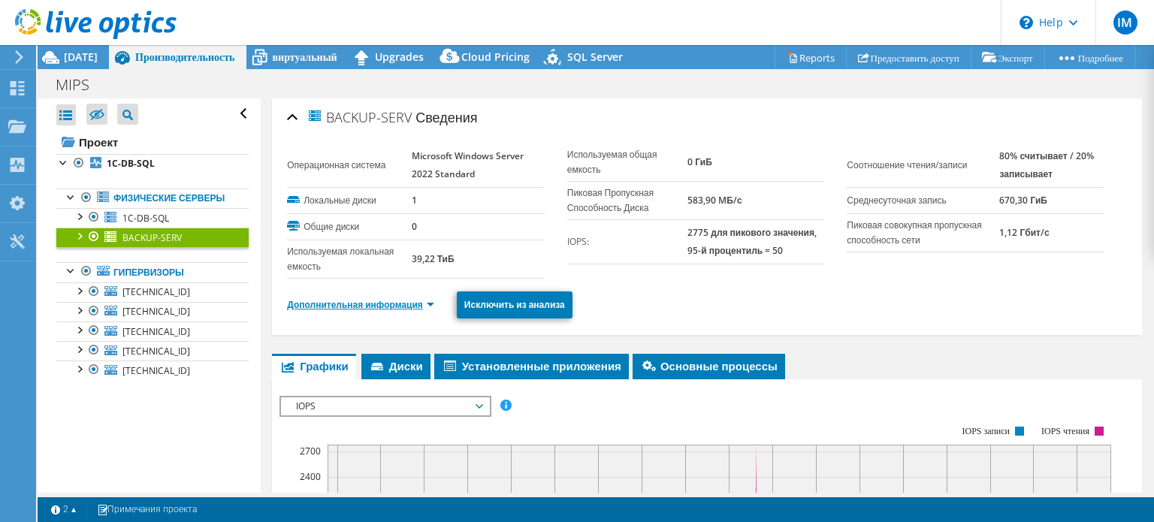
click at [410, 304] on link "Дополнительная информация" at bounding box center [360, 304] width 147 height 13
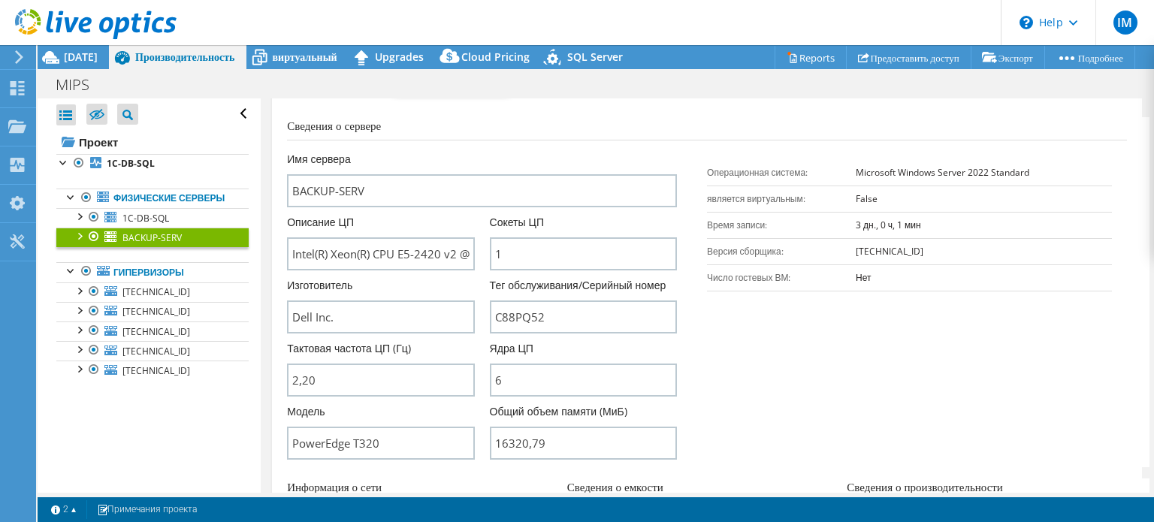
scroll to position [301, 0]
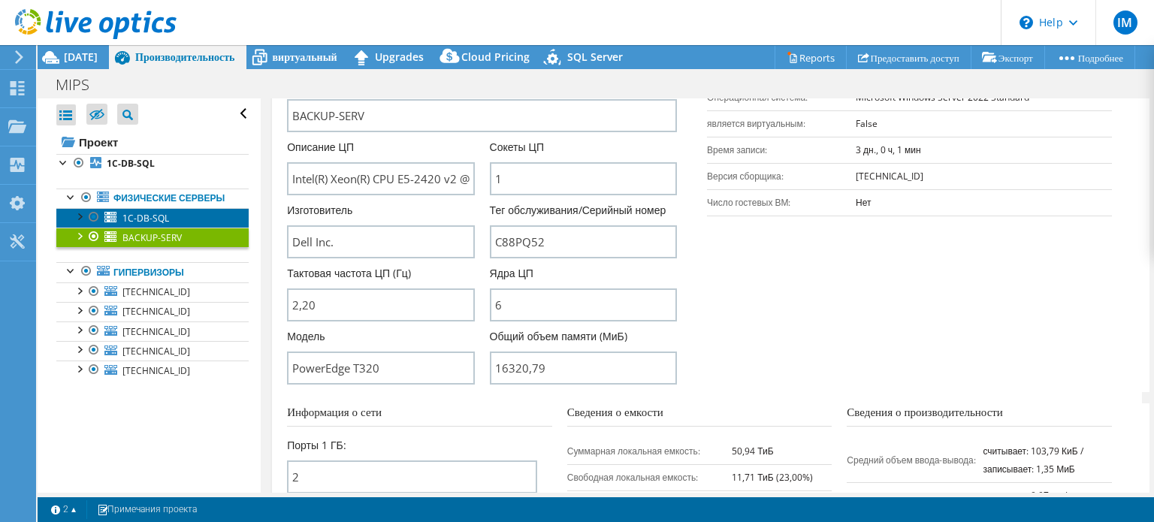
click at [174, 228] on link "1C-DB-SQL" at bounding box center [152, 218] width 192 height 20
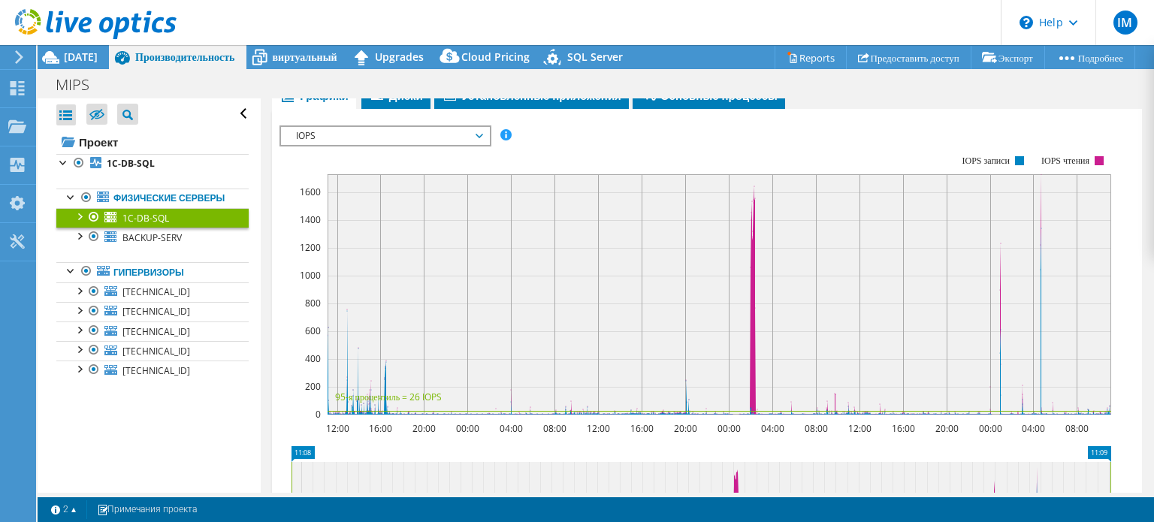
scroll to position [120, 0]
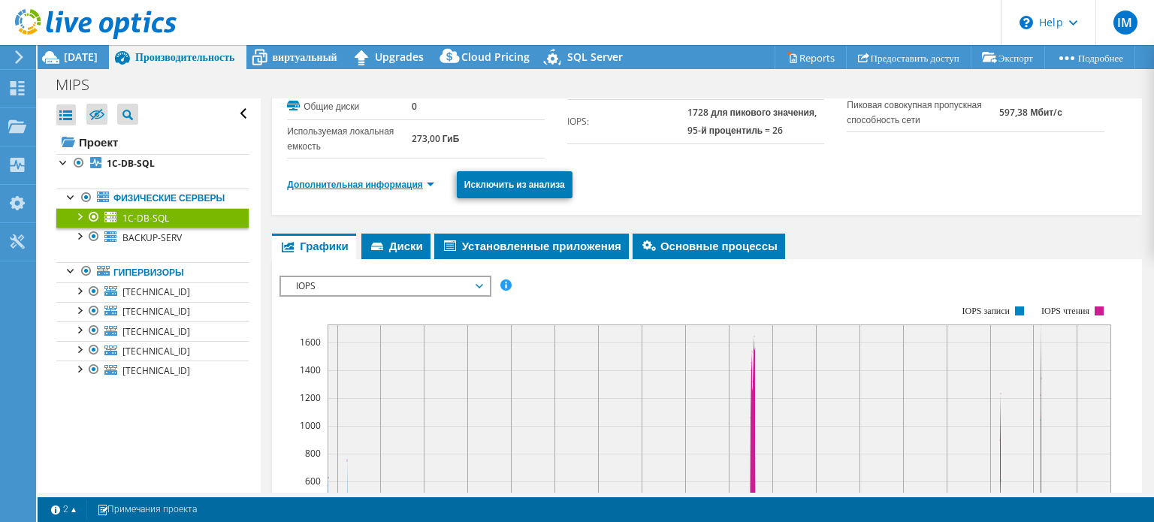
click at [419, 189] on link "Дополнительная информация" at bounding box center [360, 184] width 147 height 13
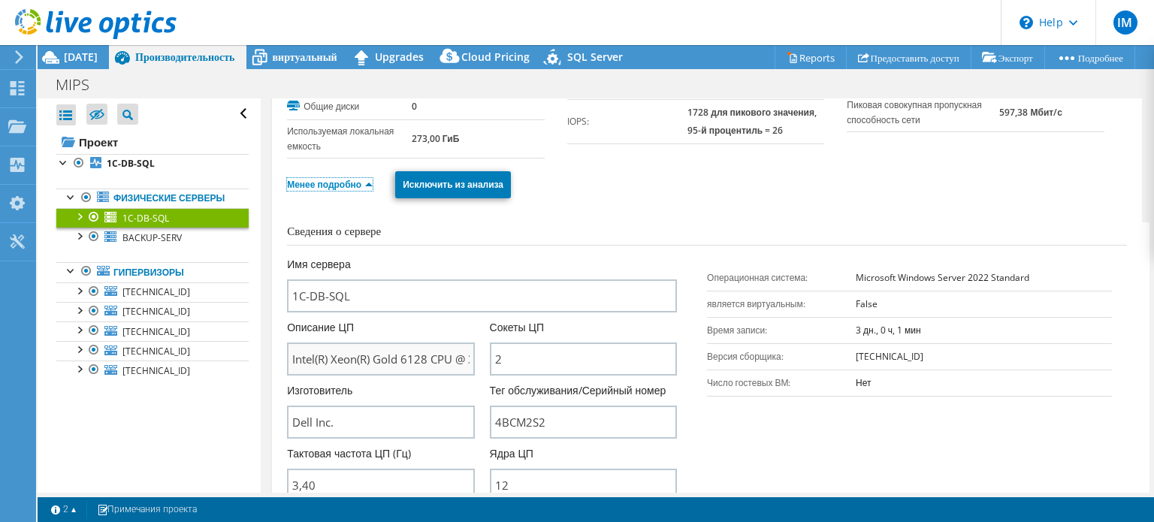
scroll to position [421, 0]
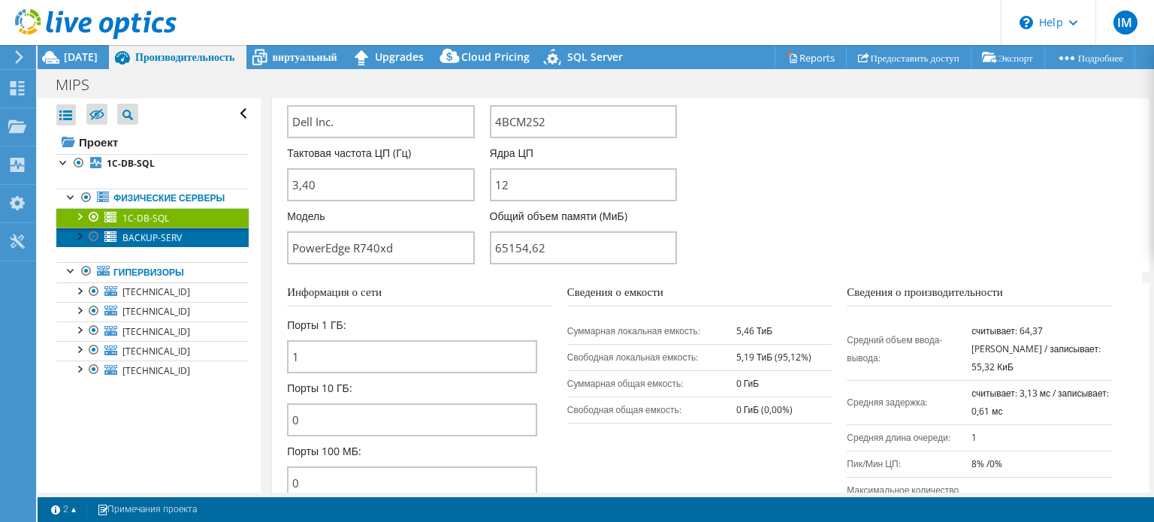
click at [152, 247] on link "BACKUP-SERV" at bounding box center [152, 238] width 192 height 20
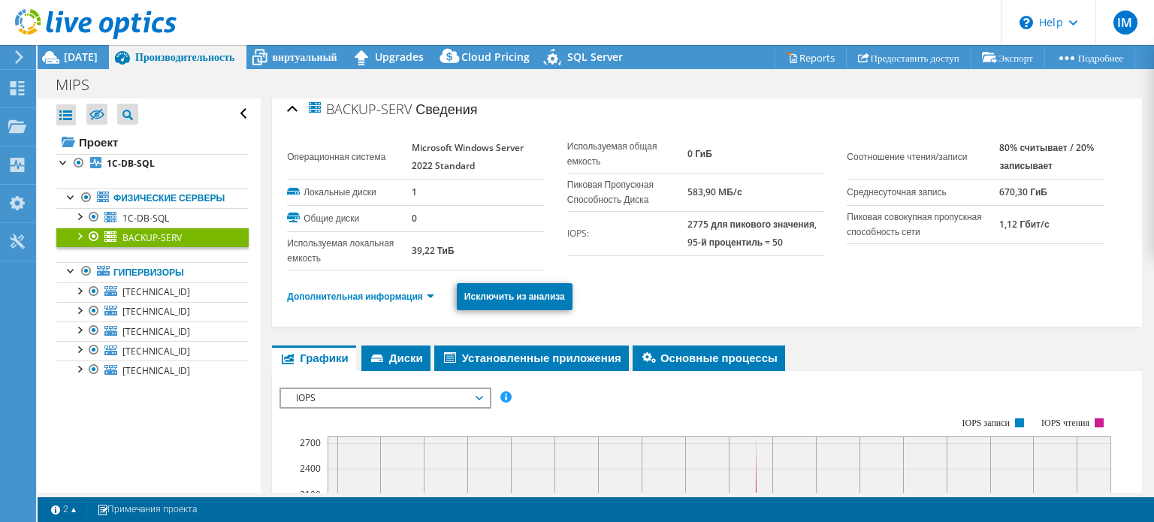
scroll to position [0, 0]
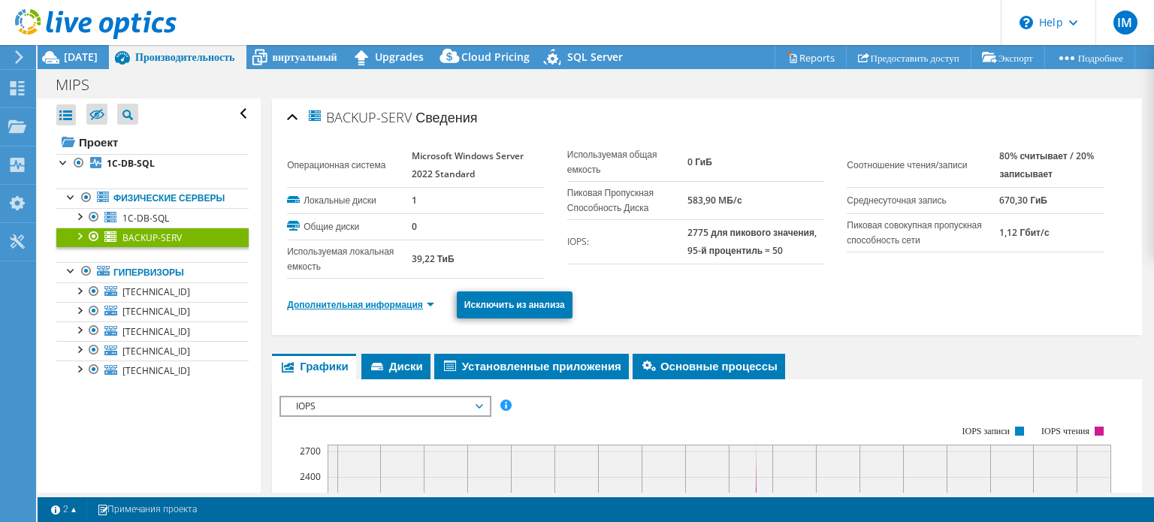
click at [399, 307] on link "Дополнительная информация" at bounding box center [360, 304] width 147 height 13
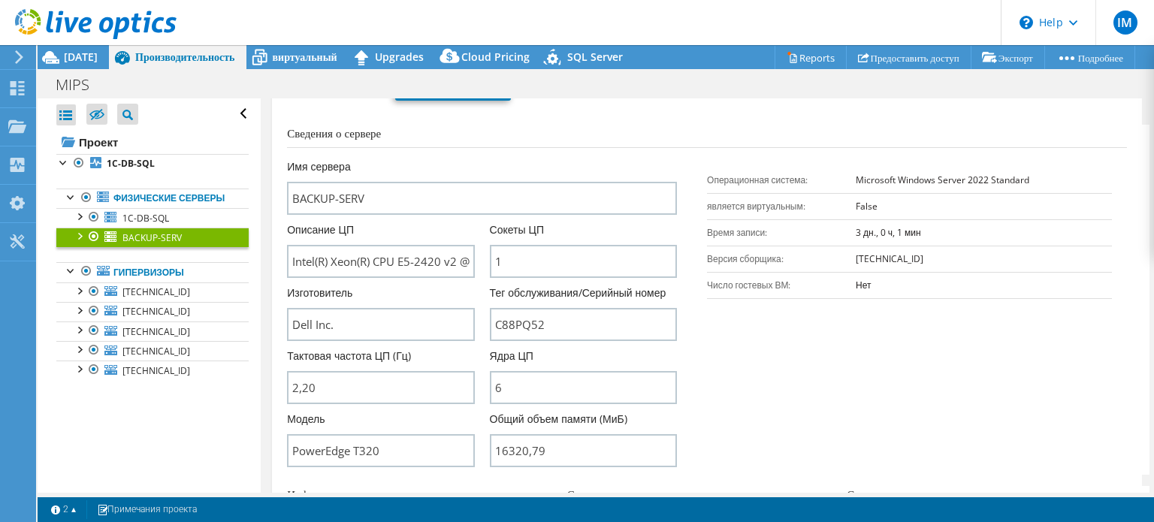
scroll to position [225, 0]
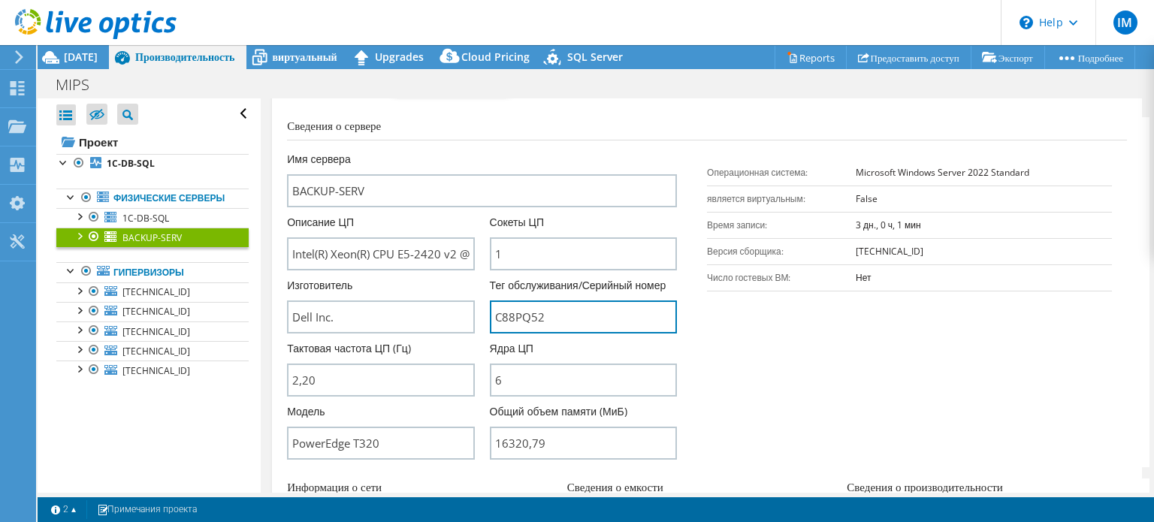
drag, startPoint x: 544, startPoint y: 331, endPoint x: 478, endPoint y: 328, distance: 66.2
click at [478, 152] on div "Имя сервера BACKUP-SERV Описание ЦП Intel(R) Xeon(R) CPU E5-2420 v2 @ 2.20GHz С…" at bounding box center [489, 152] width 405 height 0
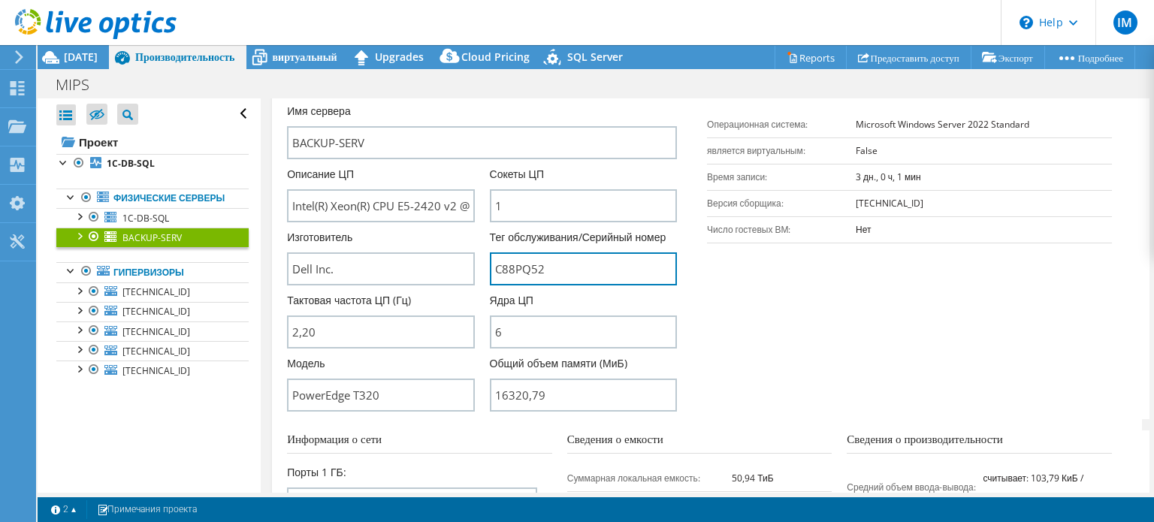
scroll to position [376, 0]
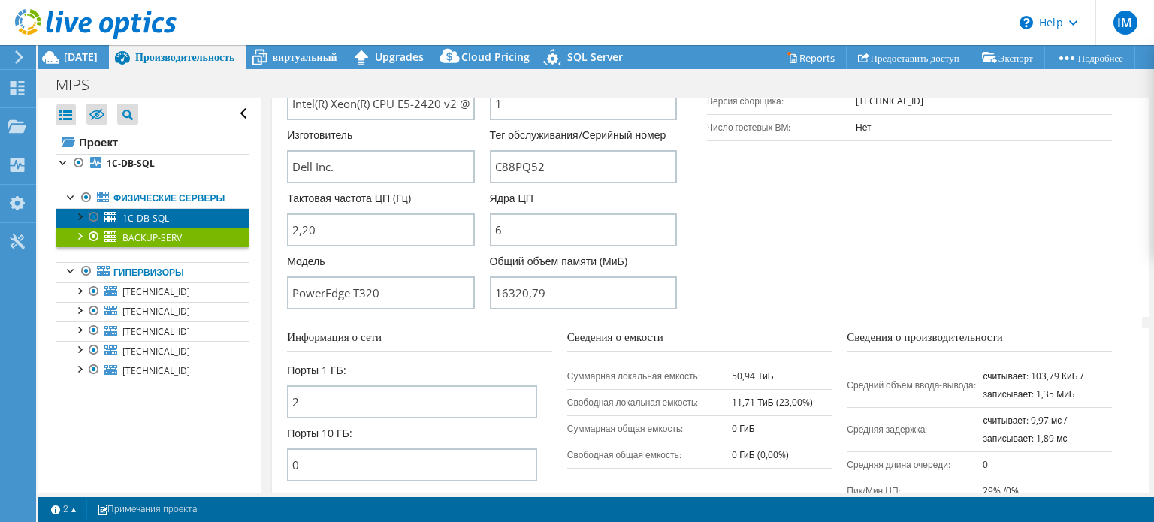
click at [168, 225] on span "1C-DB-SQL" at bounding box center [145, 218] width 47 height 13
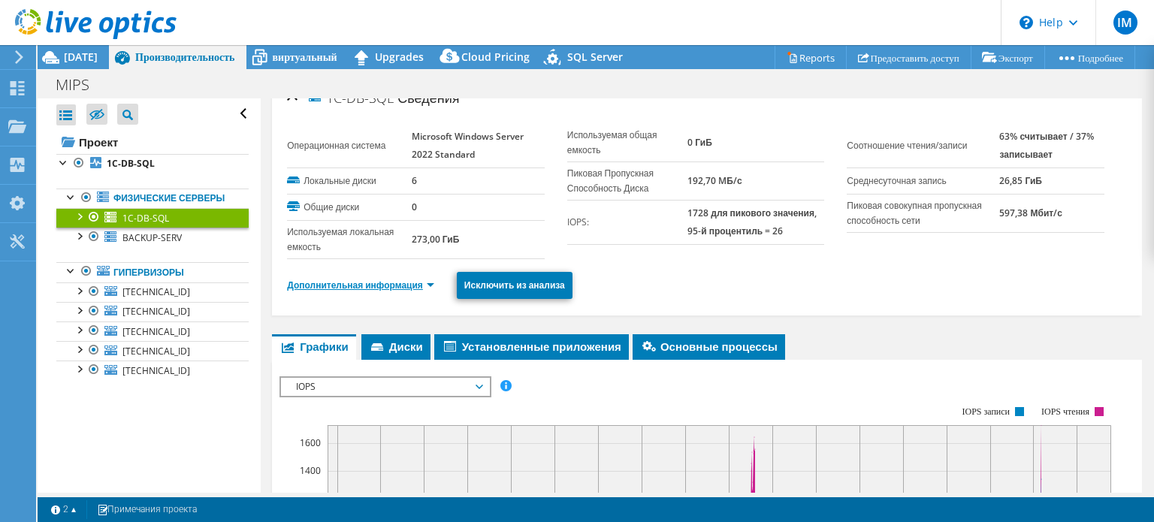
scroll to position [0, 0]
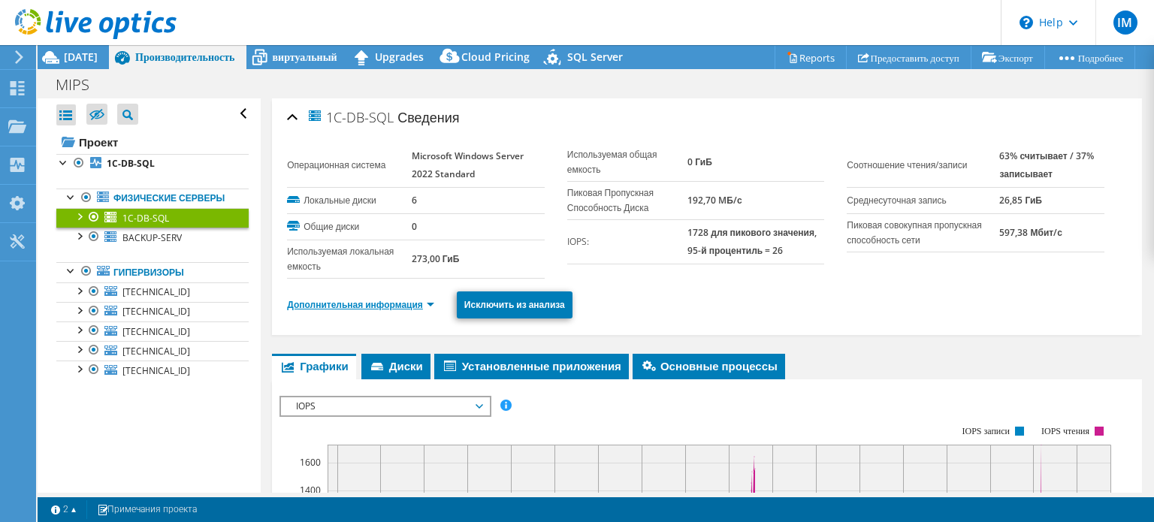
click at [365, 304] on link "Дополнительная информация" at bounding box center [360, 304] width 147 height 13
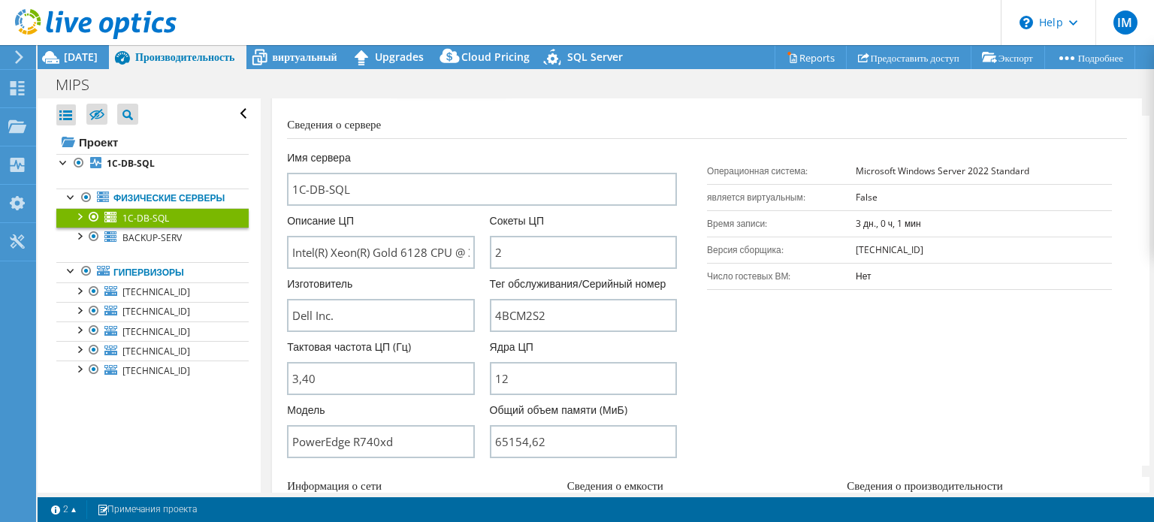
scroll to position [301, 0]
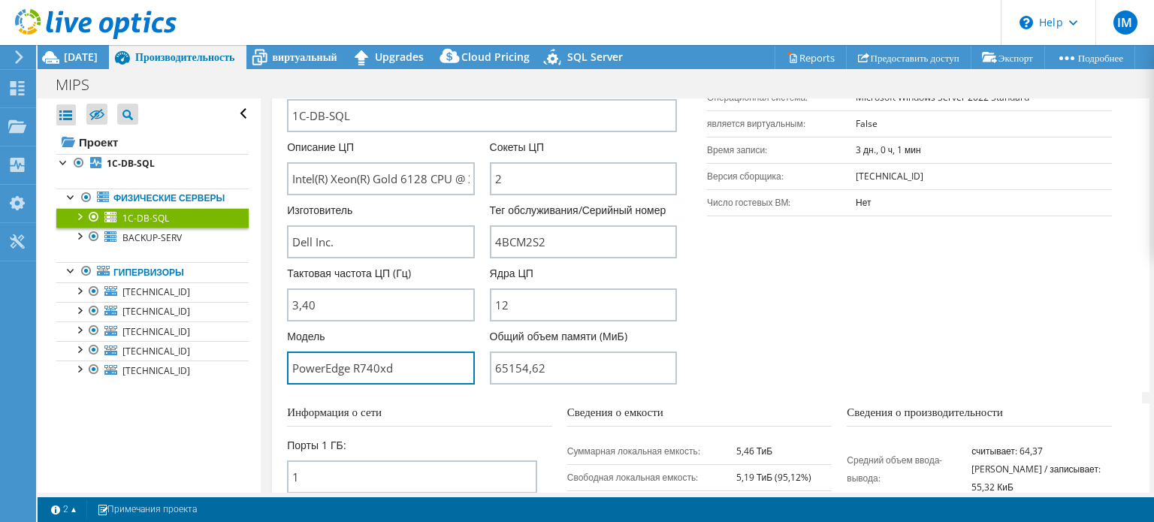
drag, startPoint x: 409, startPoint y: 384, endPoint x: 269, endPoint y: 384, distance: 139.8
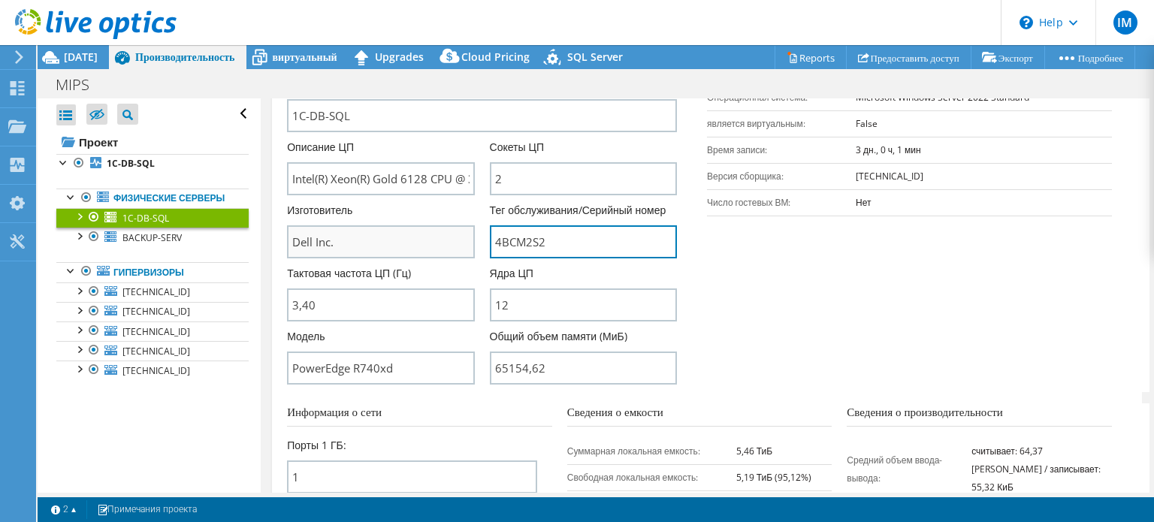
drag, startPoint x: 558, startPoint y: 257, endPoint x: 470, endPoint y: 247, distance: 88.5
click at [470, 77] on div "Имя сервера 1C-DB-SQL Описание ЦП Intel(R) Xeon(R) Gold 6128 CPU @ 3.40GHz Соке…" at bounding box center [489, 77] width 405 height 0
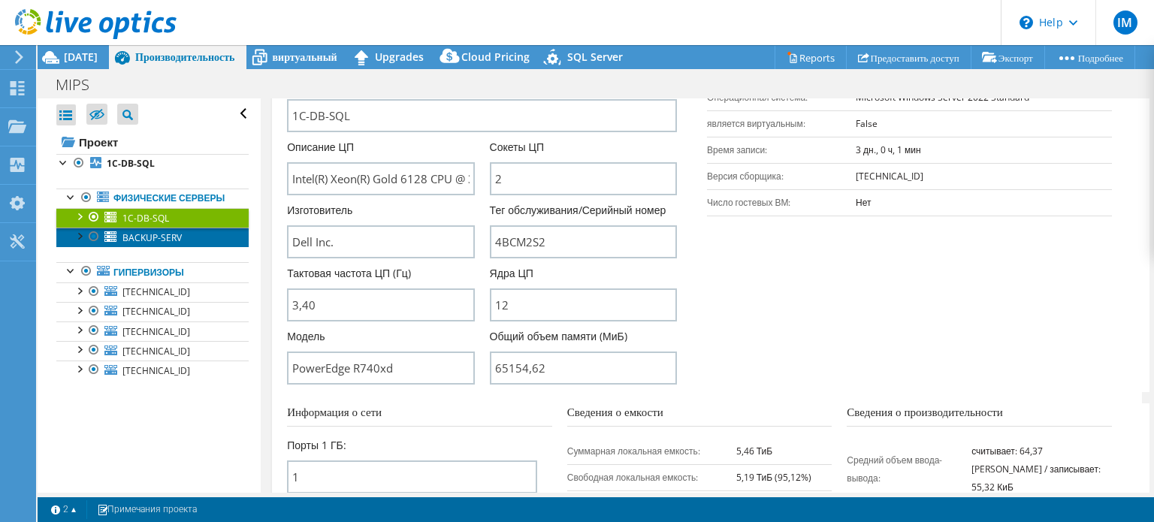
click at [172, 244] on span "BACKUP-SERV" at bounding box center [151, 237] width 59 height 13
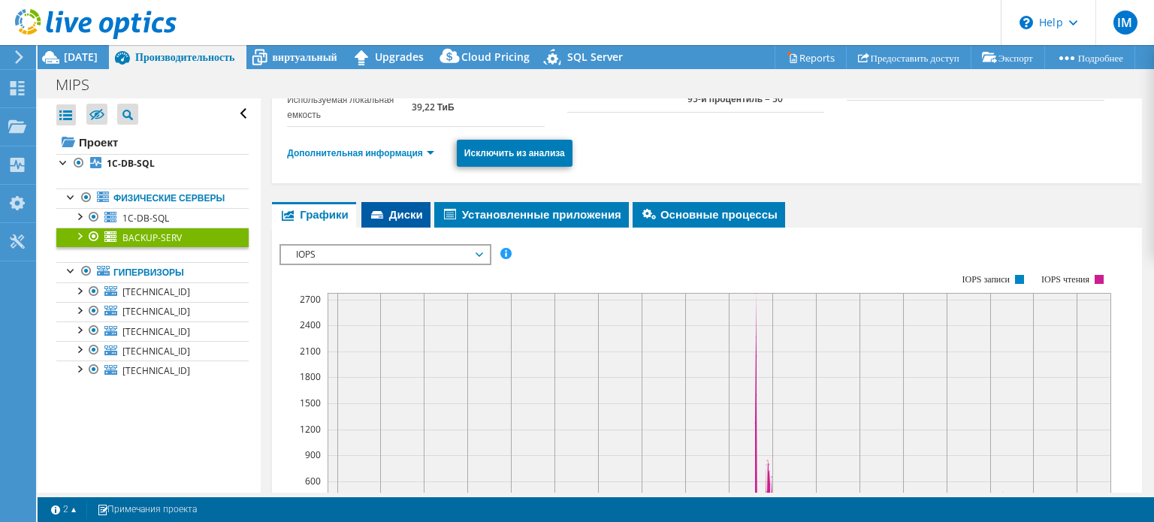
scroll to position [132, 0]
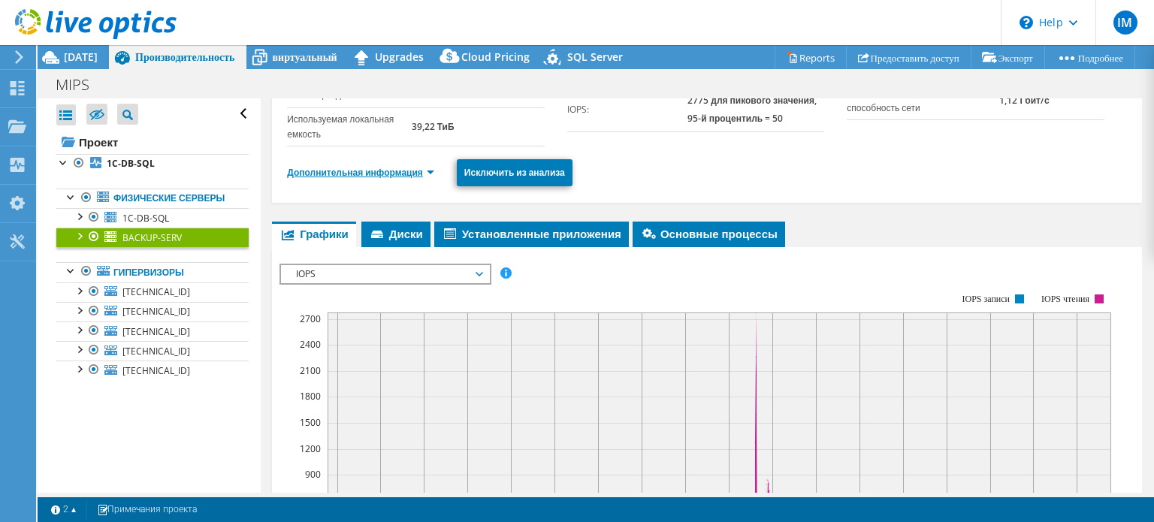
click at [366, 175] on link "Дополнительная информация" at bounding box center [360, 172] width 147 height 13
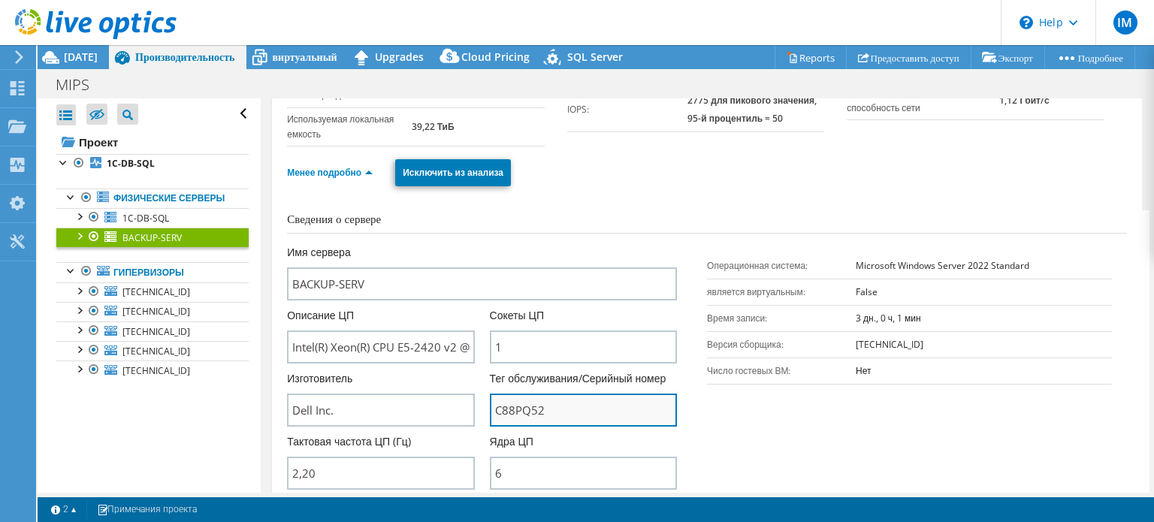
click at [553, 423] on input "C88PQ52" at bounding box center [583, 410] width 187 height 33
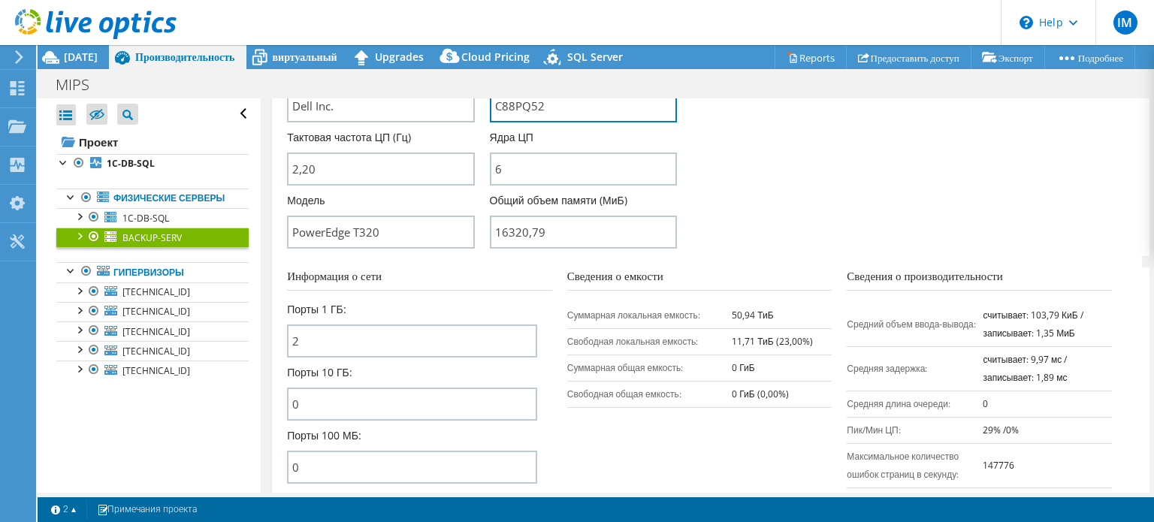
scroll to position [508, 0]
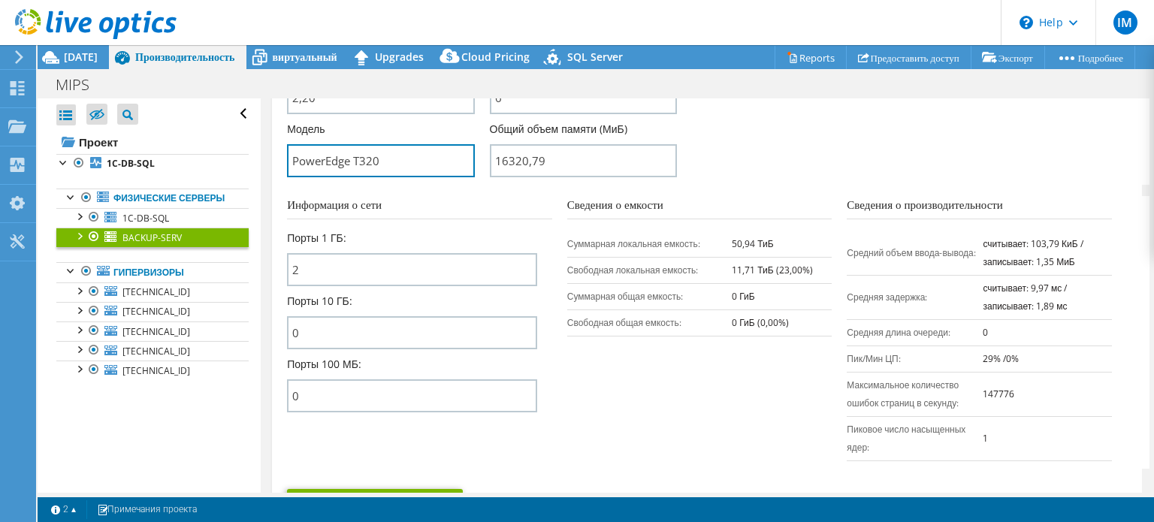
drag, startPoint x: 394, startPoint y: 179, endPoint x: 159, endPoint y: 185, distance: 235.3
click at [173, 183] on div "Открыть все Закрыть все Скрыть исключенные узлы Фильтр дерева проектов" at bounding box center [596, 295] width 1117 height 394
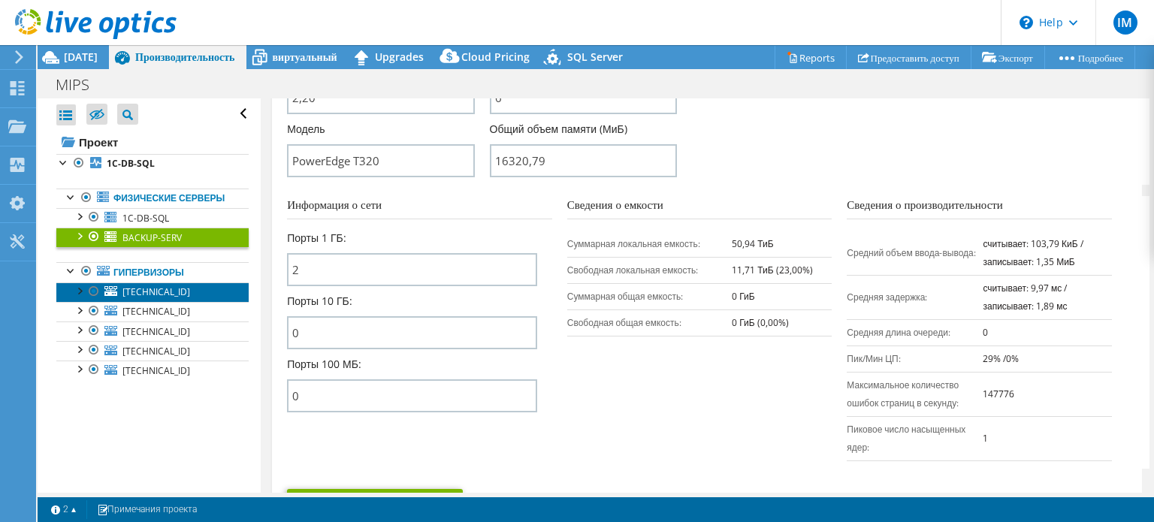
click at [158, 298] on span "[TECHNICAL_ID]" at bounding box center [156, 292] width 68 height 13
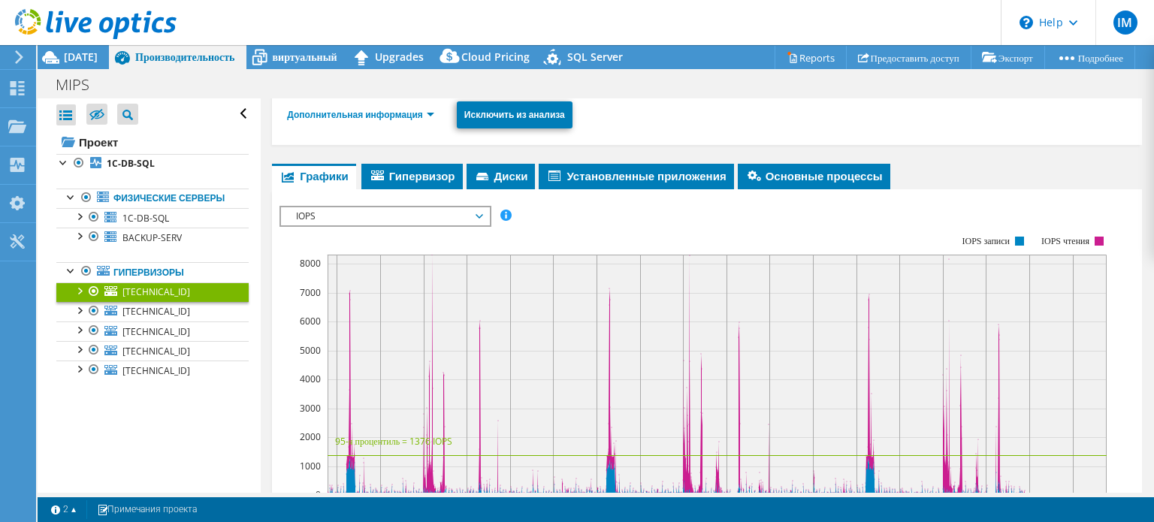
scroll to position [115, 0]
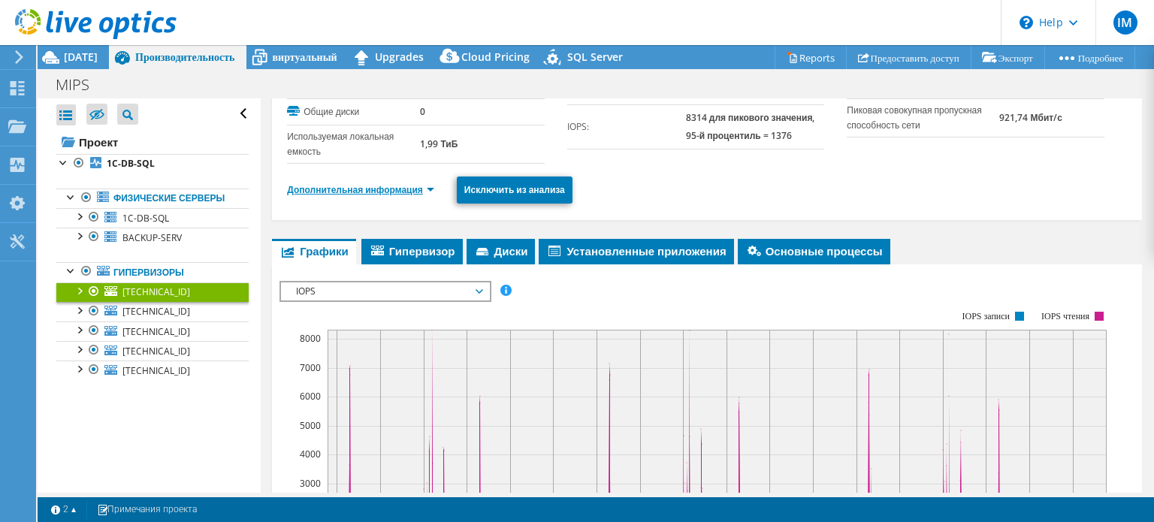
click at [407, 186] on link "Дополнительная информация" at bounding box center [360, 189] width 147 height 13
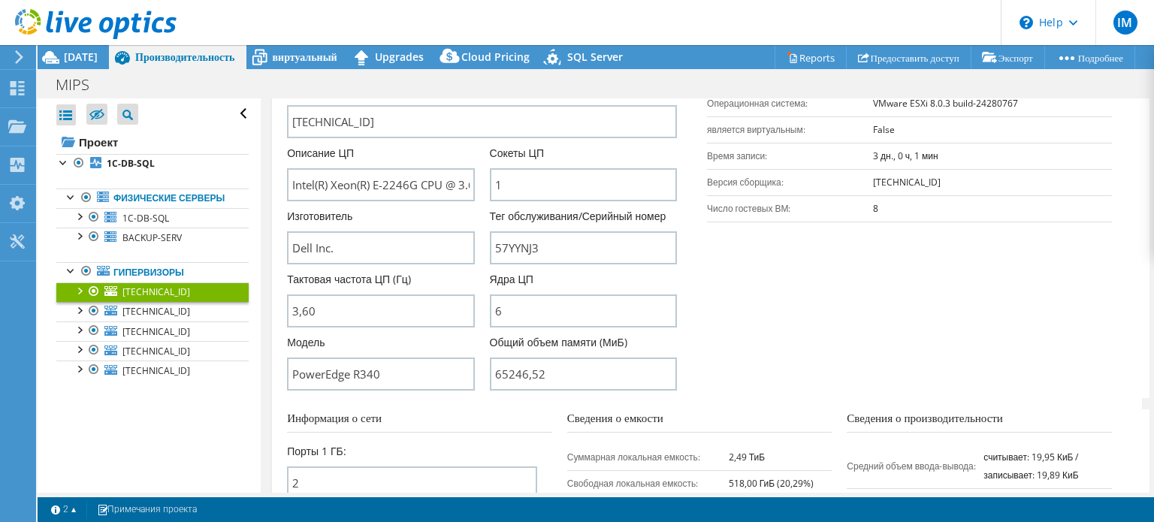
scroll to position [340, 0]
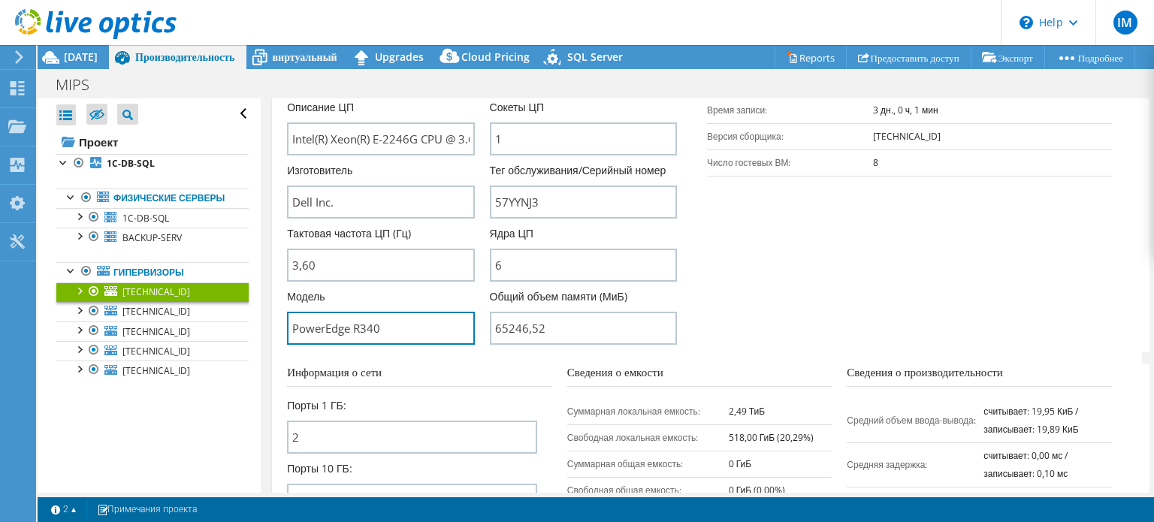
drag, startPoint x: 400, startPoint y: 338, endPoint x: 271, endPoint y: 339, distance: 129.2
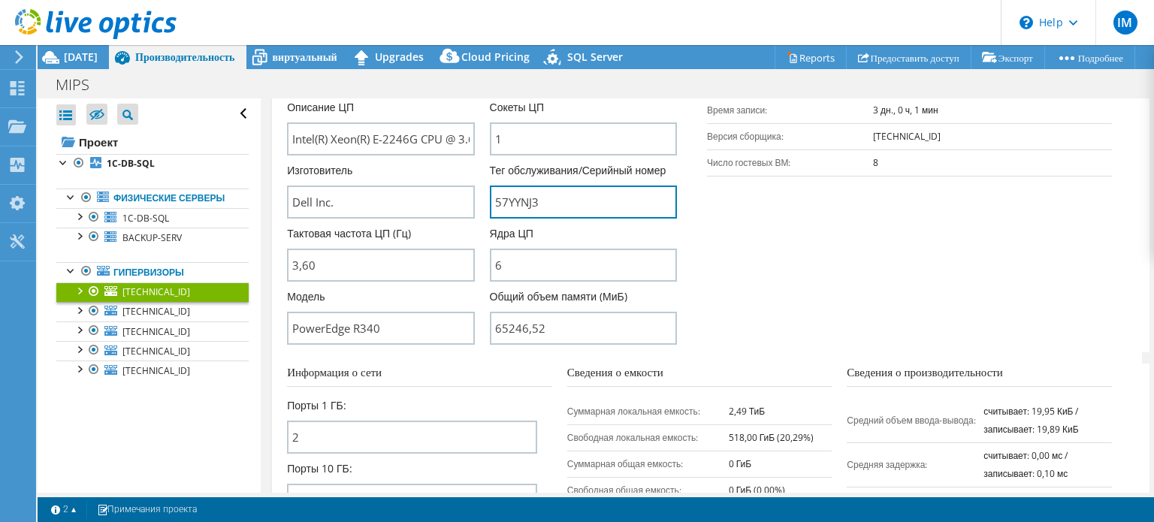
drag, startPoint x: 548, startPoint y: 213, endPoint x: 396, endPoint y: 249, distance: 156.0
click at [395, 225] on div "Имя сервера [TECHNICAL_ID] Описание ЦП Intel(R) Xeon(R) E-2246G CPU @ 3.60GHz 3…" at bounding box center [497, 195] width 420 height 316
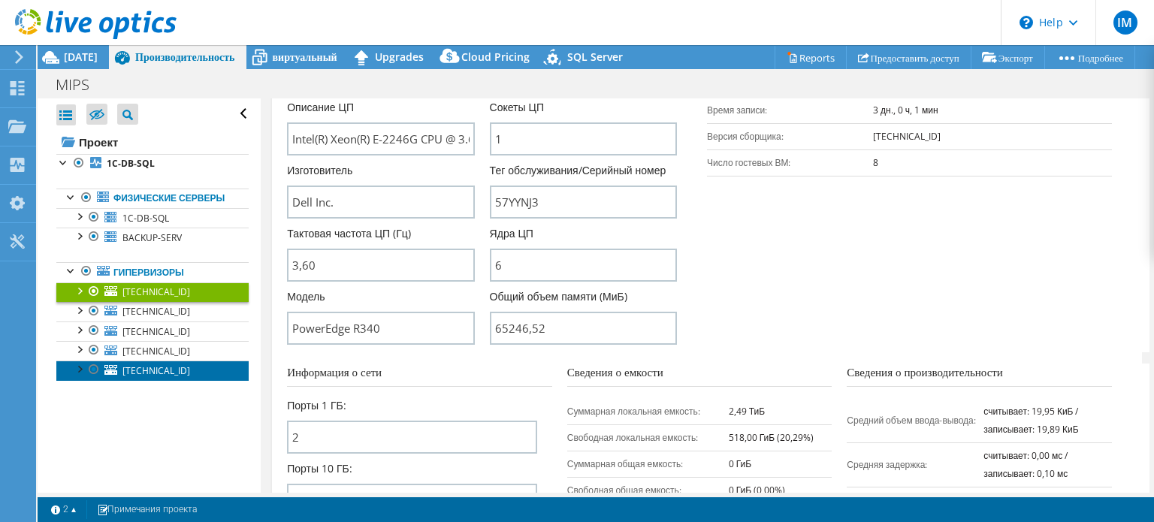
click at [182, 380] on link "[TECHNICAL_ID]" at bounding box center [152, 371] width 192 height 20
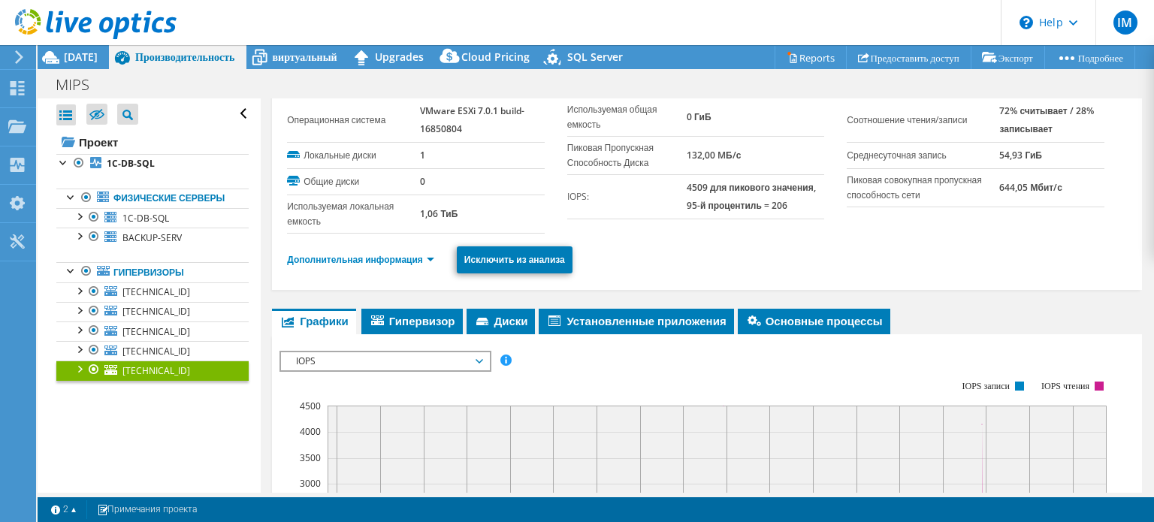
scroll to position [0, 0]
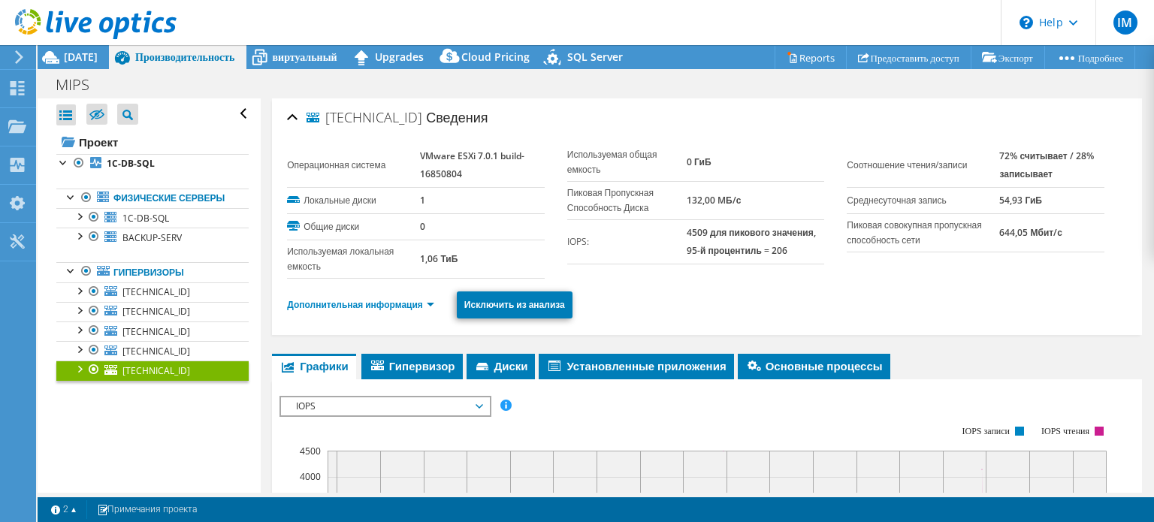
click at [391, 314] on ul "Дополнительная информация Исключить из анализа" at bounding box center [707, 303] width 840 height 31
click at [393, 307] on link "Дополнительная информация" at bounding box center [360, 304] width 147 height 13
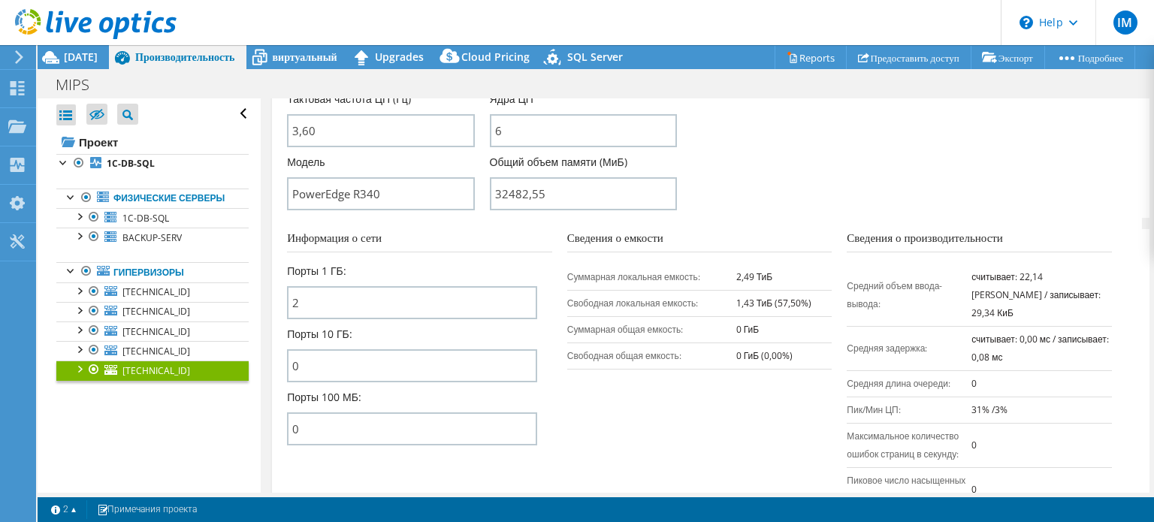
scroll to position [451, 0]
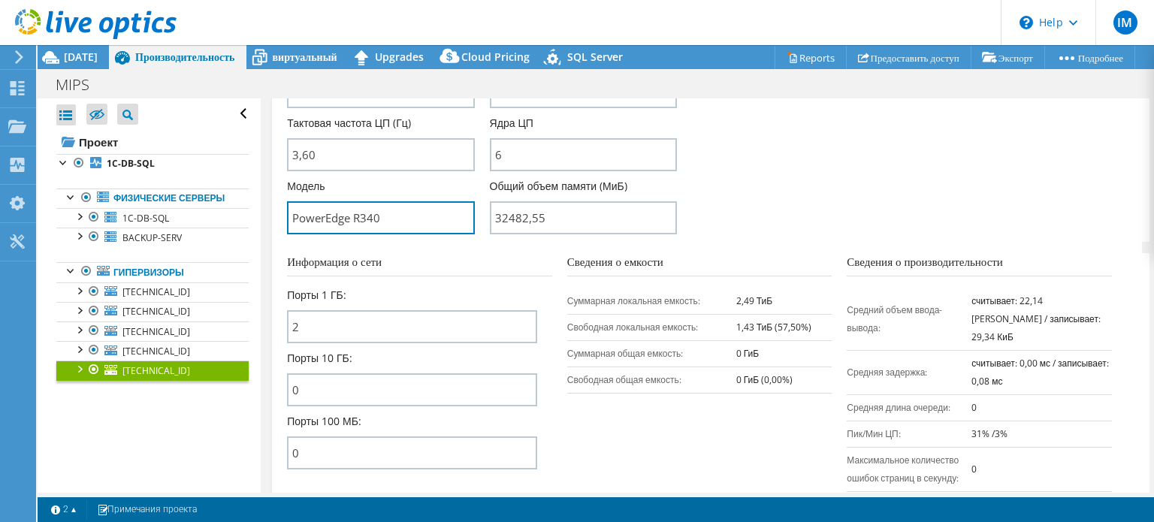
drag, startPoint x: 382, startPoint y: 228, endPoint x: 240, endPoint y: 305, distance: 160.7
click at [189, 236] on div "Открыть все Закрыть все Скрыть исключенные узлы Фильтр дерева проектов" at bounding box center [596, 295] width 1117 height 394
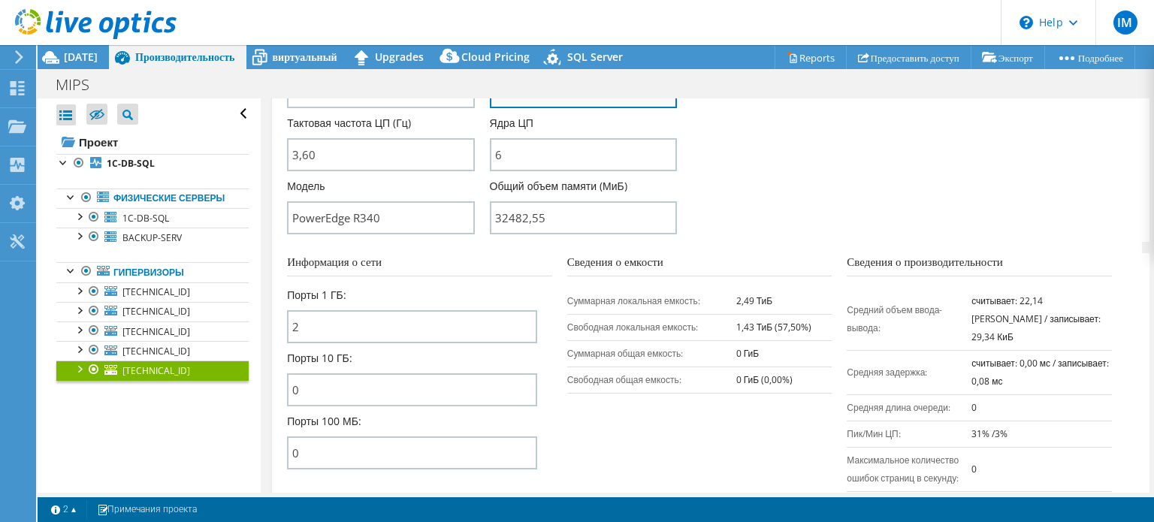
click at [546, 108] on input "5RRLS73" at bounding box center [583, 91] width 187 height 33
click at [545, 108] on input "5RRLS73" at bounding box center [583, 91] width 187 height 33
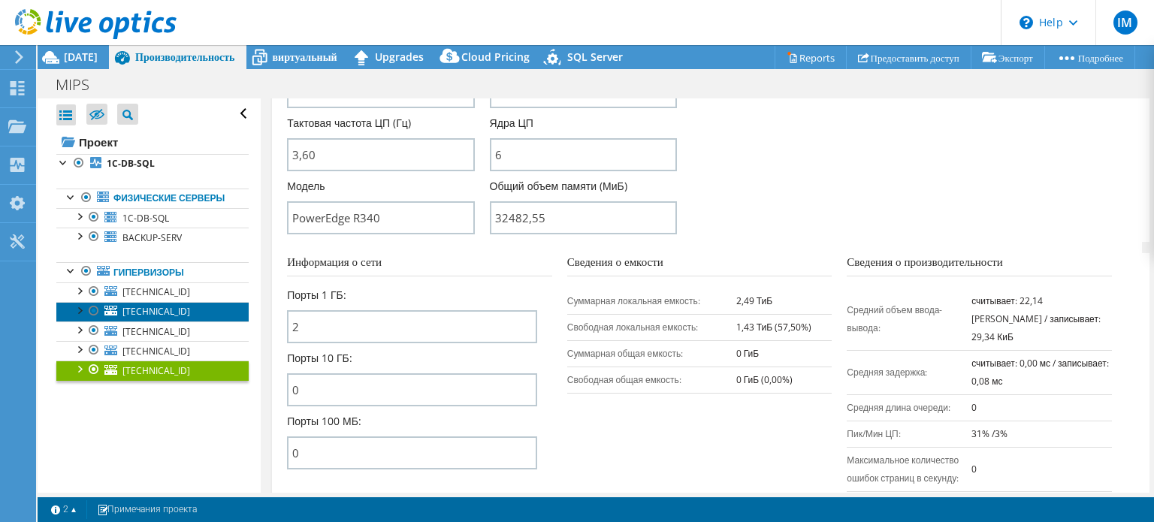
click at [186, 322] on link "[TECHNICAL_ID]" at bounding box center [152, 312] width 192 height 20
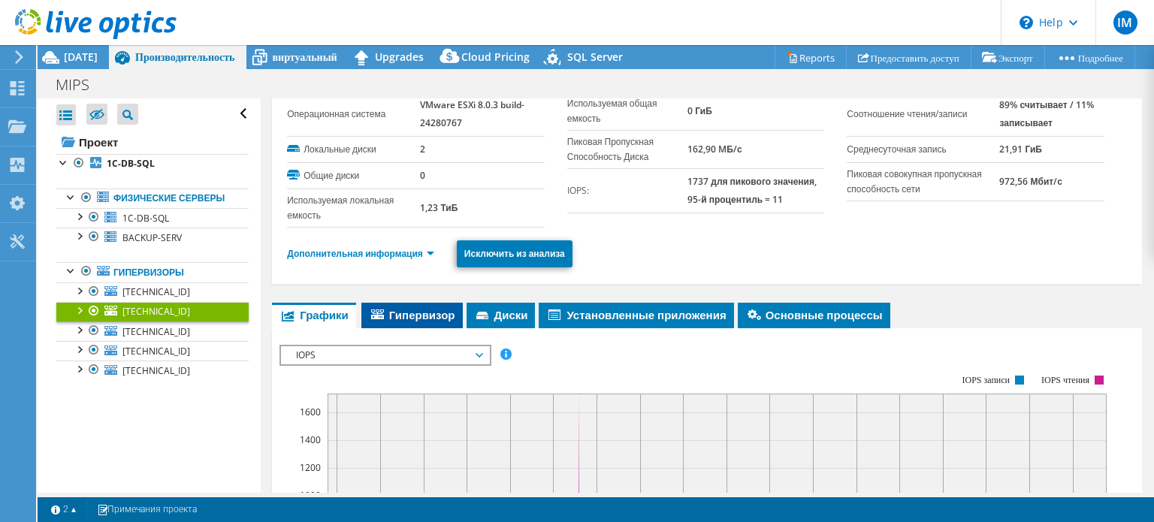
scroll to position [0, 0]
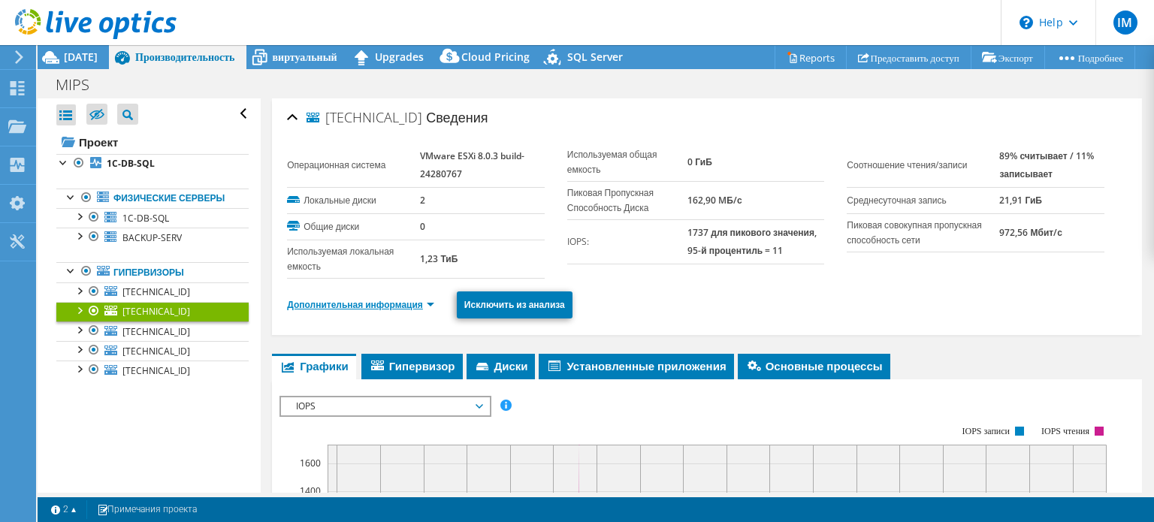
click at [385, 306] on link "Дополнительная информация" at bounding box center [360, 304] width 147 height 13
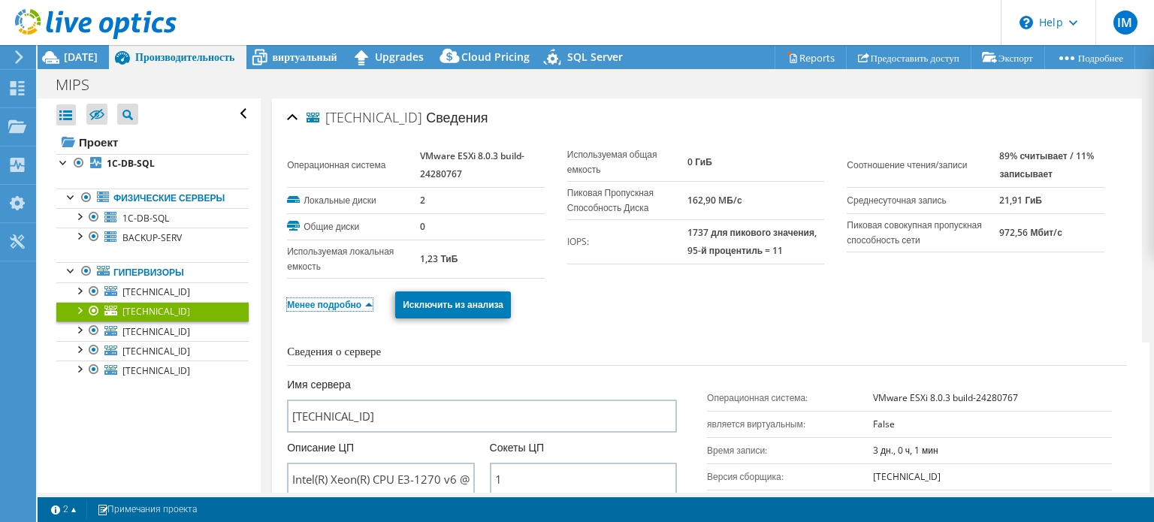
scroll to position [376, 0]
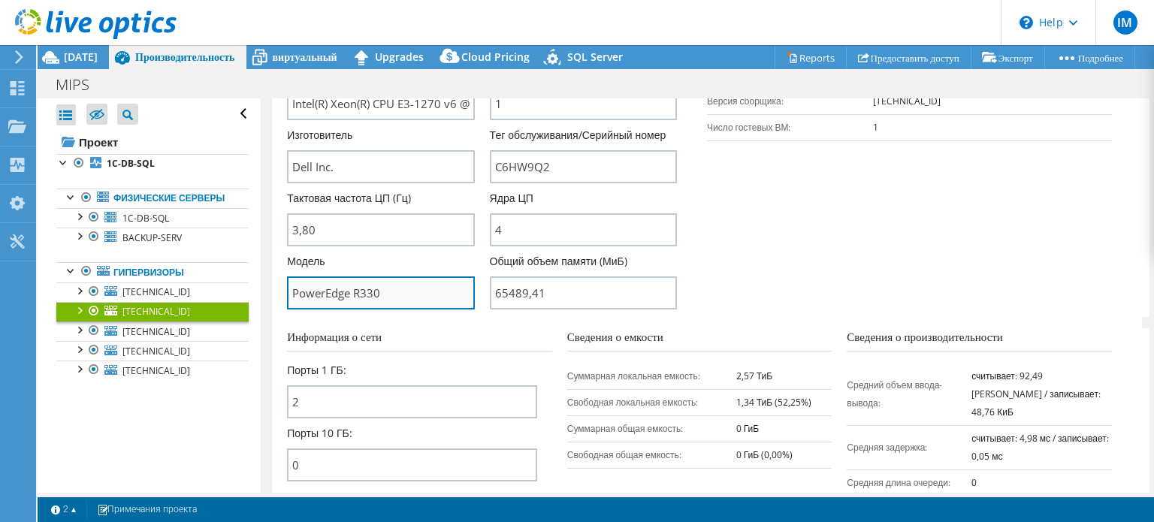
click at [419, 307] on input "PowerEdge R330" at bounding box center [380, 293] width 187 height 33
click at [409, 310] on input "PowerEdge R330" at bounding box center [380, 293] width 187 height 33
drag, startPoint x: 310, startPoint y: 312, endPoint x: 204, endPoint y: 315, distance: 105.2
click at [204, 315] on div "Открыть все Закрыть все Скрыть исключенные узлы Фильтр дерева проектов" at bounding box center [596, 295] width 1117 height 394
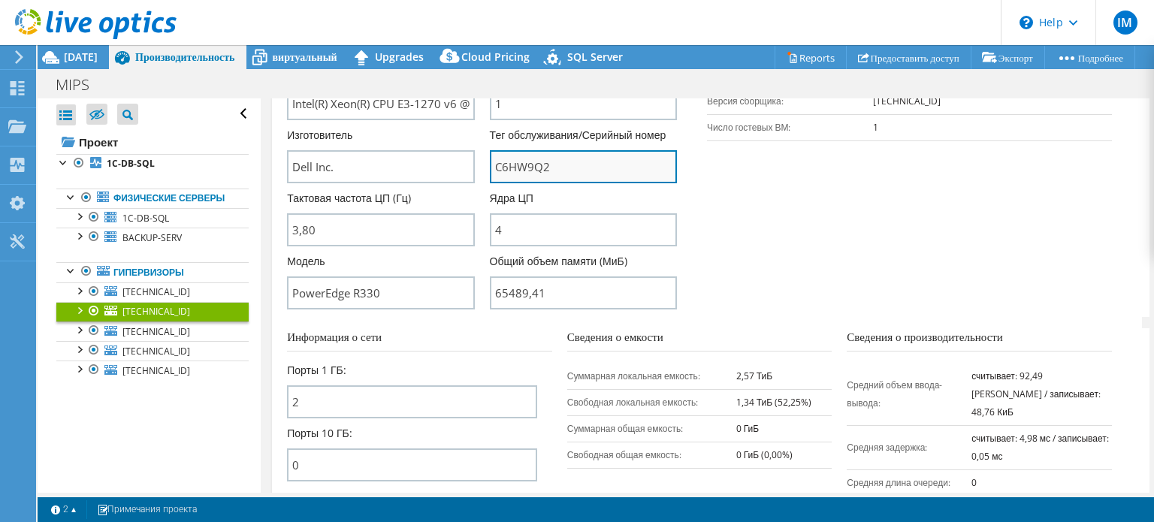
click at [530, 183] on input "C6HW9Q2" at bounding box center [583, 166] width 187 height 33
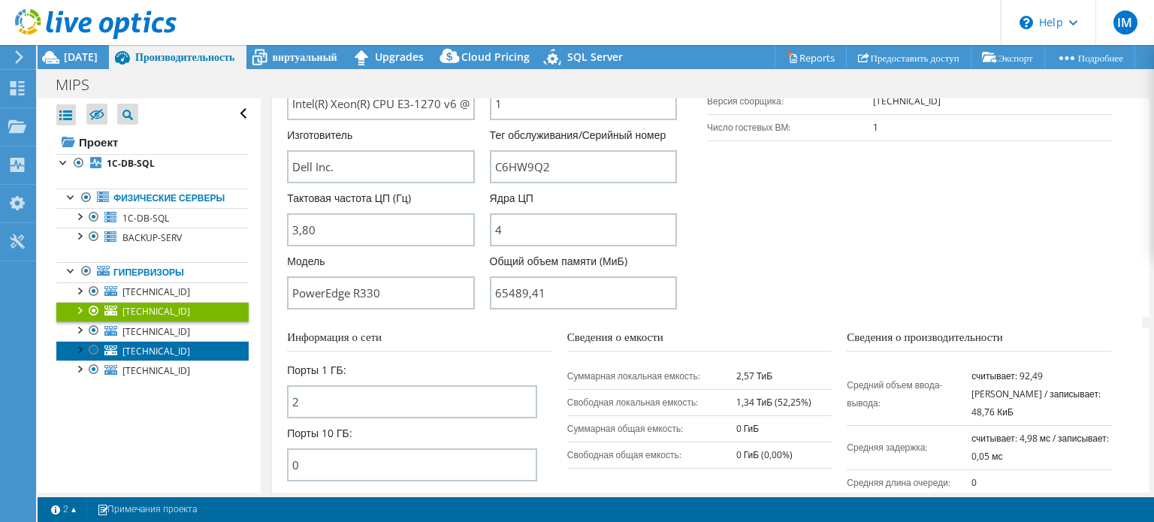
click at [177, 358] on span "[TECHNICAL_ID]" at bounding box center [156, 351] width 68 height 13
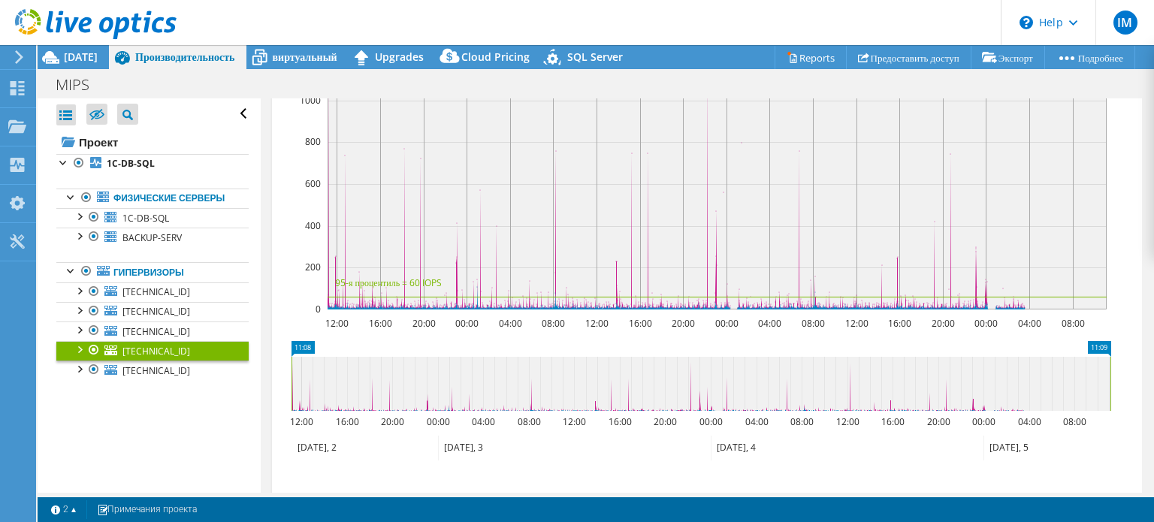
scroll to position [301, 0]
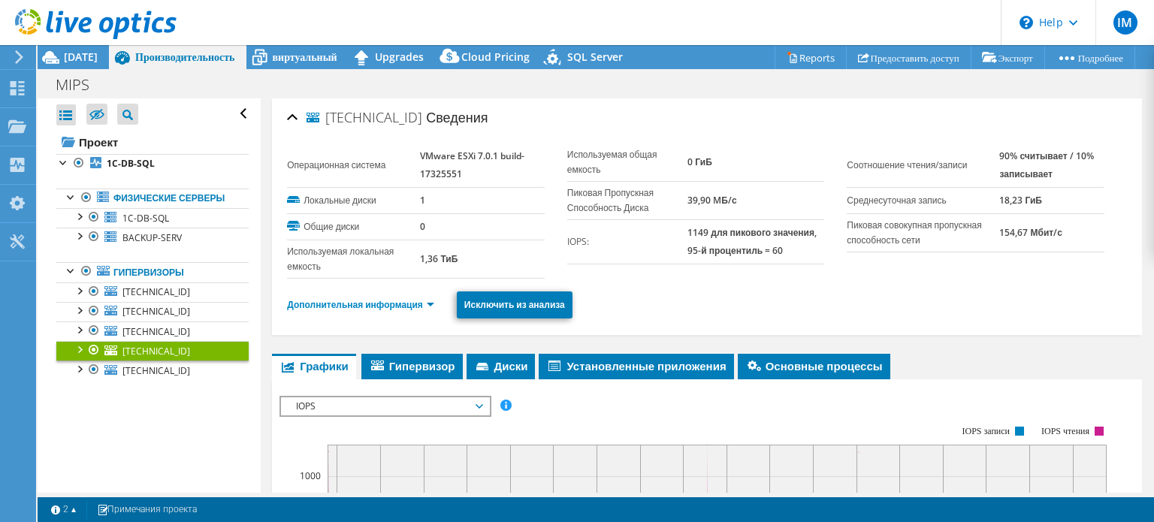
select select "USD"
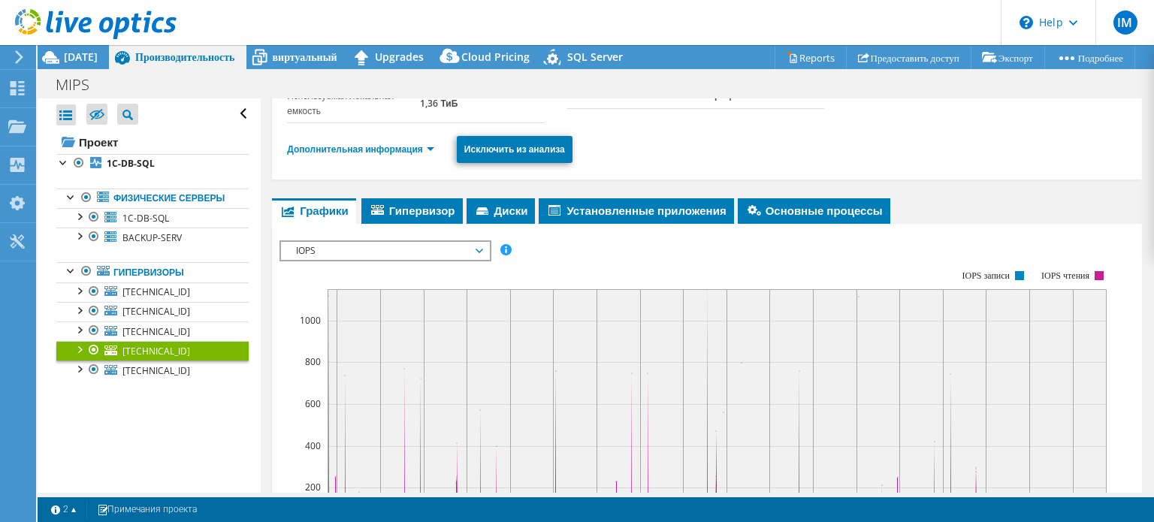
scroll to position [128, 0]
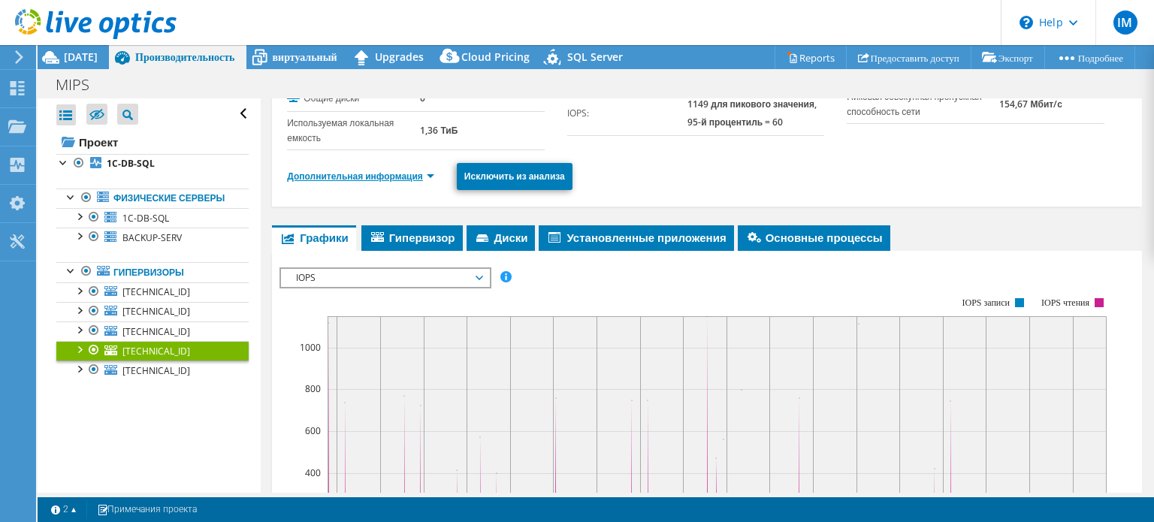
click at [388, 183] on link "Дополнительная информация" at bounding box center [360, 176] width 147 height 13
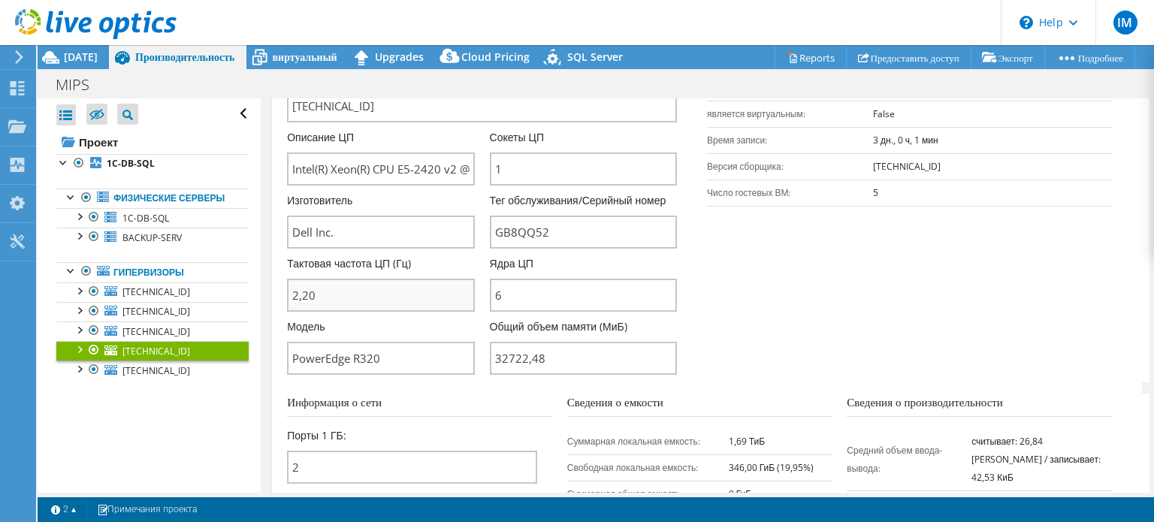
scroll to position [354, 0]
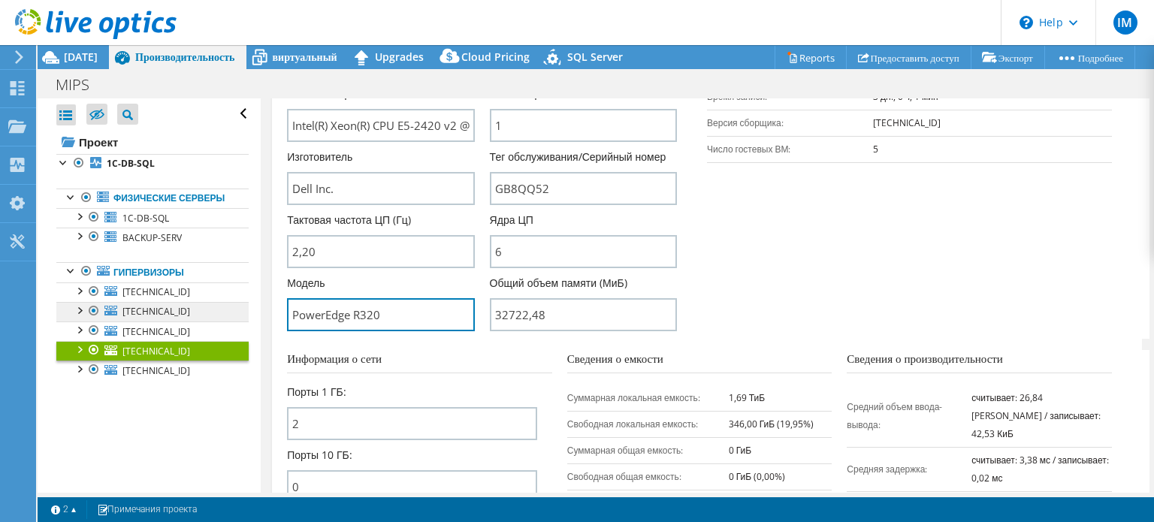
drag, startPoint x: 397, startPoint y: 328, endPoint x: 215, endPoint y: 327, distance: 181.8
click at [216, 327] on div "Открыть все Закрыть все Скрыть исключенные узлы Фильтр дерева проектов" at bounding box center [596, 295] width 1117 height 394
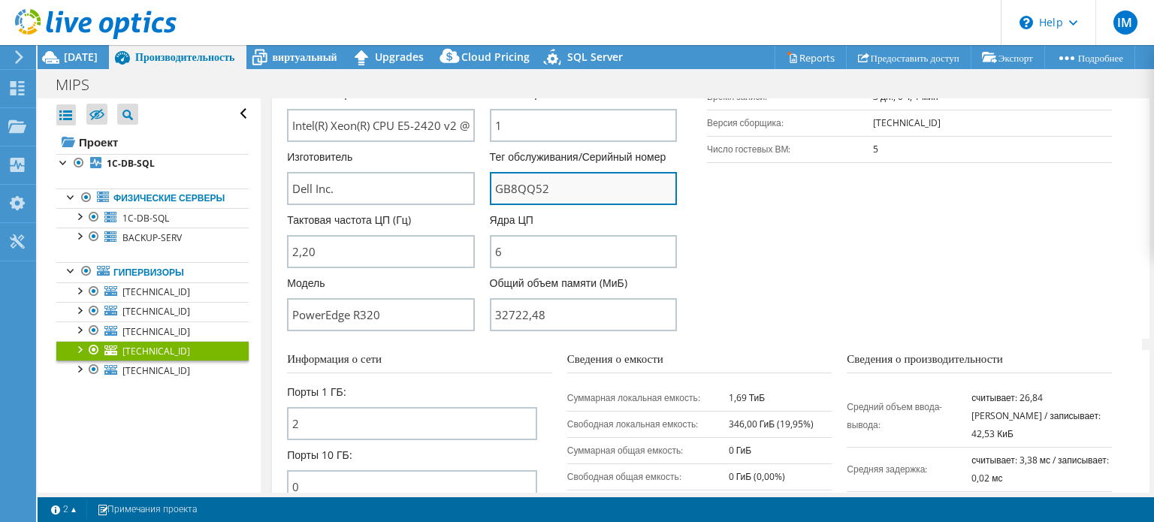
click at [559, 205] on input "GB8QQ52" at bounding box center [583, 188] width 187 height 33
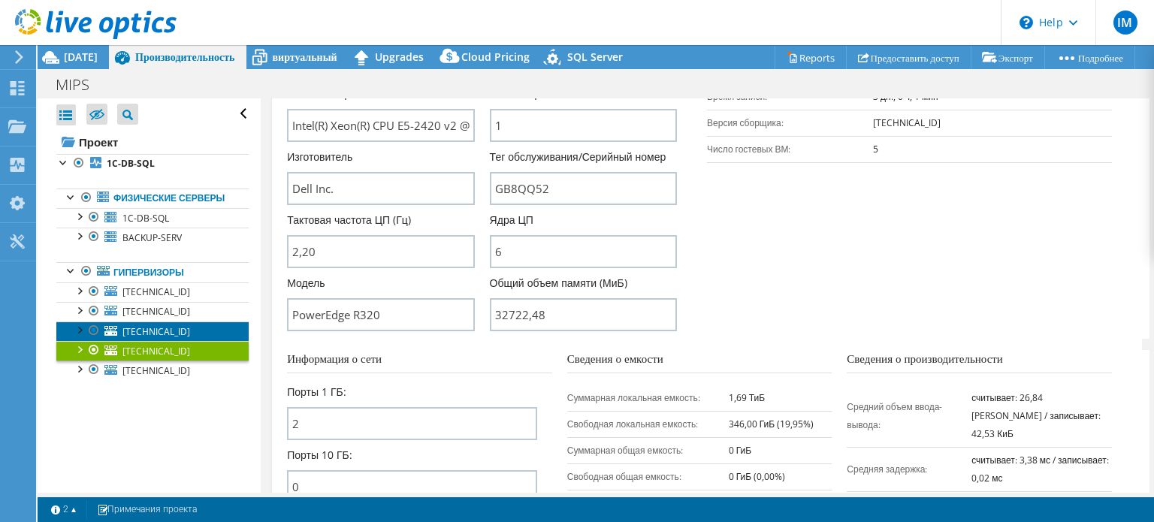
click at [185, 340] on link "[TECHNICAL_ID]" at bounding box center [152, 332] width 192 height 20
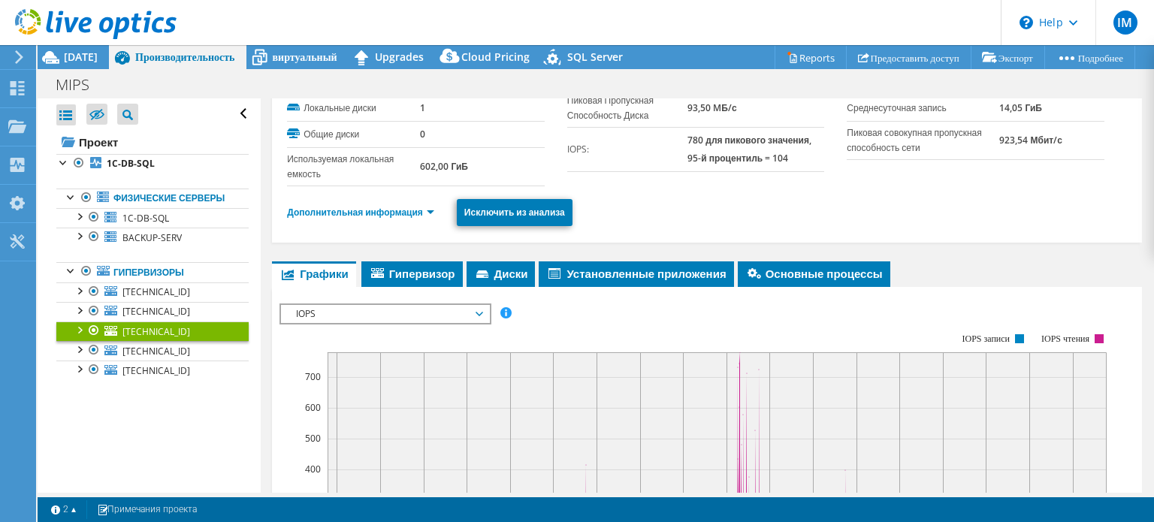
scroll to position [36, 0]
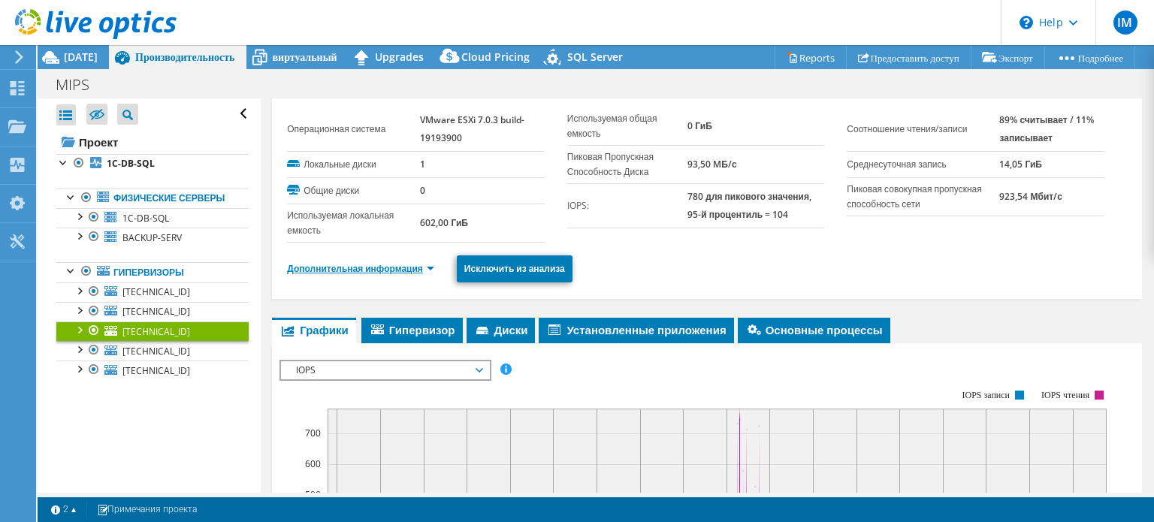
click at [398, 267] on link "Дополнительная информация" at bounding box center [360, 268] width 147 height 13
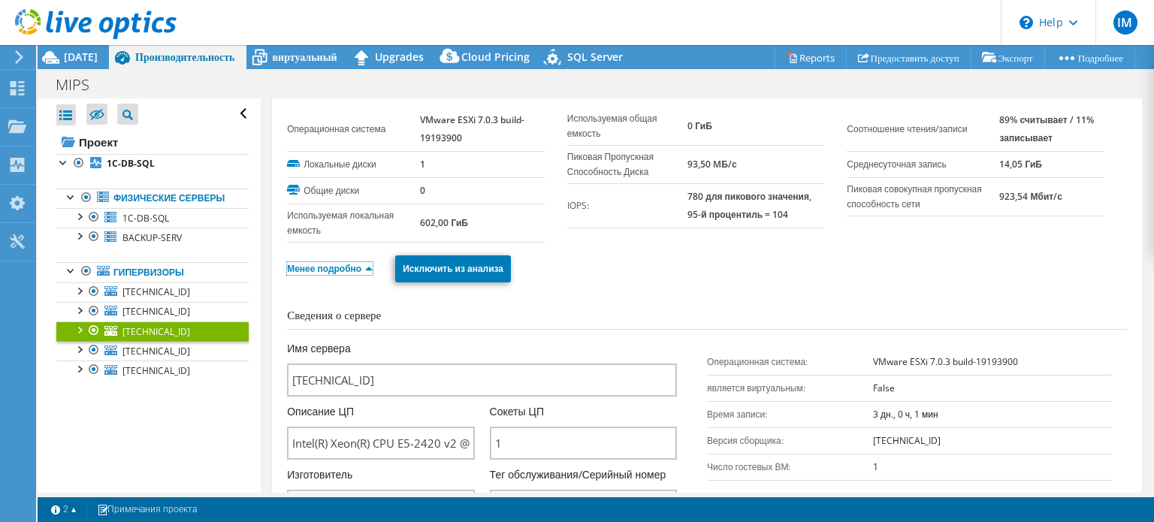
scroll to position [261, 0]
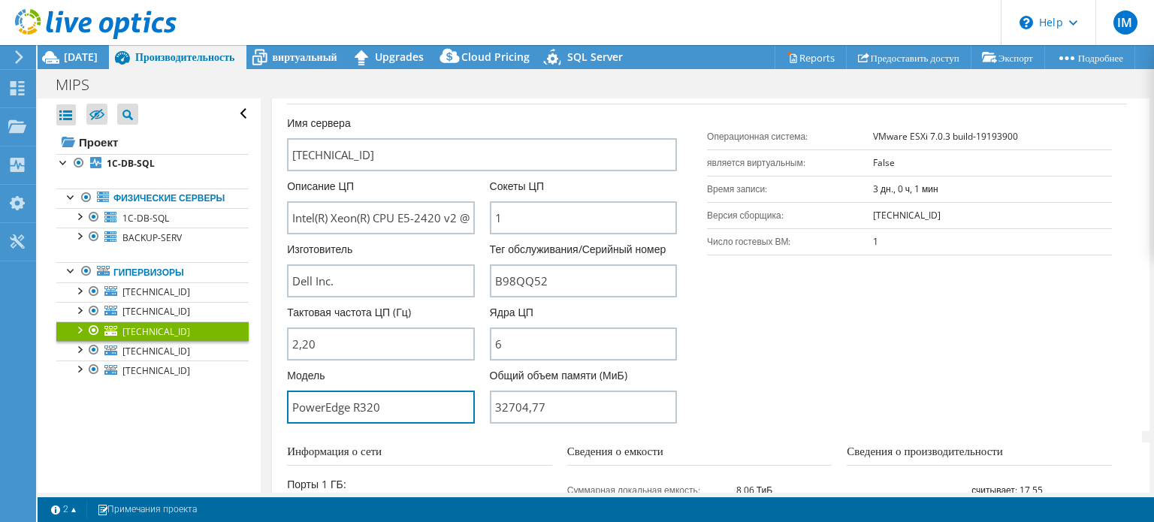
drag, startPoint x: 403, startPoint y: 419, endPoint x: 212, endPoint y: 421, distance: 190.9
click at [213, 420] on div "Открыть все Закрыть все Скрыть исключенные узлы Фильтр дерева проектов" at bounding box center [596, 295] width 1117 height 394
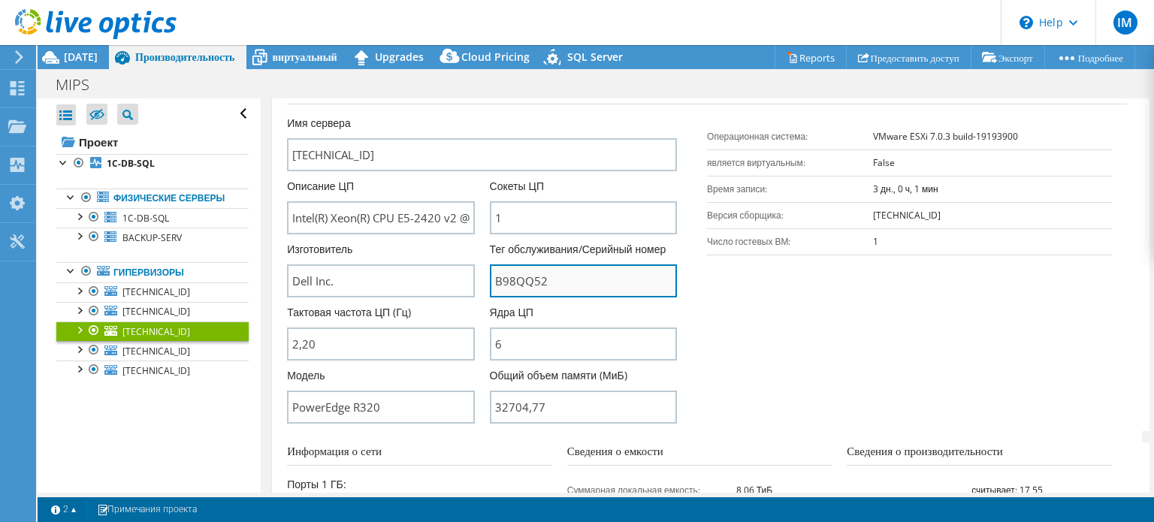
click at [568, 288] on input "B98QQ52" at bounding box center [583, 280] width 187 height 33
